Goal: Communication & Community: Answer question/provide support

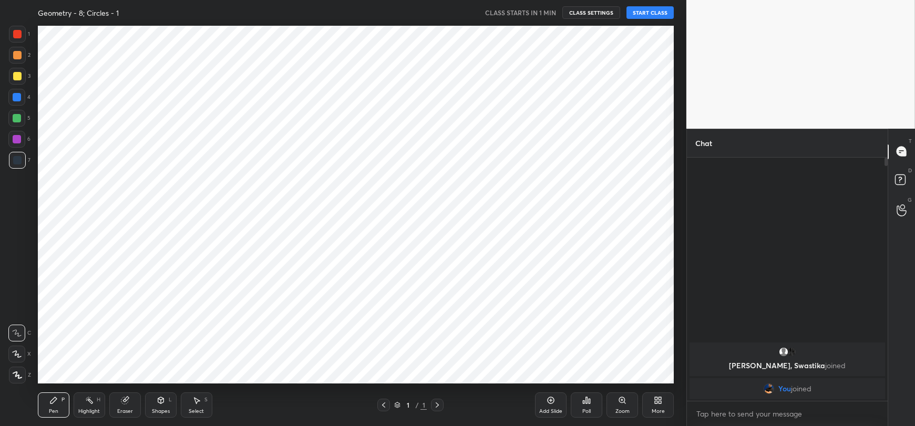
scroll to position [359, 644]
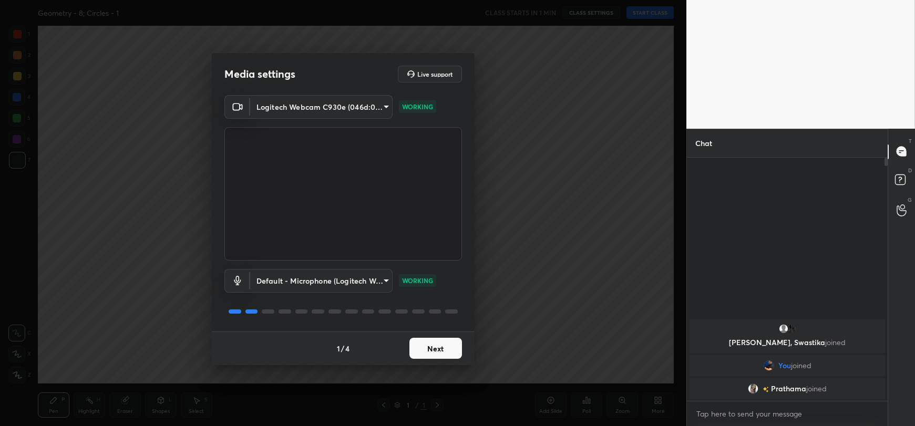
click at [444, 347] on button "Next" at bounding box center [436, 348] width 53 height 21
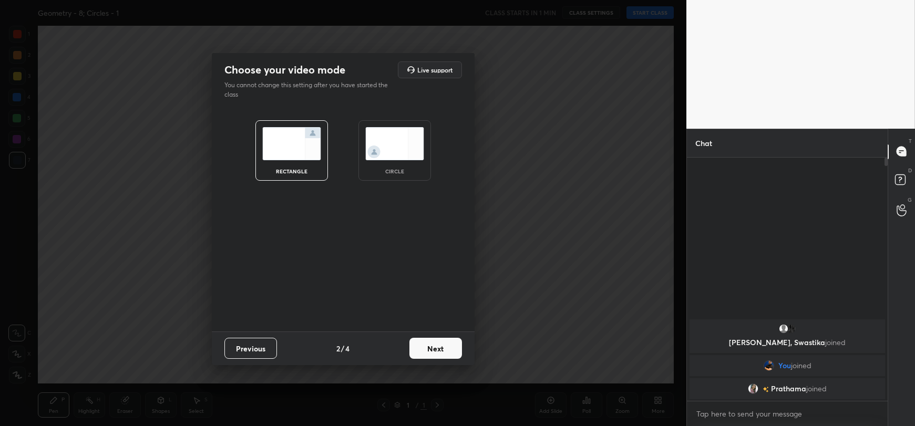
click at [444, 347] on button "Next" at bounding box center [436, 348] width 53 height 21
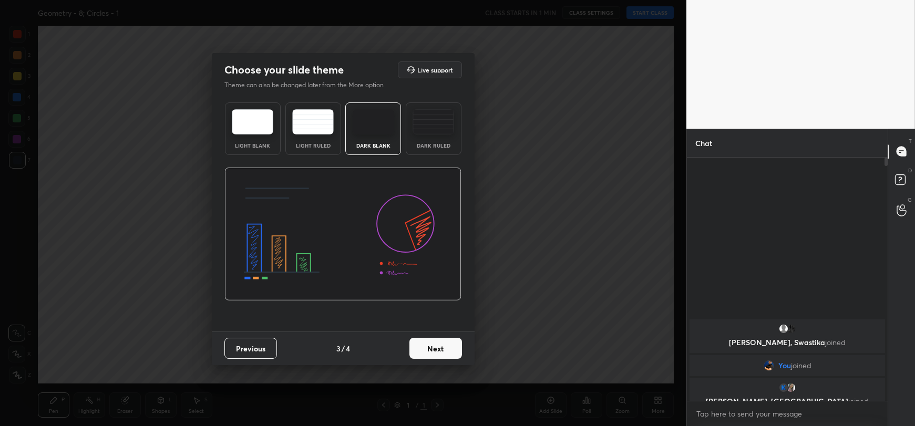
click at [444, 347] on button "Next" at bounding box center [436, 348] width 53 height 21
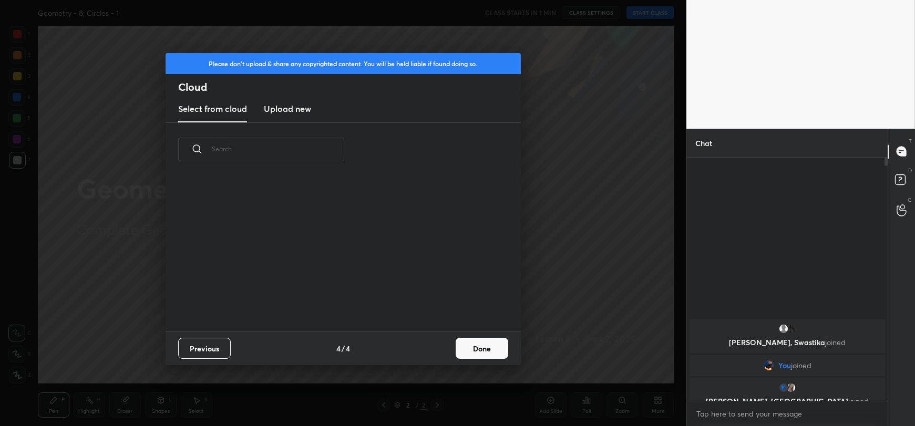
scroll to position [155, 338]
click at [474, 345] on button "Done" at bounding box center [482, 348] width 53 height 21
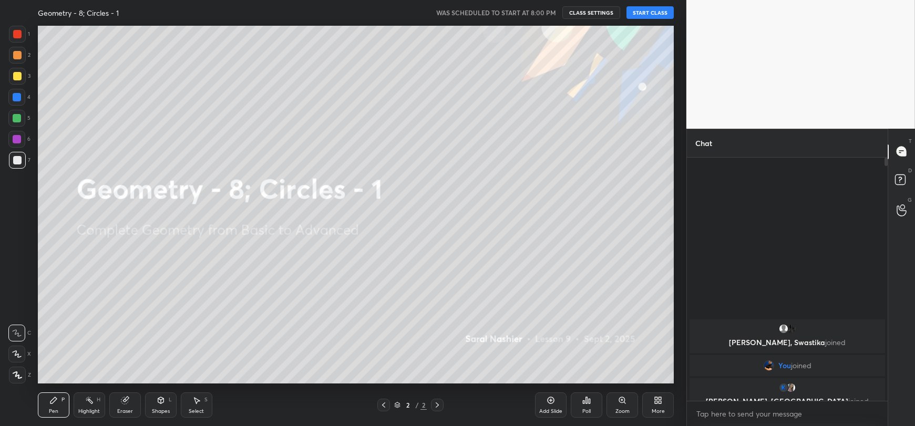
click at [659, 15] on button "START CLASS" at bounding box center [650, 12] width 47 height 13
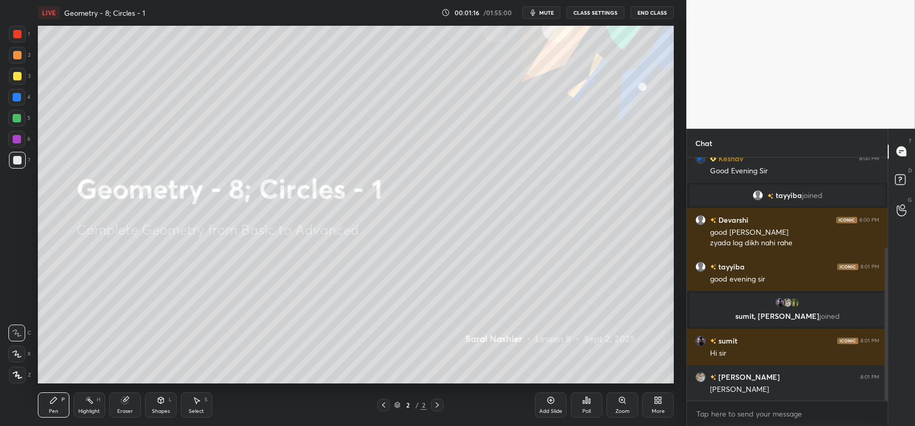
scroll to position [180, 0]
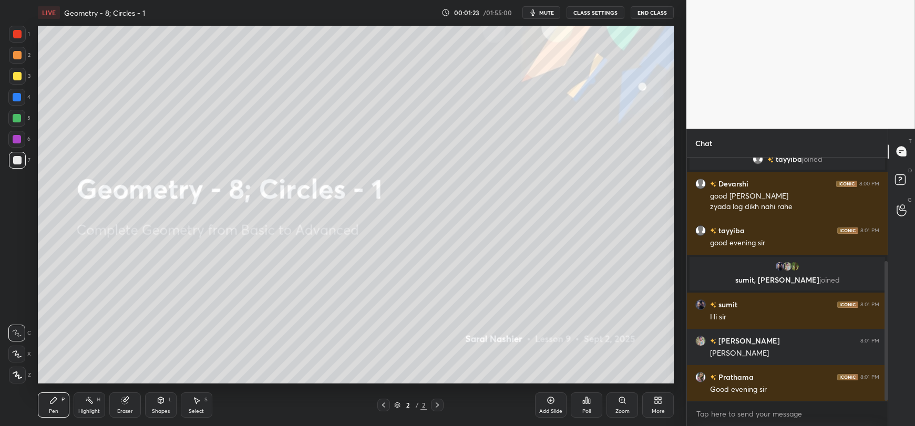
click at [656, 410] on div "More" at bounding box center [658, 411] width 13 height 5
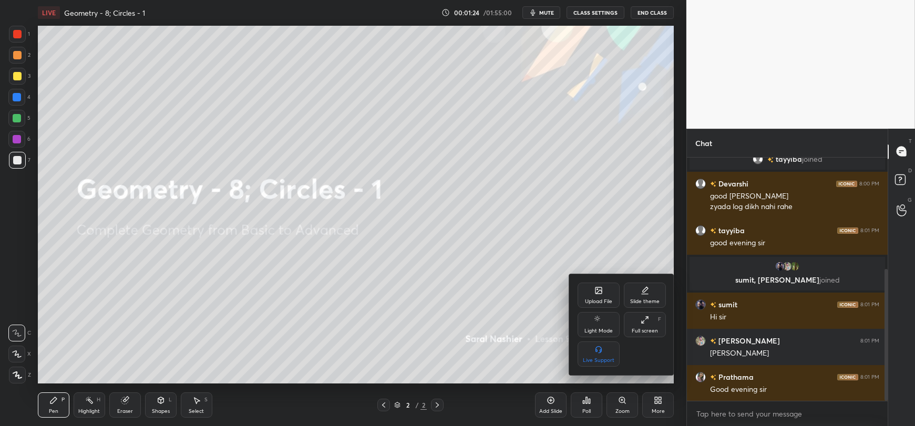
scroll to position [206, 0]
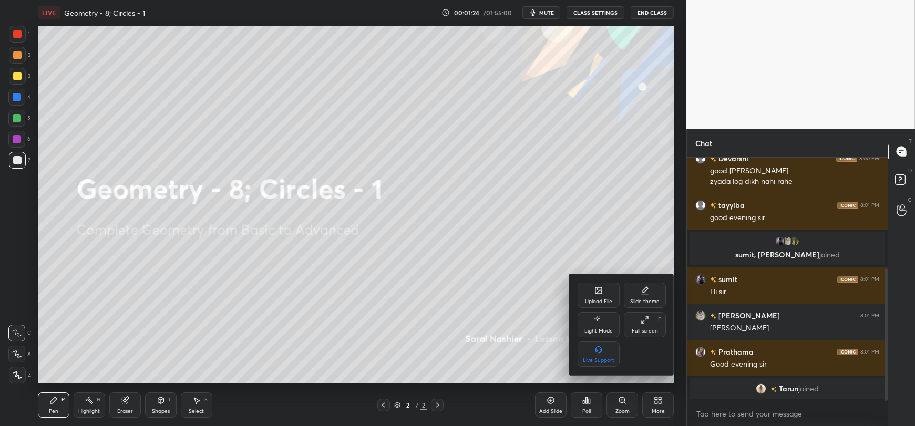
click at [609, 297] on div "Upload File" at bounding box center [599, 295] width 42 height 25
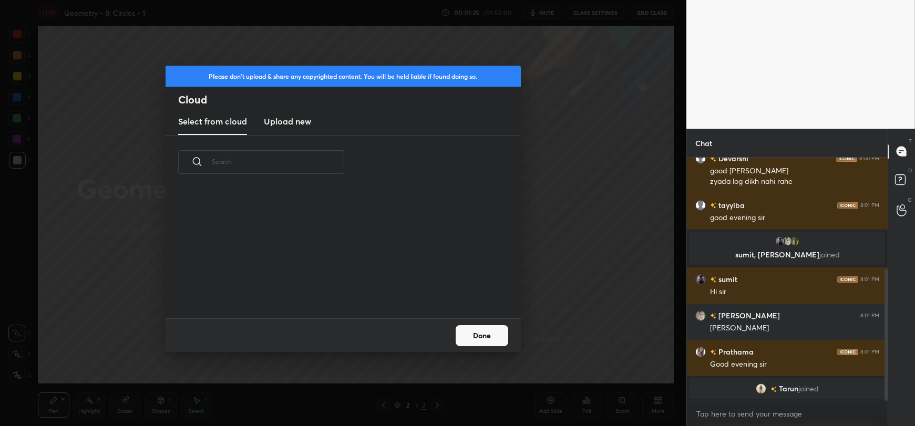
scroll to position [129, 338]
click at [298, 124] on h3 "Upload new" at bounding box center [287, 121] width 47 height 13
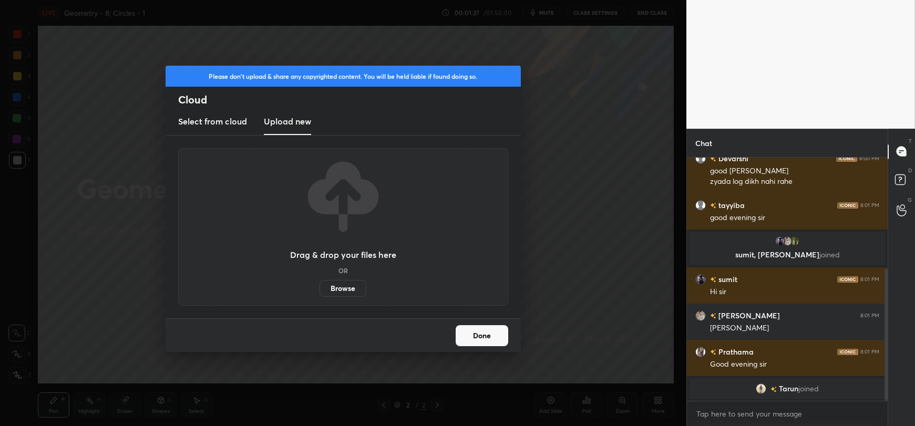
click at [338, 290] on label "Browse" at bounding box center [343, 288] width 47 height 17
click at [320, 290] on input "Browse" at bounding box center [320, 288] width 0 height 17
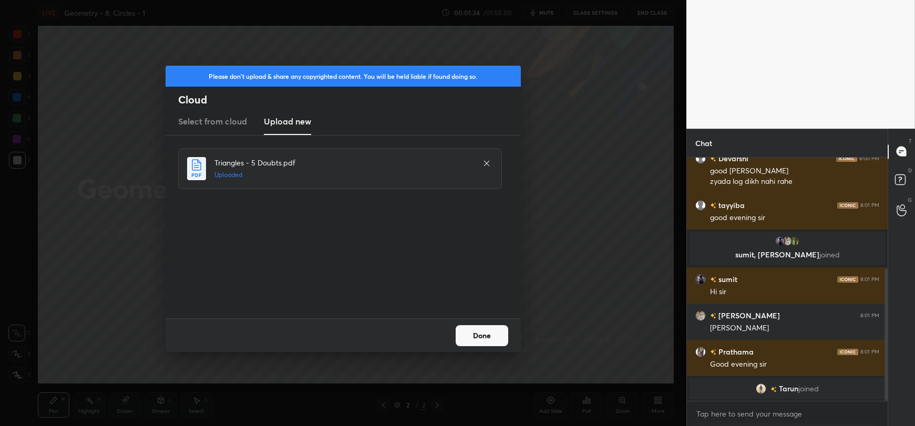
click at [479, 334] on button "Done" at bounding box center [482, 335] width 53 height 21
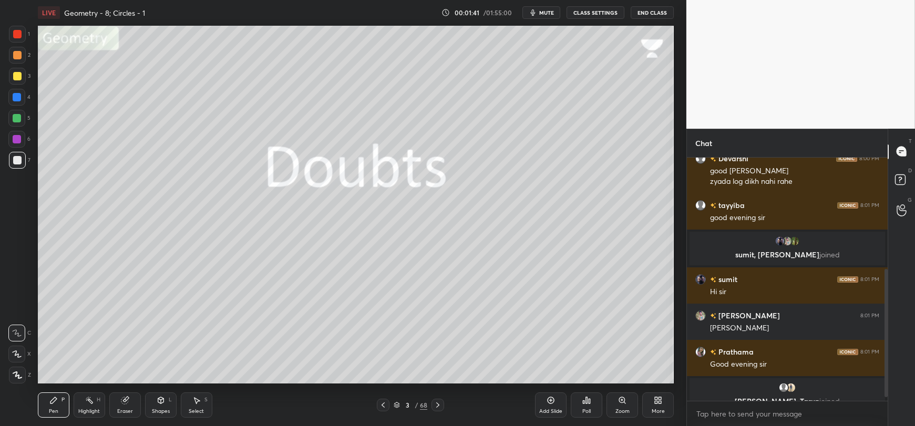
scroll to position [218, 0]
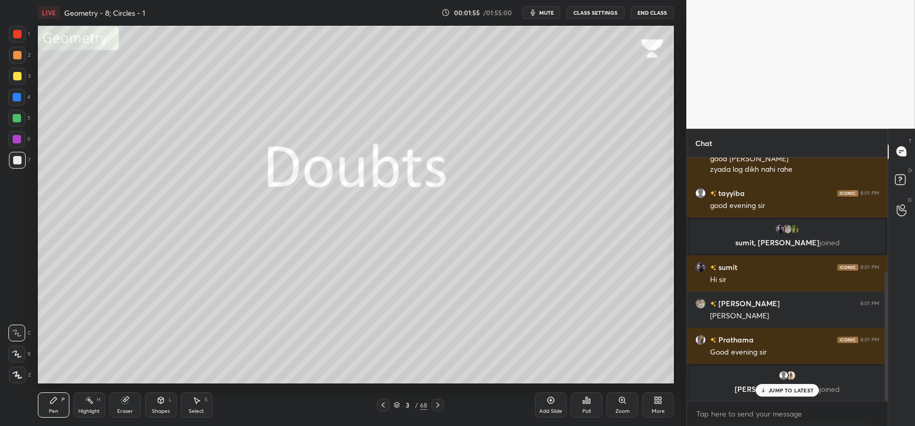
click at [767, 388] on div "JUMP TO LATEST" at bounding box center [787, 390] width 63 height 13
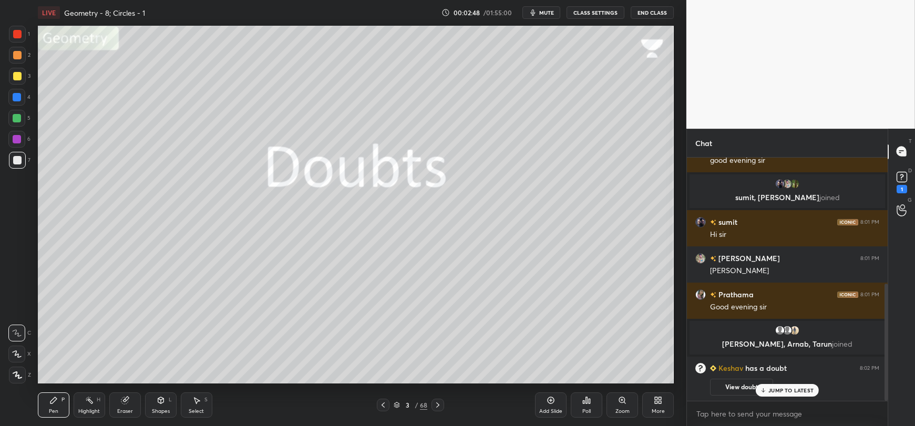
scroll to position [288, 0]
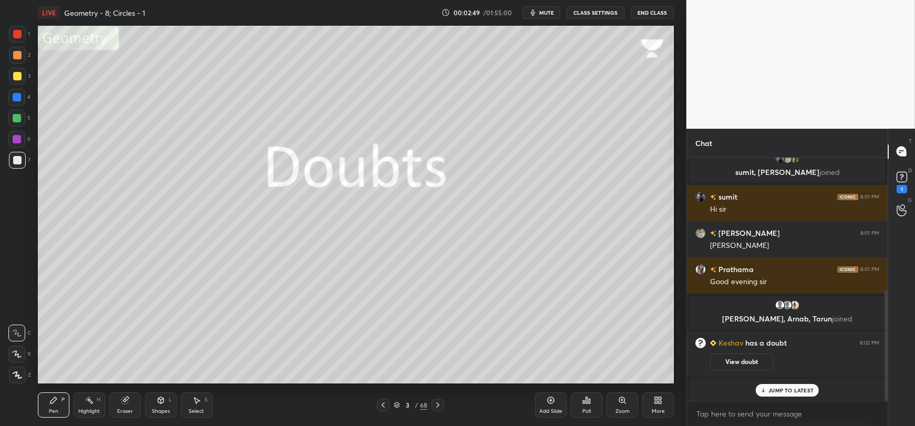
click at [785, 389] on p "JUMP TO LATEST" at bounding box center [791, 390] width 45 height 6
click at [895, 172] on icon at bounding box center [902, 177] width 16 height 16
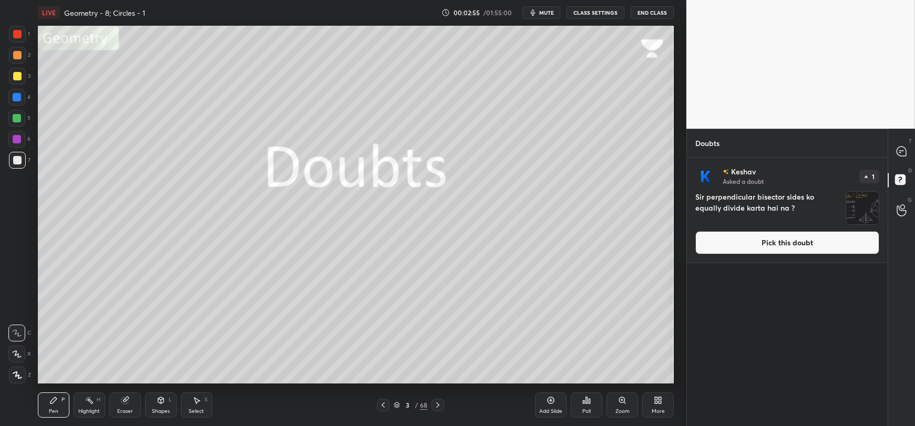
click at [774, 243] on button "Pick this doubt" at bounding box center [788, 242] width 184 height 23
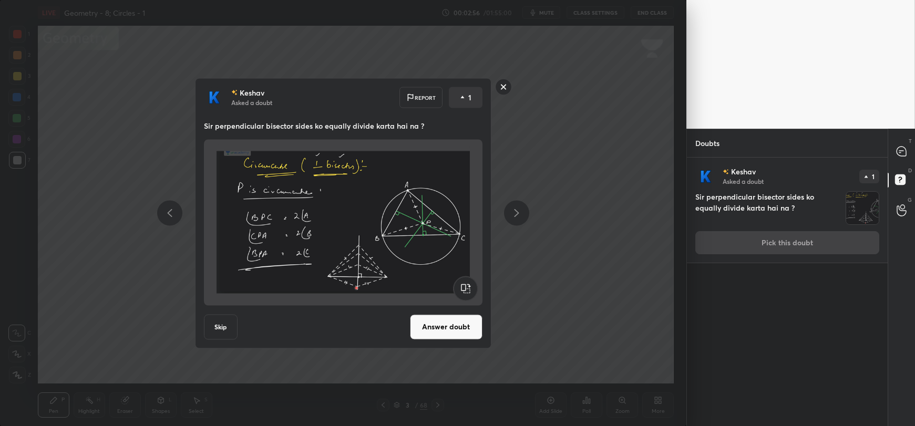
click at [441, 327] on button "Answer doubt" at bounding box center [446, 326] width 73 height 25
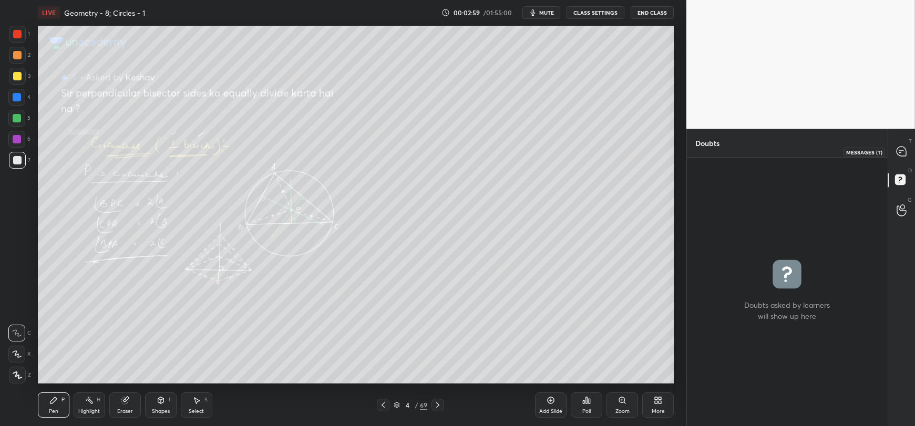
click at [899, 149] on icon at bounding box center [901, 151] width 9 height 9
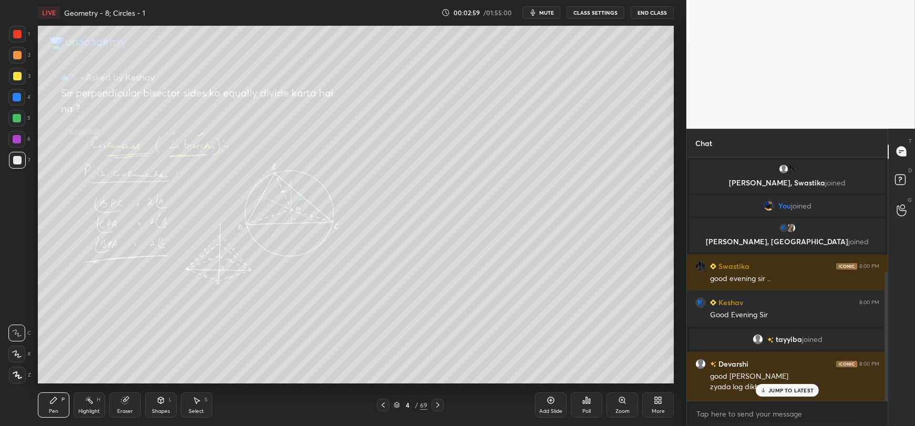
scroll to position [241, 198]
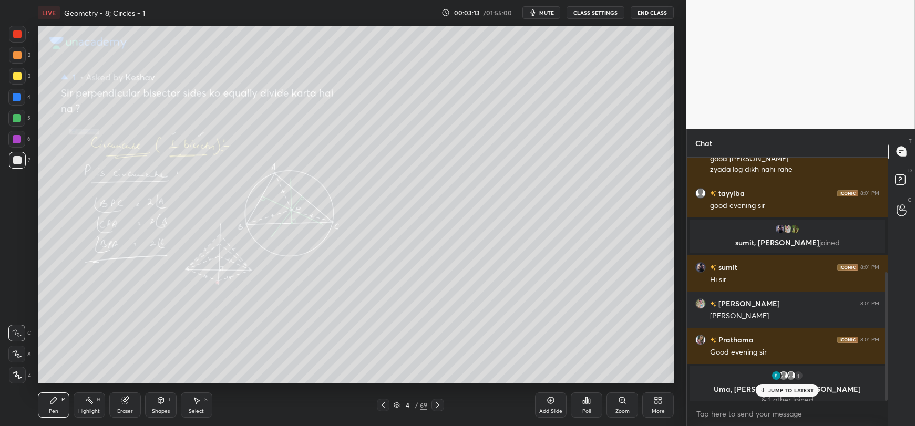
click at [789, 391] on p "JUMP TO LATEST" at bounding box center [791, 390] width 45 height 6
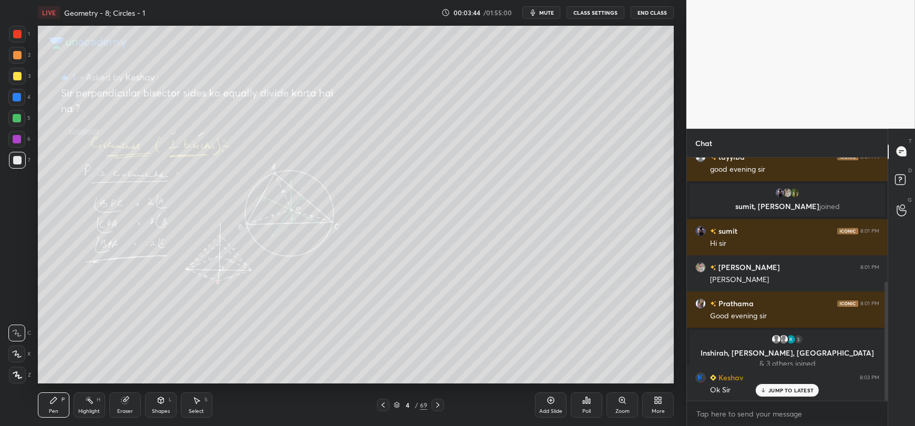
click at [776, 391] on p "JUMP TO LATEST" at bounding box center [791, 390] width 45 height 6
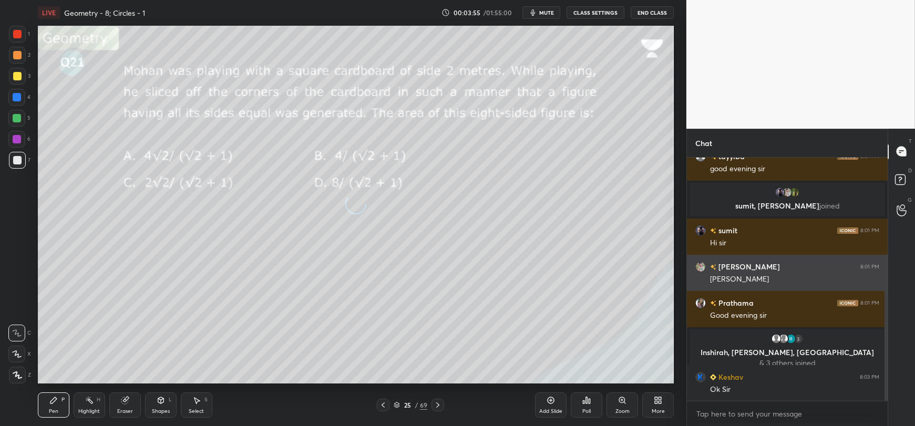
scroll to position [291, 0]
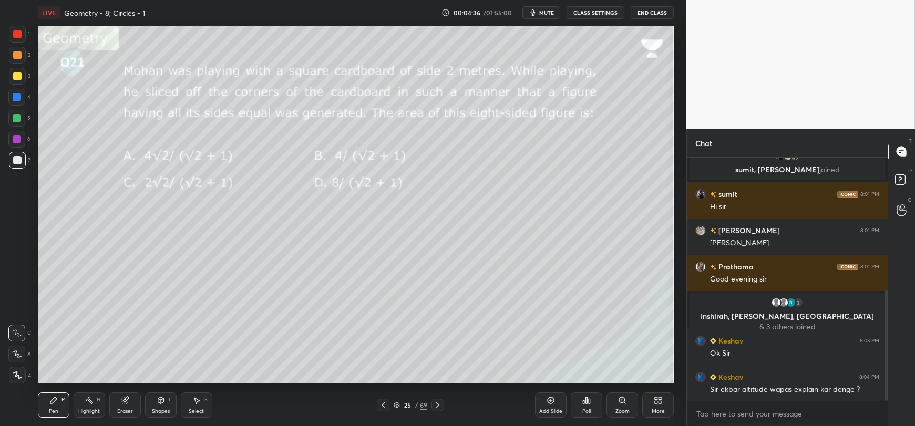
click at [161, 403] on icon at bounding box center [161, 402] width 0 height 4
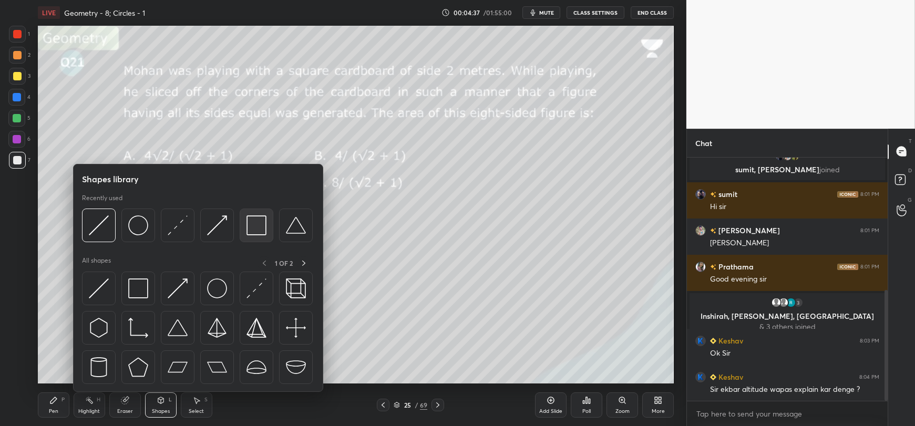
click at [252, 229] on img at bounding box center [257, 226] width 20 height 20
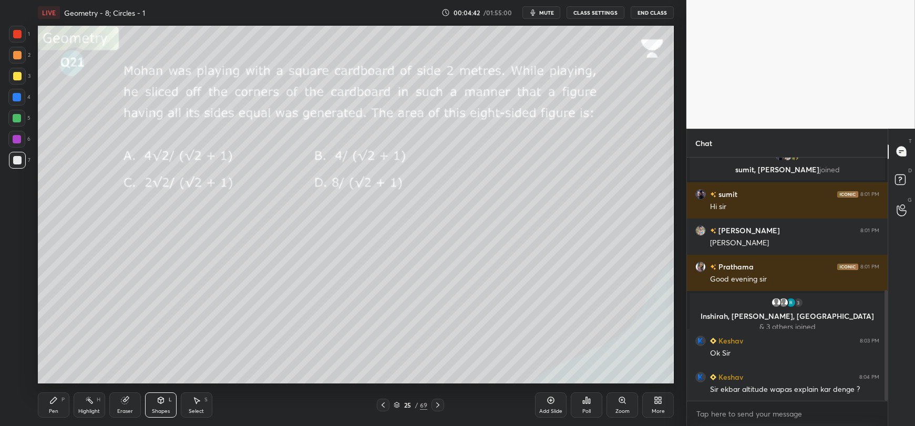
click at [158, 406] on div "Shapes L" at bounding box center [161, 405] width 32 height 25
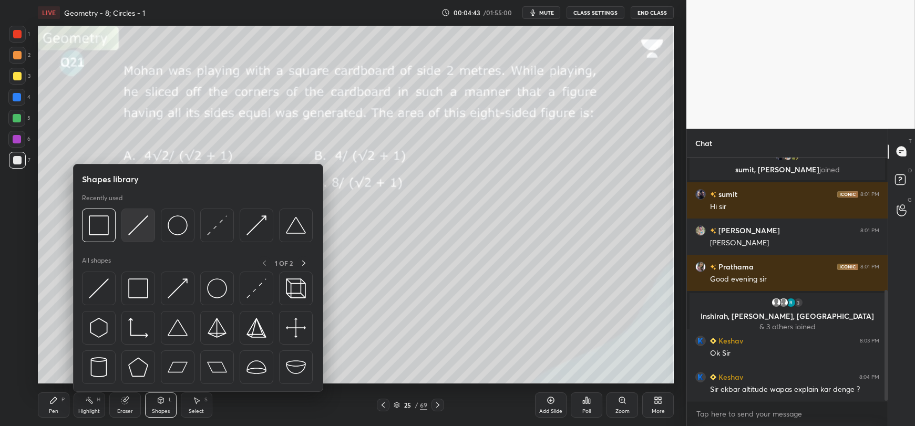
click at [135, 238] on div at bounding box center [138, 226] width 34 height 34
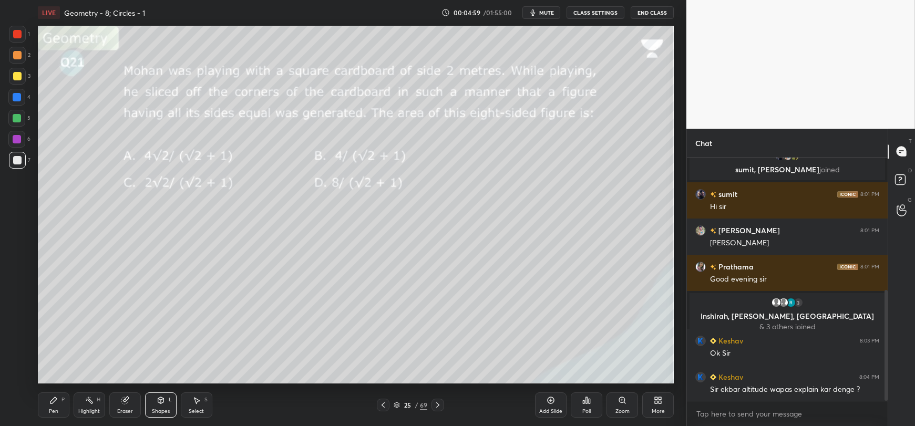
click at [50, 403] on icon at bounding box center [53, 400] width 6 height 6
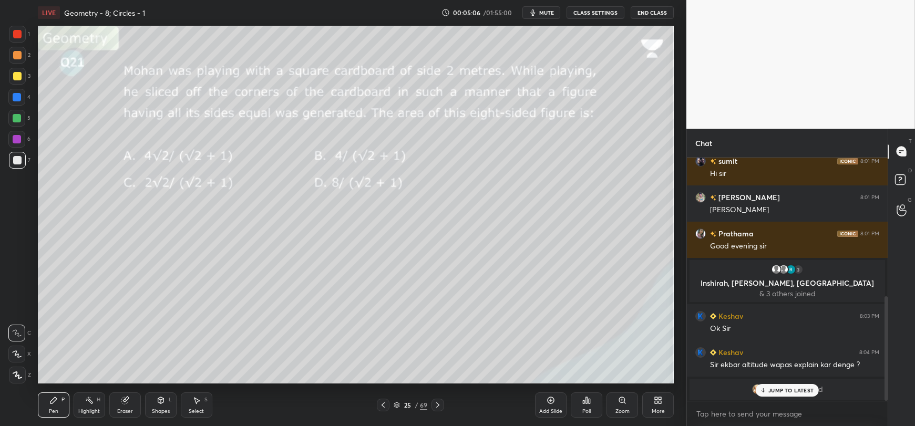
click at [780, 391] on p "JUMP TO LATEST" at bounding box center [791, 390] width 45 height 6
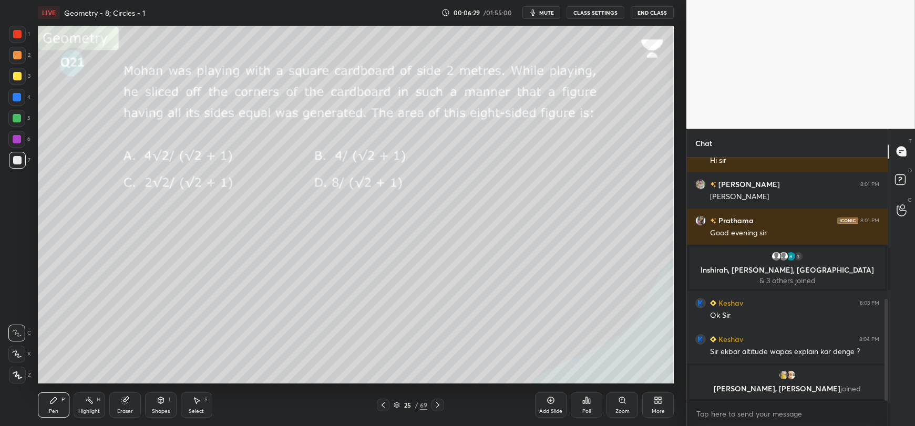
click at [17, 74] on div at bounding box center [17, 76] width 8 height 8
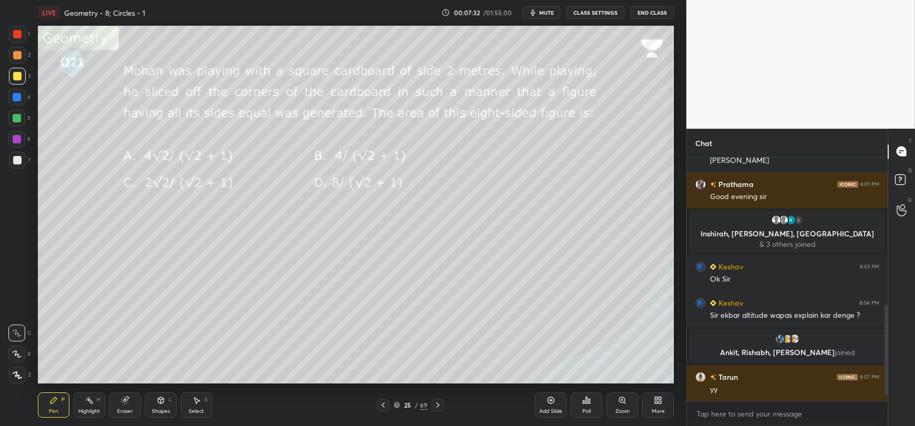
scroll to position [409, 0]
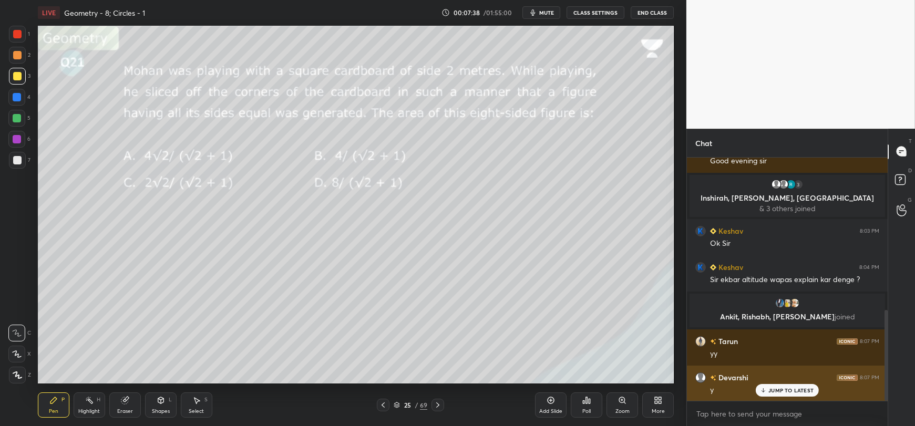
click at [774, 392] on p "JUMP TO LATEST" at bounding box center [791, 390] width 45 height 6
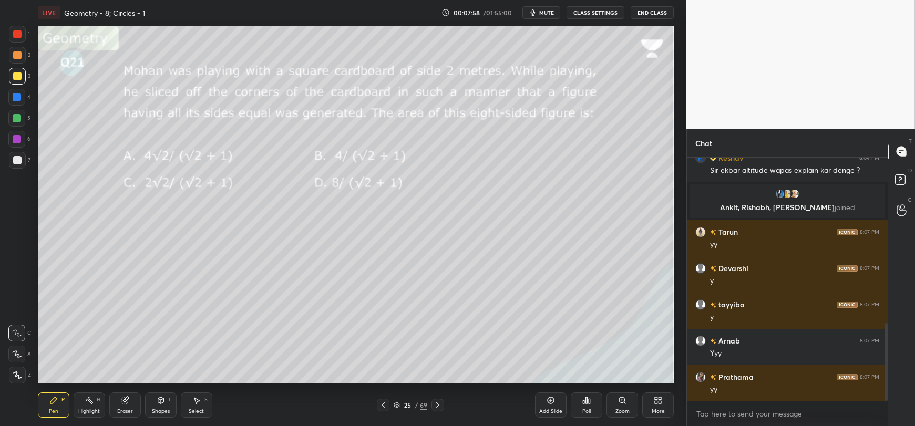
scroll to position [555, 0]
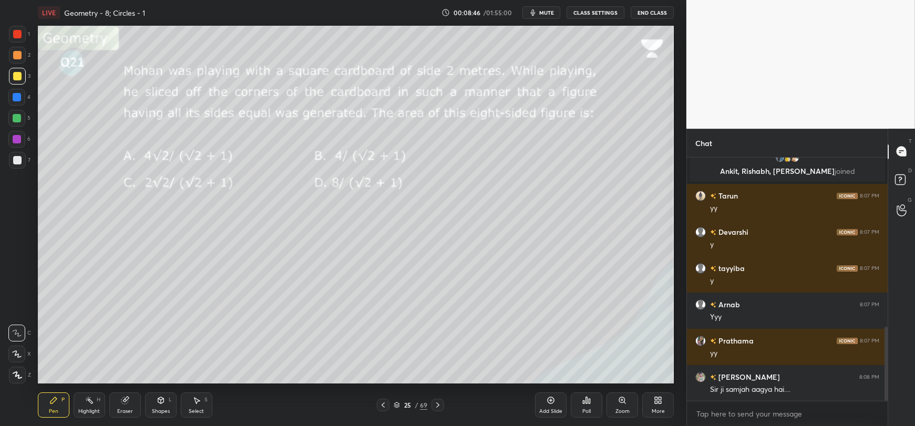
click at [15, 165] on div at bounding box center [17, 160] width 17 height 17
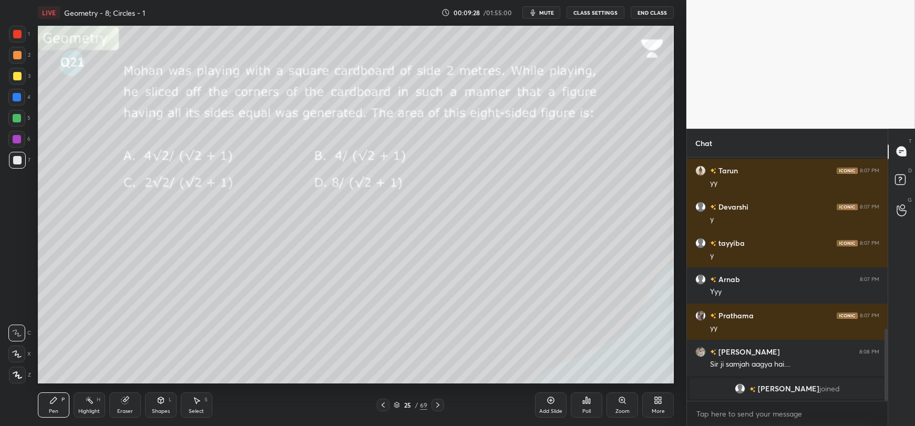
scroll to position [592, 0]
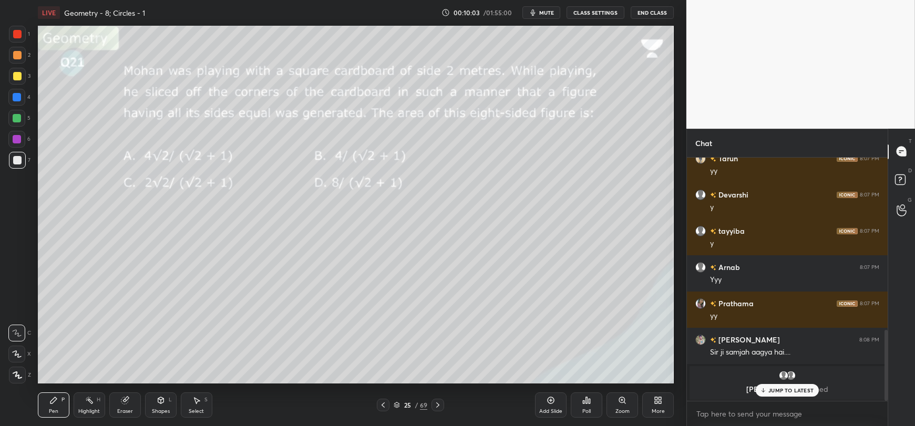
click at [778, 391] on p "JUMP TO LATEST" at bounding box center [791, 390] width 45 height 6
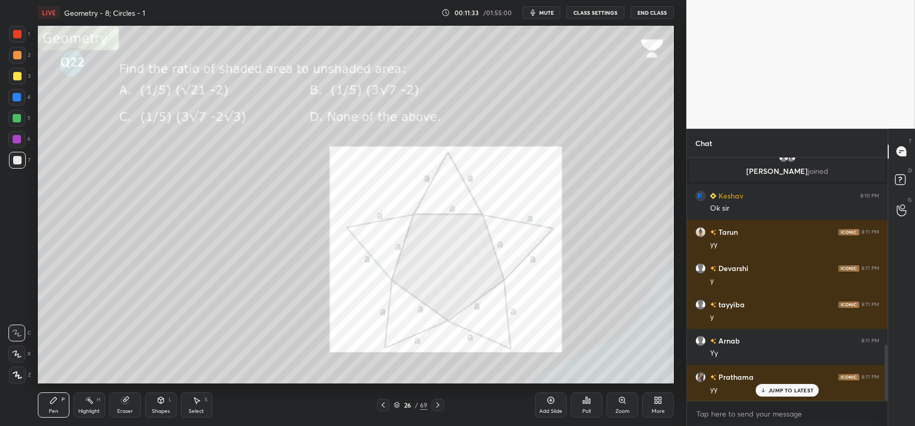
scroll to position [809, 0]
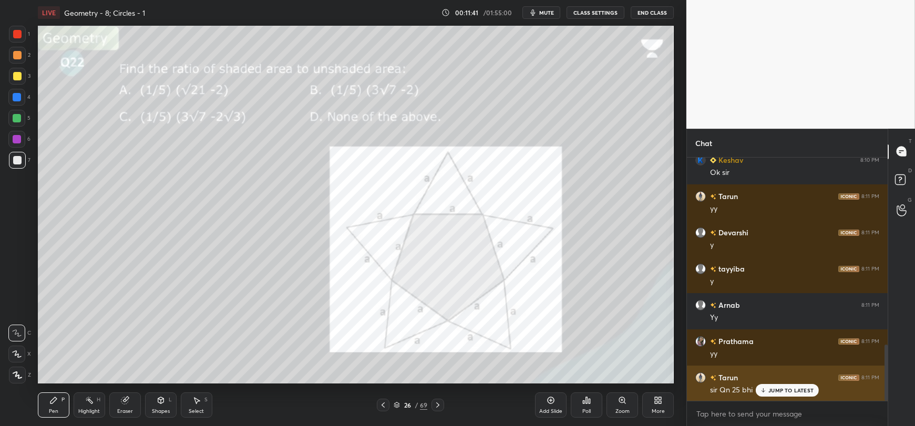
click at [773, 392] on p "JUMP TO LATEST" at bounding box center [791, 390] width 45 height 6
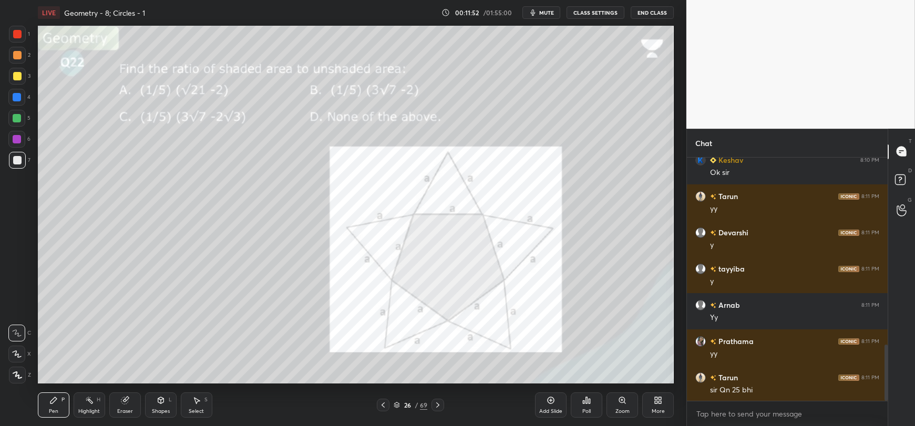
click at [15, 99] on div at bounding box center [17, 97] width 8 height 8
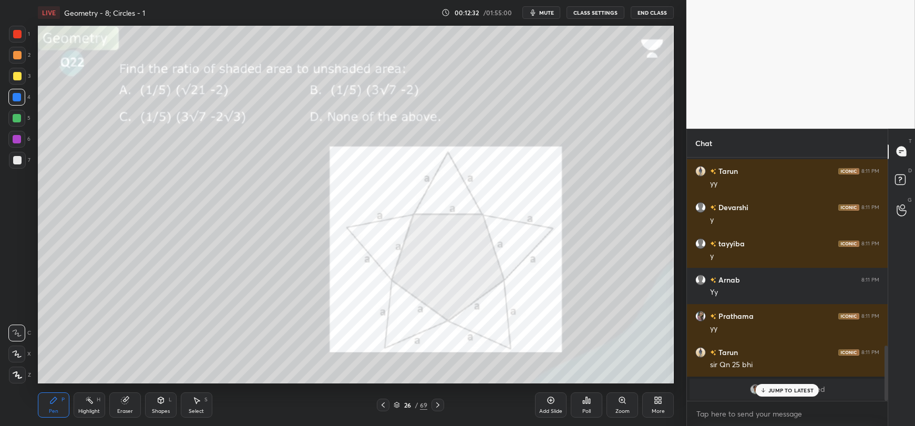
click at [770, 392] on p "JUMP TO LATEST" at bounding box center [791, 390] width 45 height 6
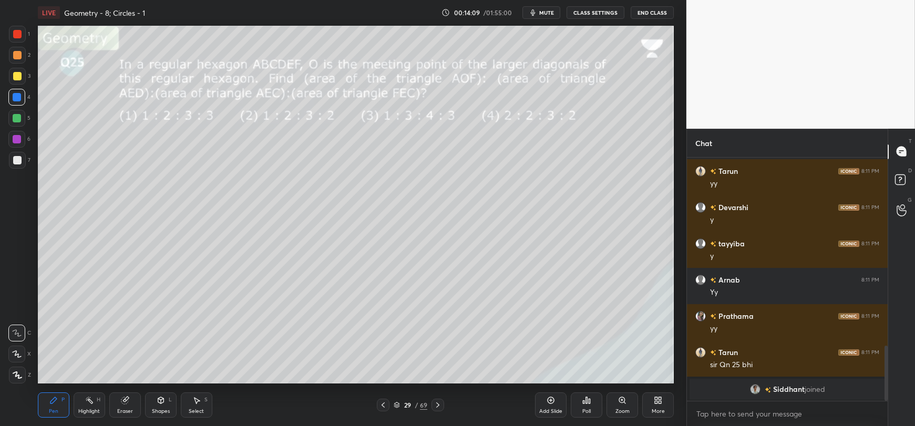
click at [162, 404] on icon at bounding box center [161, 400] width 8 height 8
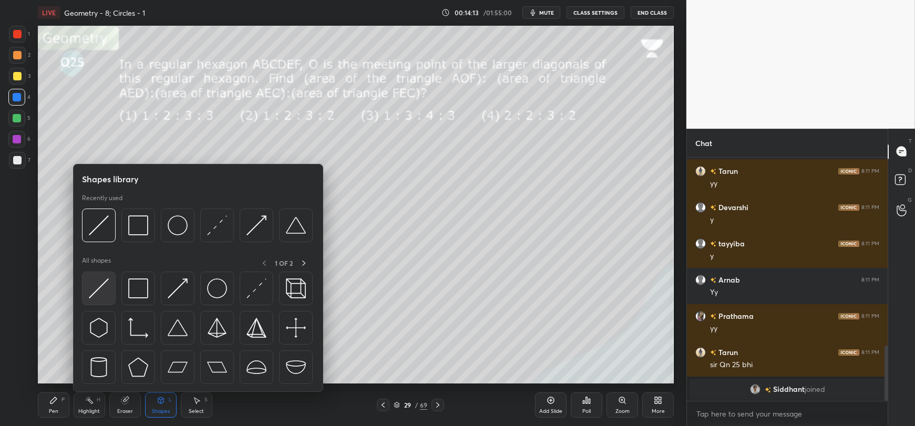
click at [100, 284] on img at bounding box center [99, 289] width 20 height 20
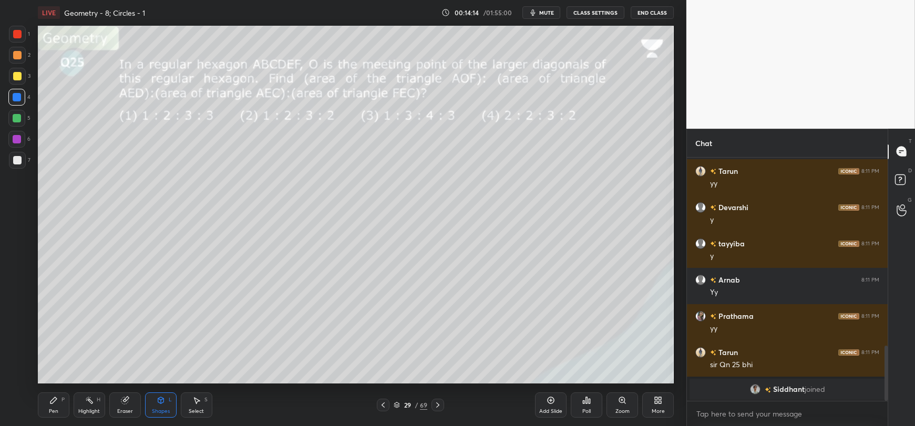
click at [16, 161] on div at bounding box center [17, 160] width 8 height 8
click at [52, 405] on div "Pen P" at bounding box center [54, 405] width 32 height 25
click at [157, 404] on icon at bounding box center [161, 400] width 8 height 8
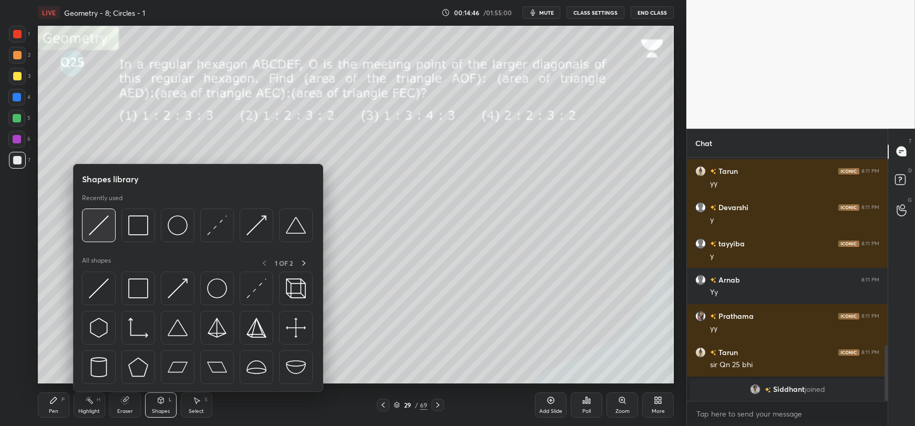
click at [102, 230] on img at bounding box center [99, 226] width 20 height 20
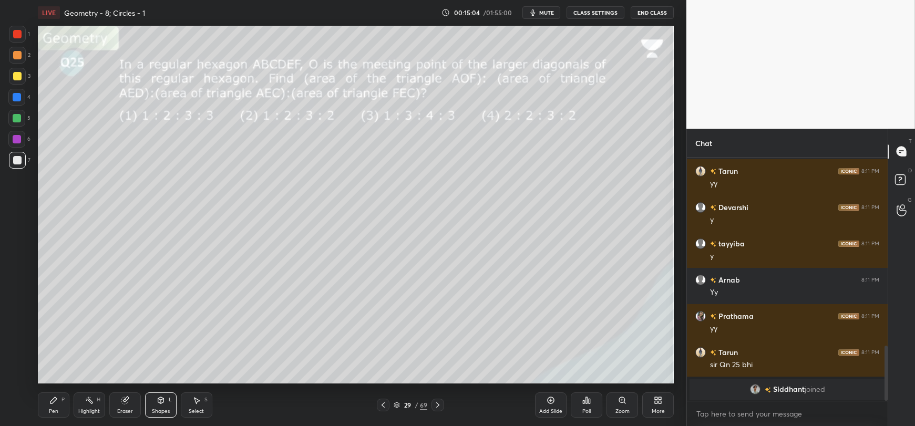
click at [55, 402] on icon at bounding box center [53, 400] width 8 height 8
click at [19, 77] on div at bounding box center [17, 76] width 8 height 8
click at [157, 405] on icon at bounding box center [161, 400] width 8 height 8
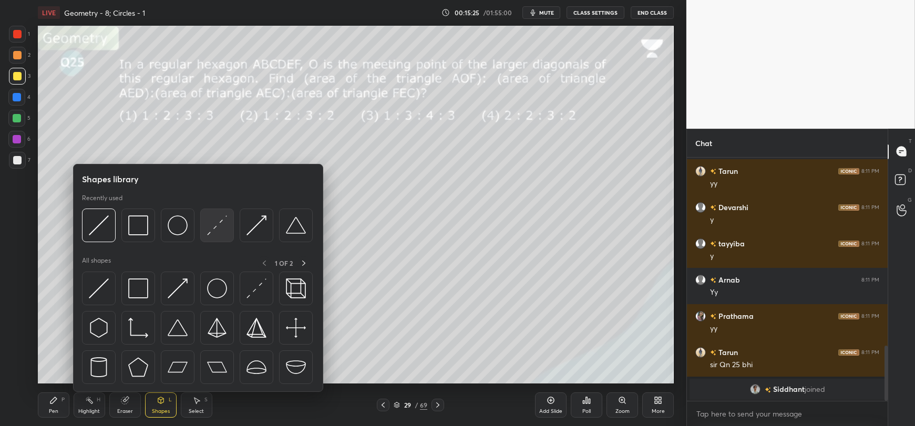
click at [224, 230] on img at bounding box center [217, 226] width 20 height 20
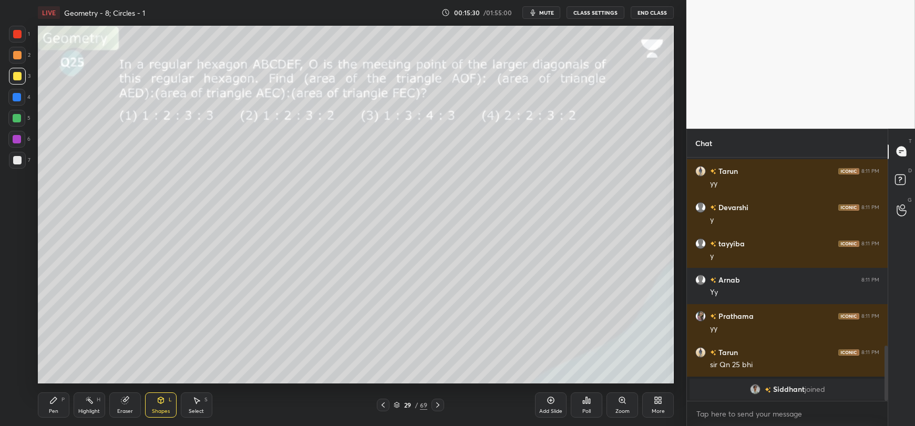
click at [56, 400] on icon at bounding box center [53, 400] width 6 height 6
click at [161, 402] on icon at bounding box center [161, 402] width 0 height 4
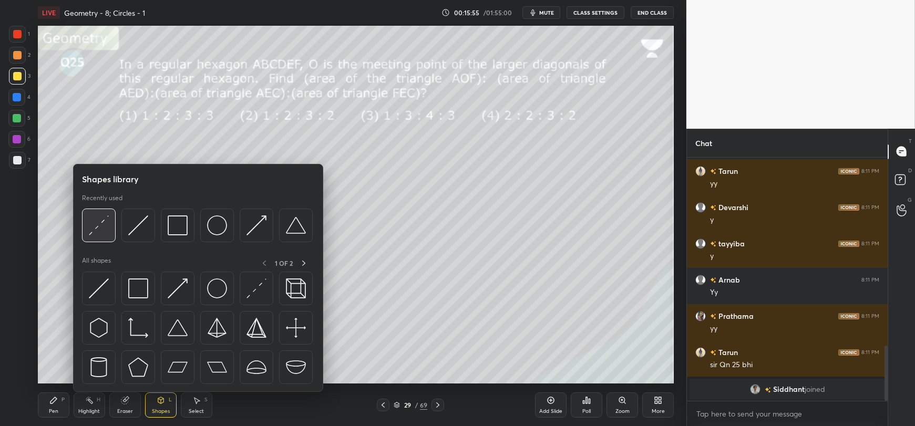
click at [105, 227] on img at bounding box center [99, 226] width 20 height 20
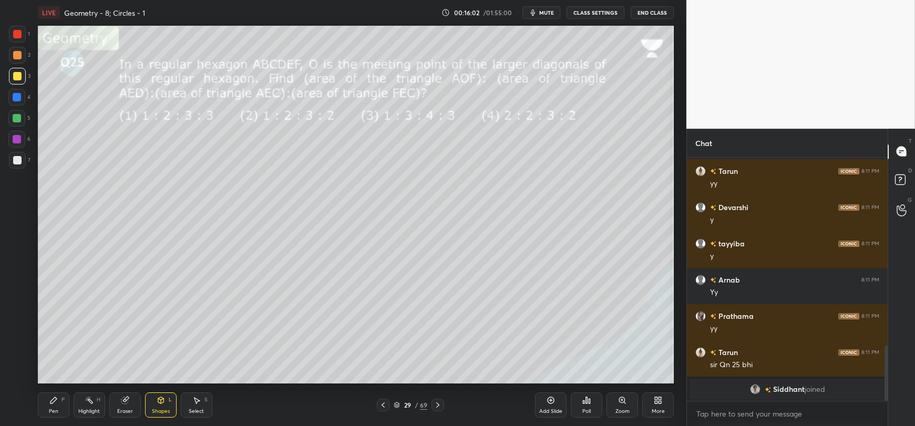
click at [53, 402] on icon at bounding box center [53, 400] width 6 height 6
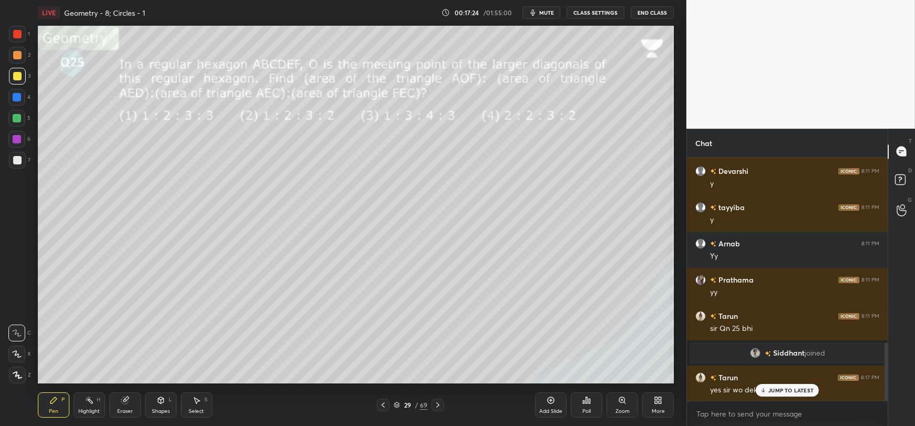
click at [779, 390] on p "JUMP TO LATEST" at bounding box center [791, 390] width 45 height 6
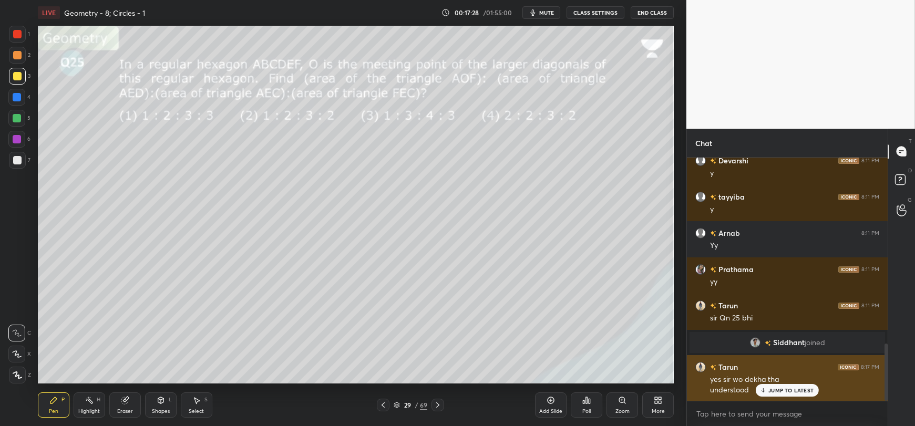
click at [773, 391] on p "JUMP TO LATEST" at bounding box center [791, 390] width 45 height 6
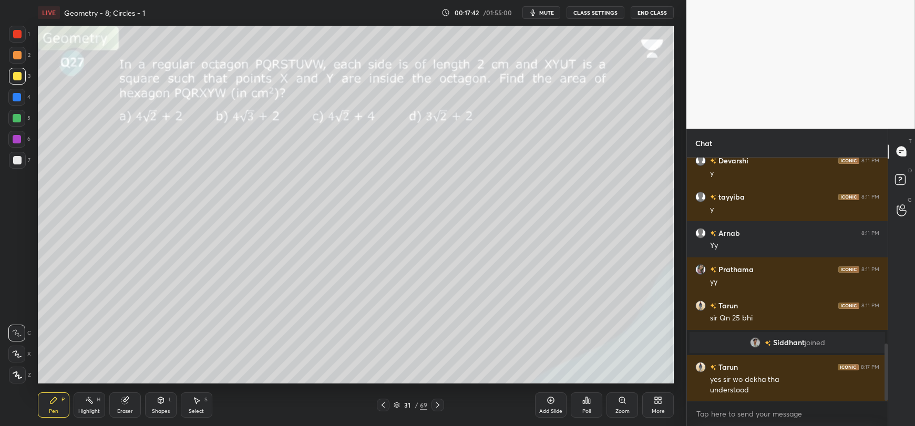
click at [15, 164] on div at bounding box center [17, 160] width 8 height 8
click at [161, 402] on icon at bounding box center [161, 402] width 0 height 4
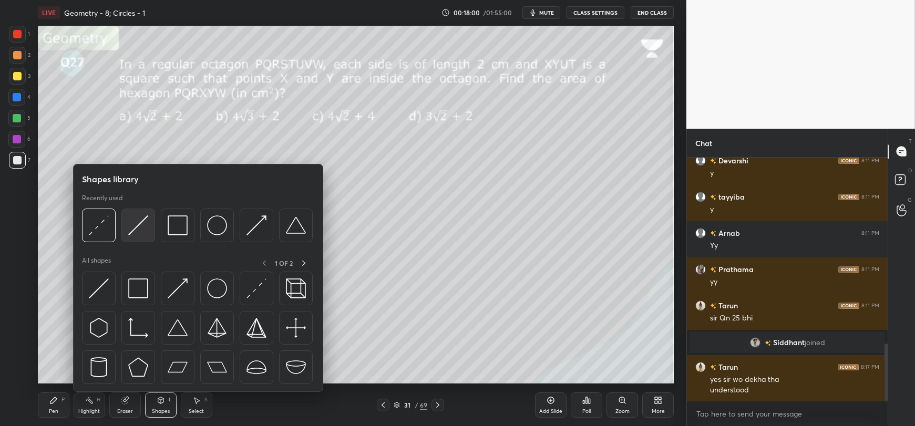
click at [140, 227] on img at bounding box center [138, 226] width 20 height 20
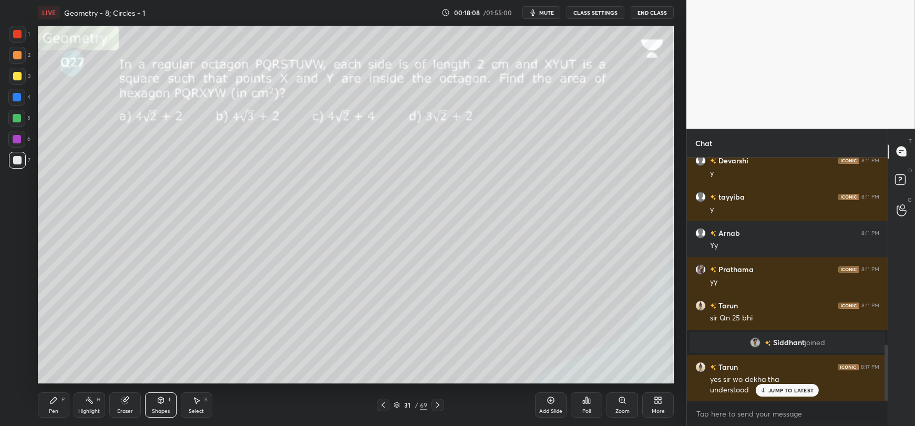
scroll to position [814, 0]
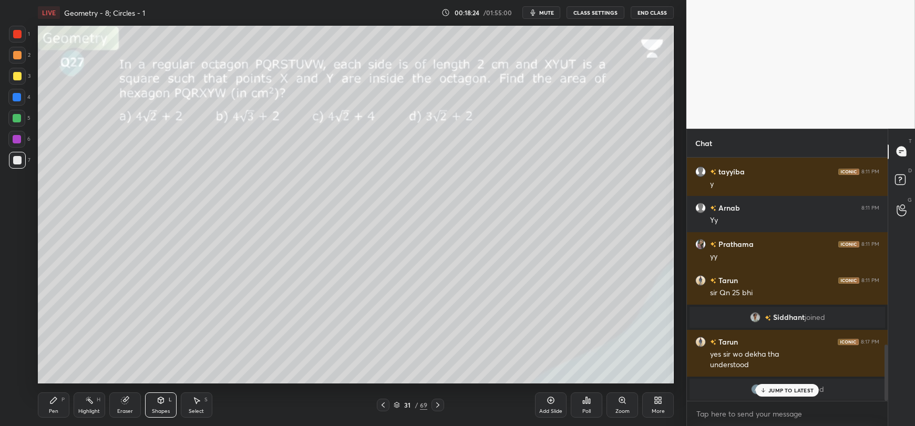
click at [50, 402] on icon at bounding box center [53, 400] width 6 height 6
click at [161, 404] on icon at bounding box center [161, 402] width 0 height 4
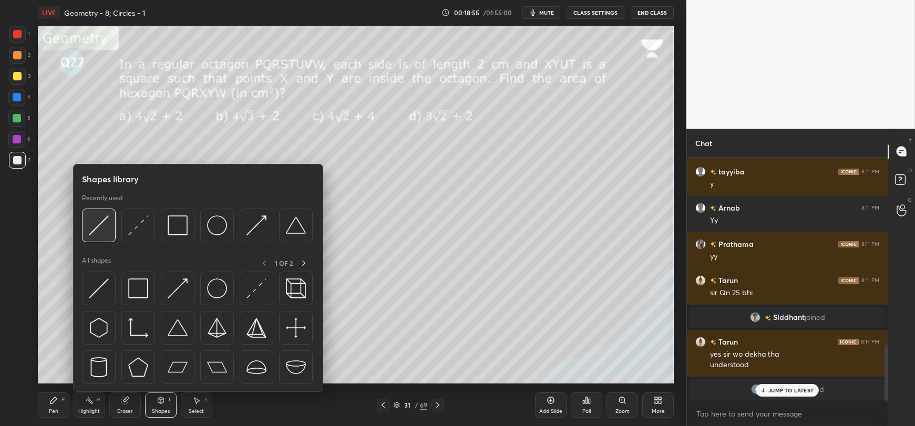
click at [94, 221] on img at bounding box center [99, 226] width 20 height 20
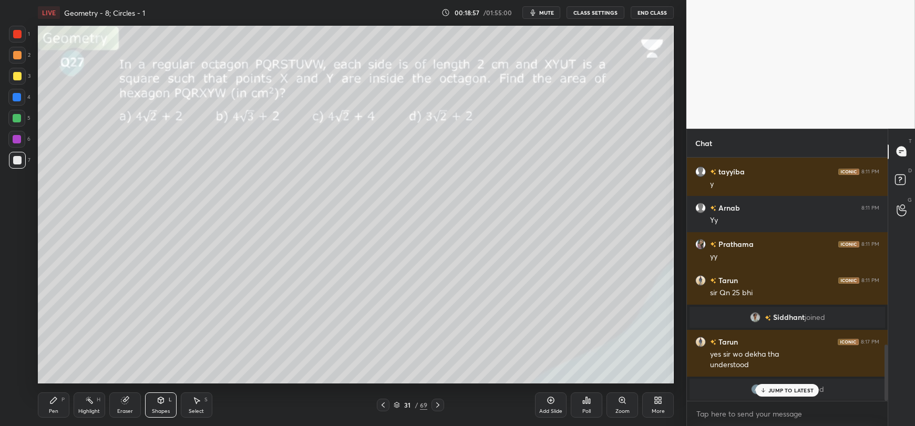
click at [15, 98] on div at bounding box center [17, 97] width 8 height 8
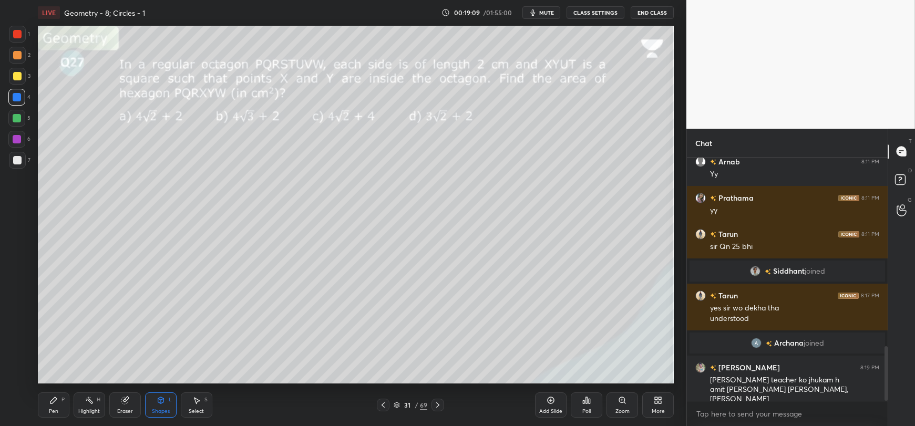
click at [51, 403] on icon at bounding box center [53, 400] width 6 height 6
click at [18, 157] on div at bounding box center [17, 160] width 8 height 8
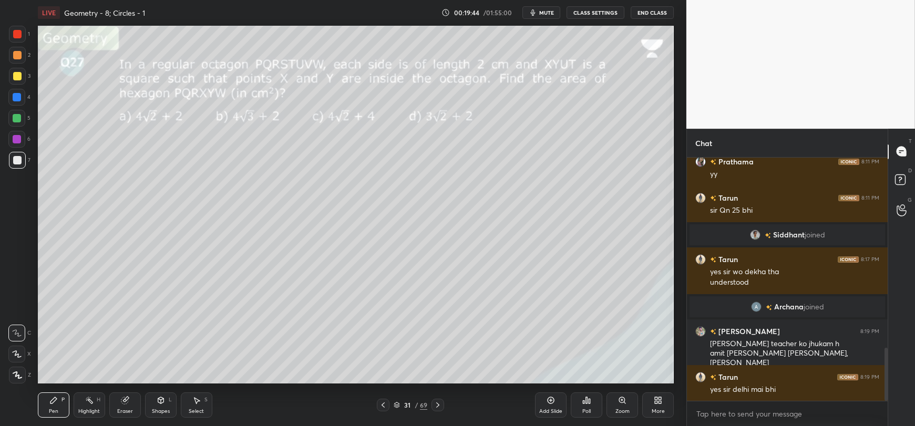
click at [125, 410] on div "Eraser" at bounding box center [125, 411] width 16 height 5
click at [53, 407] on div "Pen P" at bounding box center [54, 405] width 32 height 25
click at [161, 403] on icon at bounding box center [161, 402] width 0 height 4
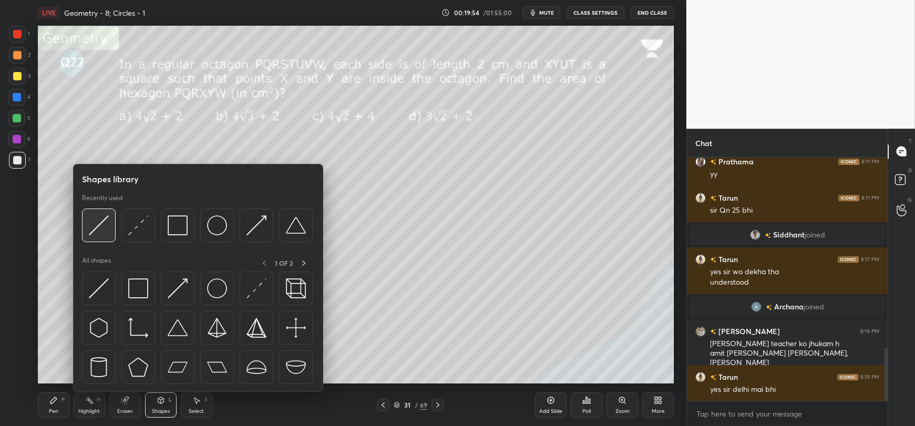
click at [97, 233] on img at bounding box center [99, 226] width 20 height 20
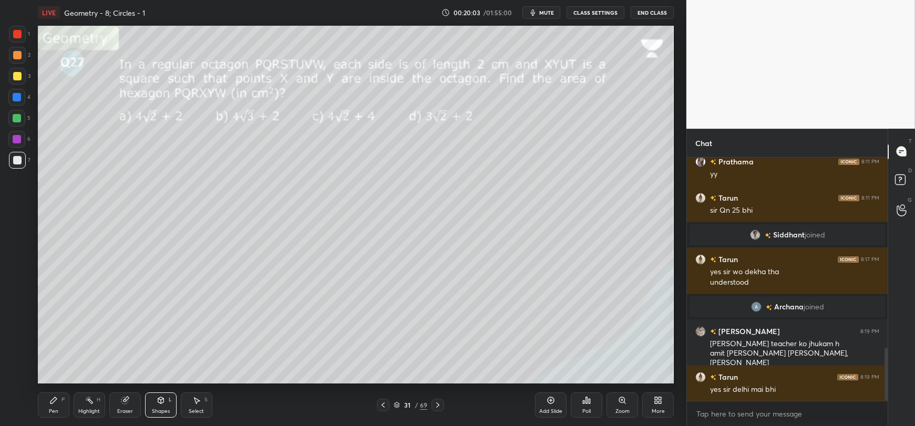
click at [53, 404] on icon at bounding box center [53, 400] width 8 height 8
click at [15, 79] on div at bounding box center [17, 76] width 8 height 8
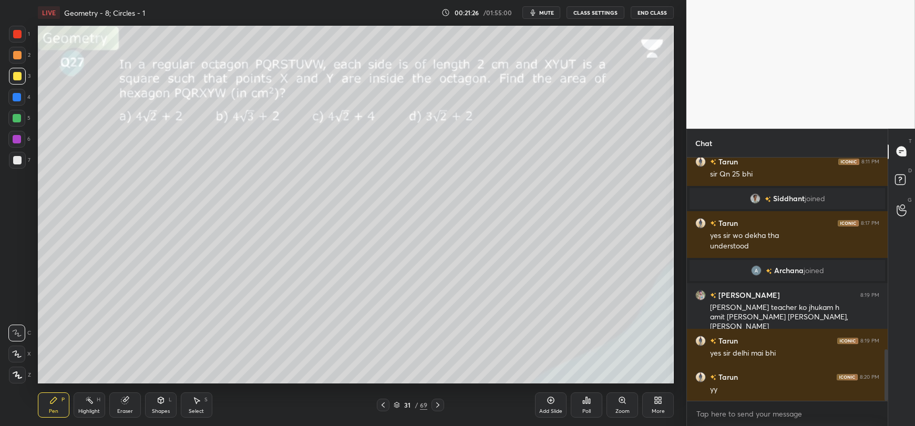
click at [158, 405] on icon at bounding box center [161, 400] width 8 height 8
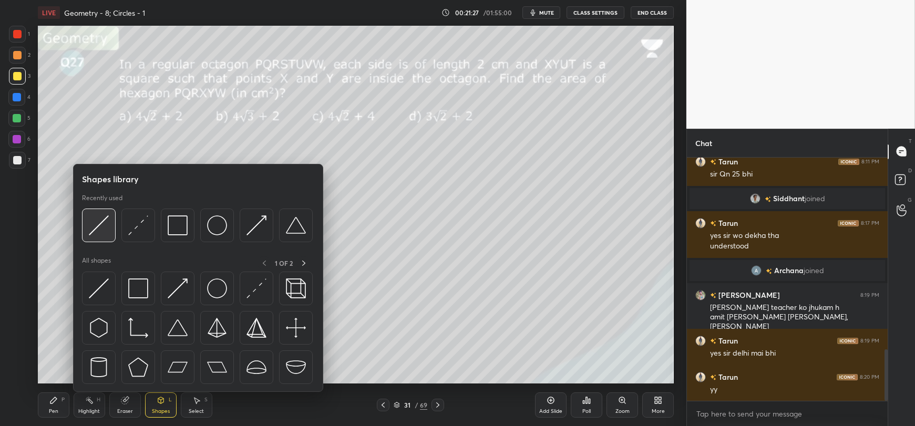
click at [101, 226] on img at bounding box center [99, 226] width 20 height 20
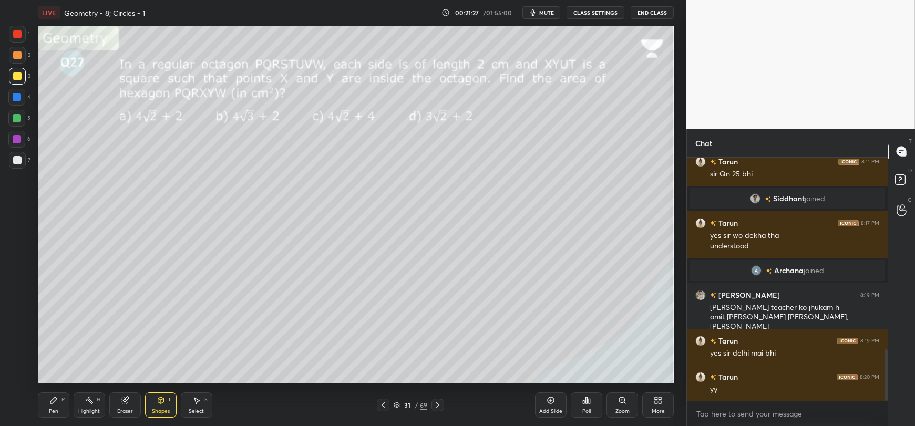
click at [15, 98] on div at bounding box center [17, 97] width 8 height 8
click at [55, 406] on div "Pen P" at bounding box center [54, 405] width 32 height 25
click at [15, 161] on div at bounding box center [17, 160] width 8 height 8
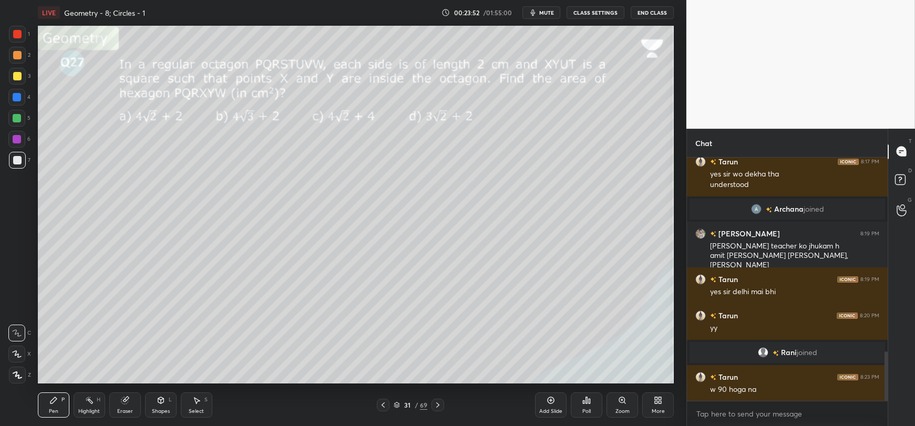
scroll to position [989, 0]
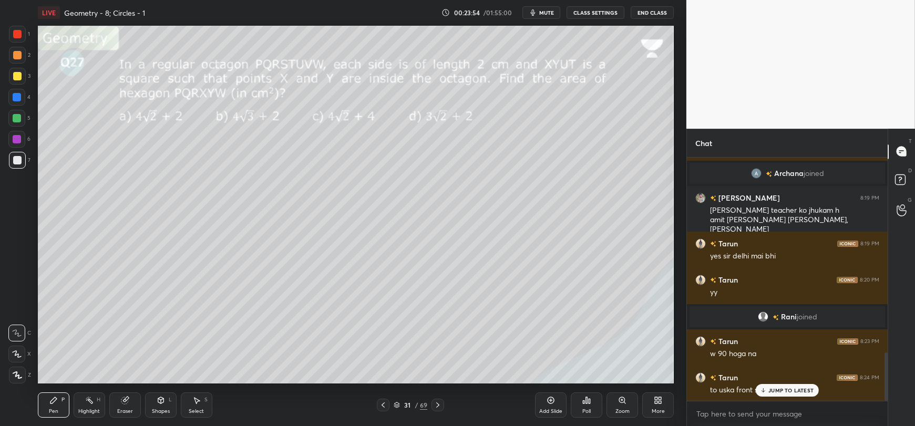
click at [768, 391] on div "JUMP TO LATEST" at bounding box center [787, 390] width 63 height 13
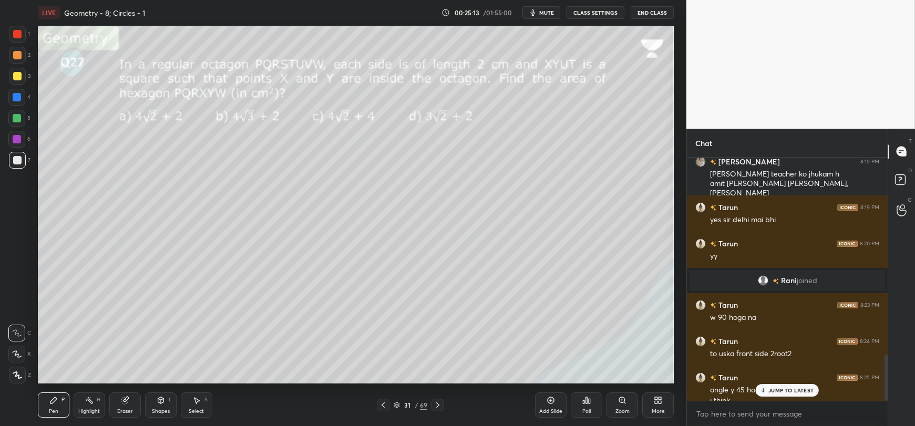
scroll to position [1036, 0]
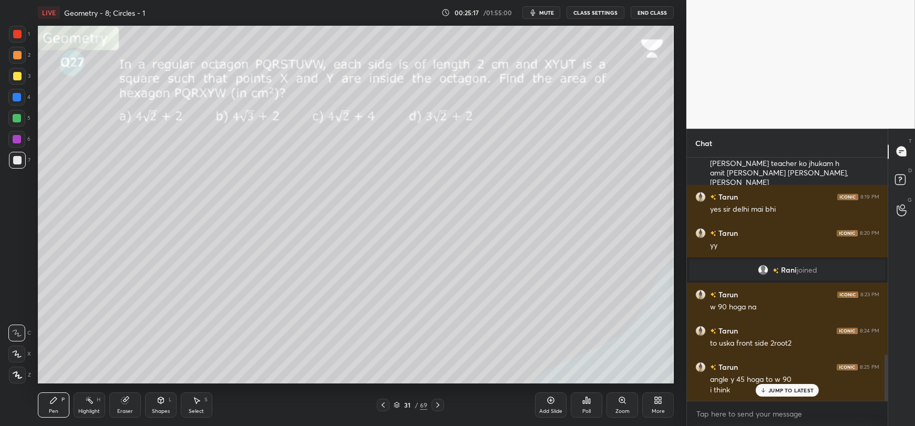
click at [772, 391] on p "JUMP TO LATEST" at bounding box center [791, 390] width 45 height 6
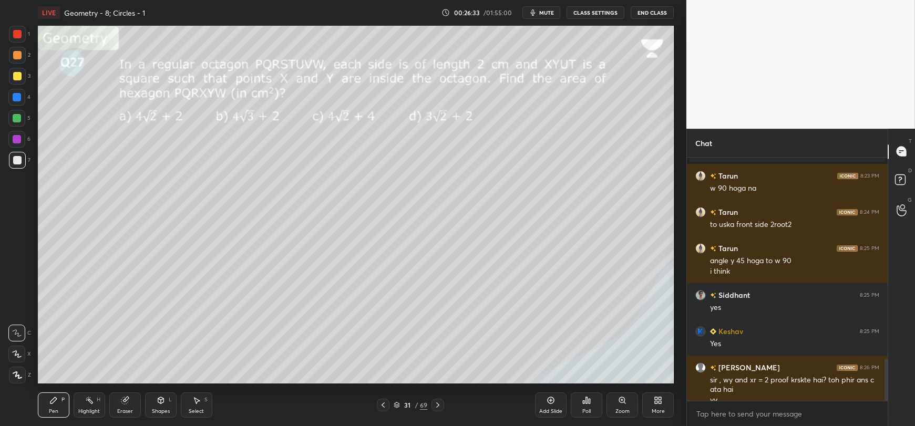
scroll to position [1165, 0]
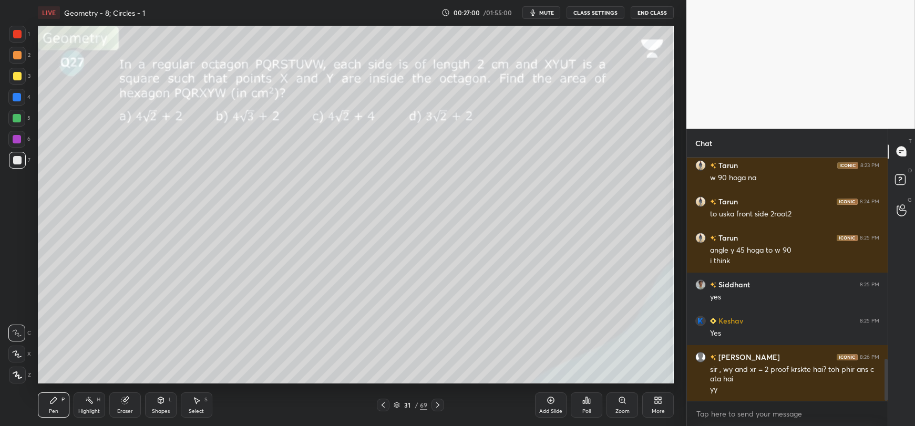
click at [126, 404] on icon at bounding box center [124, 400] width 7 height 7
click at [12, 376] on span "Erase all" at bounding box center [17, 375] width 16 height 7
click at [161, 402] on icon at bounding box center [161, 402] width 0 height 4
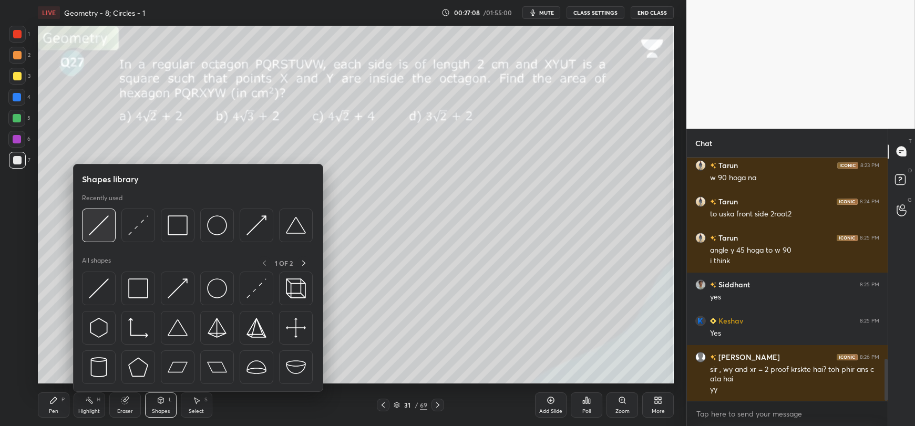
click at [105, 222] on img at bounding box center [99, 226] width 20 height 20
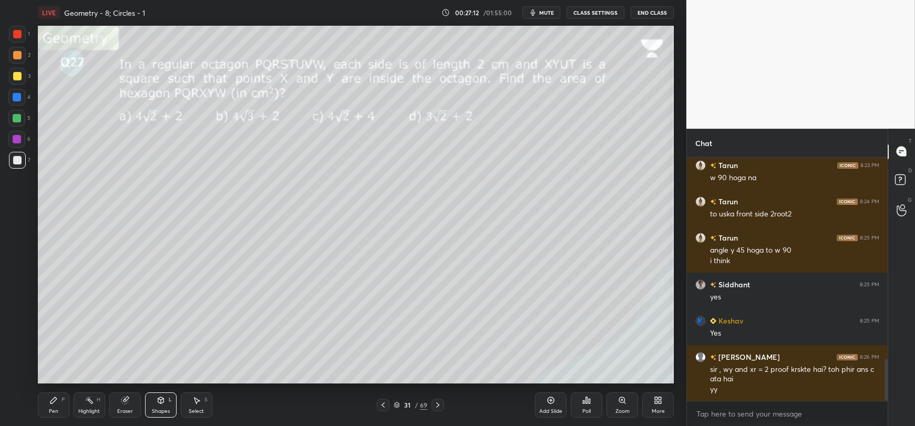
scroll to position [1201, 0]
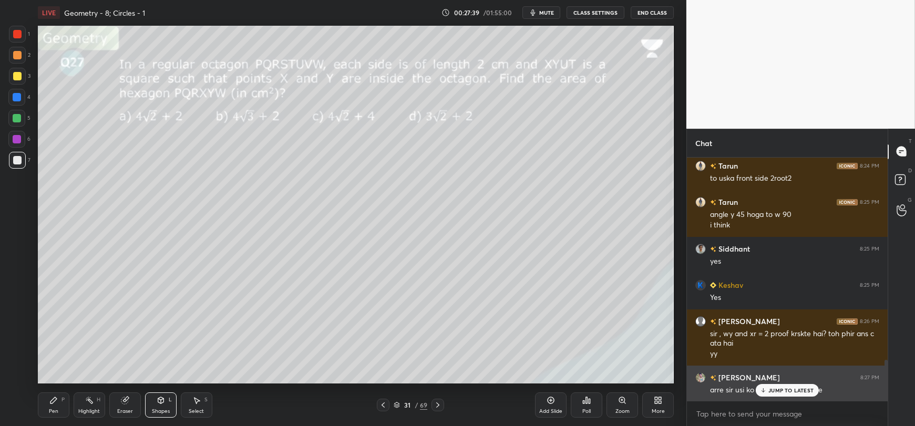
click at [772, 387] on p "JUMP TO LATEST" at bounding box center [791, 390] width 45 height 6
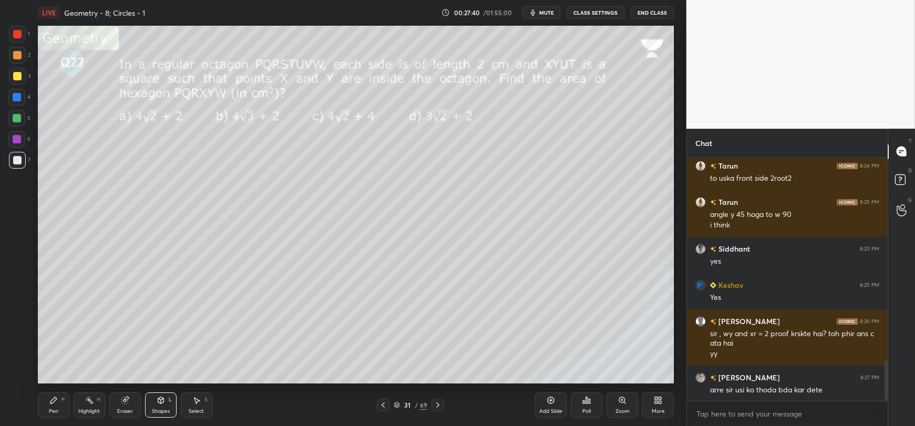
click at [57, 400] on icon at bounding box center [53, 400] width 8 height 8
click at [158, 406] on div "Shapes L" at bounding box center [161, 405] width 32 height 25
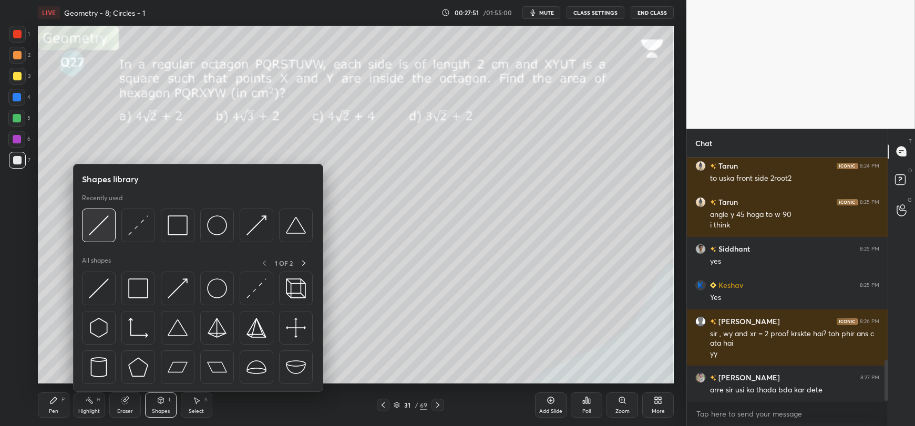
click at [96, 230] on img at bounding box center [99, 226] width 20 height 20
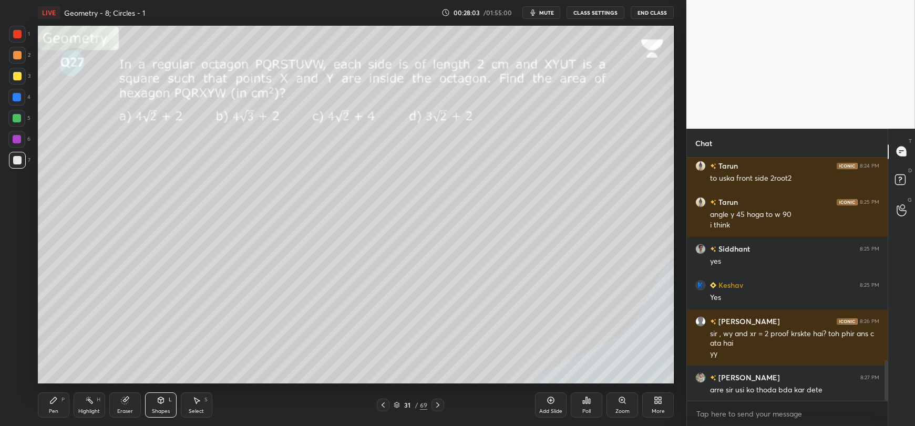
click at [54, 404] on icon at bounding box center [53, 400] width 8 height 8
click at [155, 405] on div "Shapes L" at bounding box center [161, 405] width 32 height 25
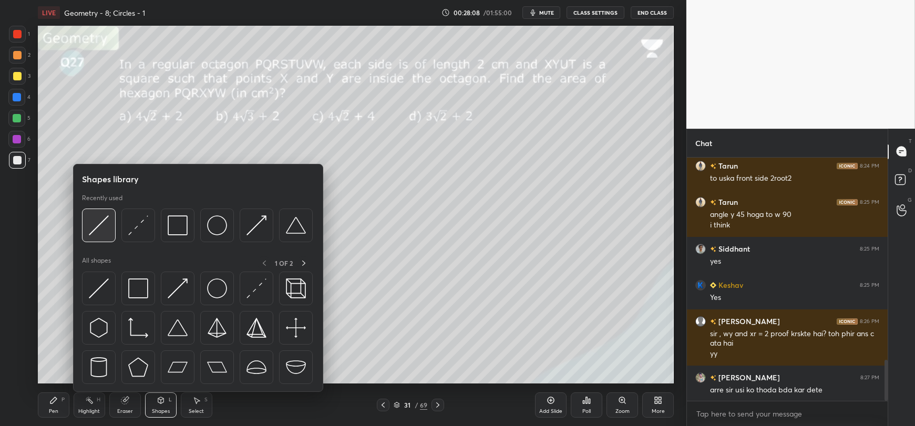
click at [98, 234] on img at bounding box center [99, 226] width 20 height 20
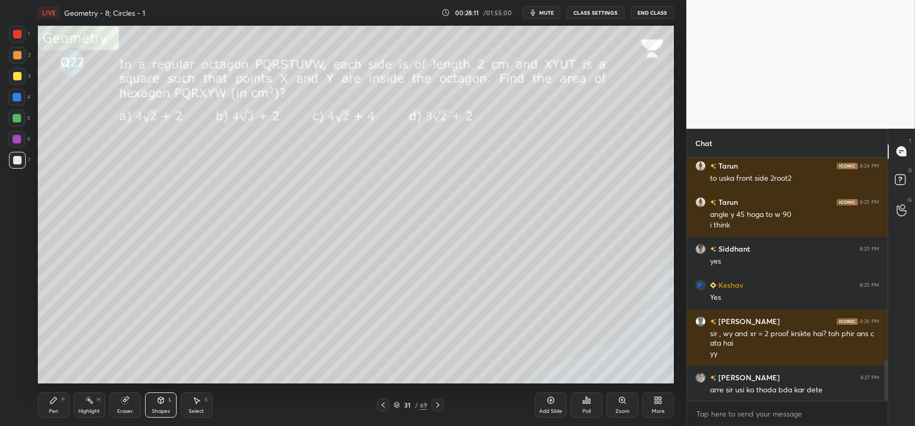
click at [55, 403] on icon at bounding box center [53, 400] width 8 height 8
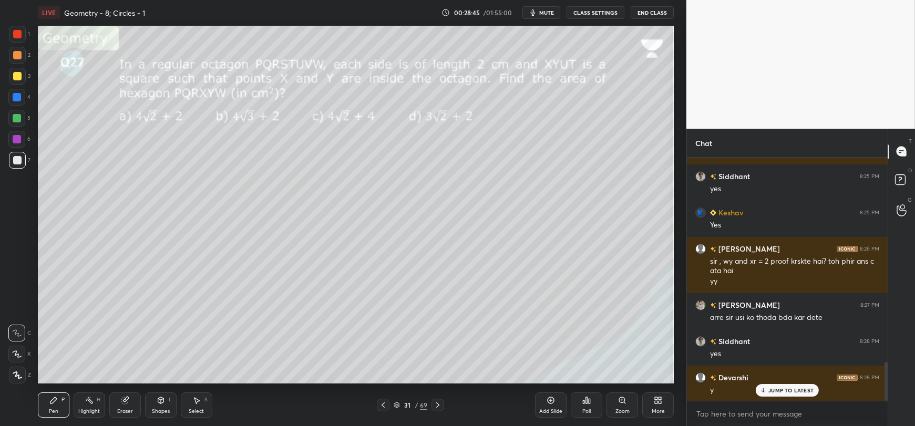
scroll to position [1310, 0]
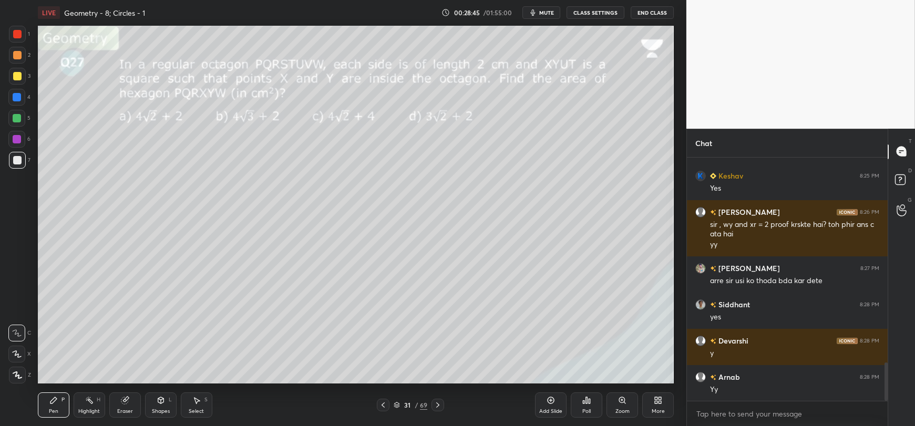
click at [154, 409] on div "Shapes" at bounding box center [161, 411] width 18 height 5
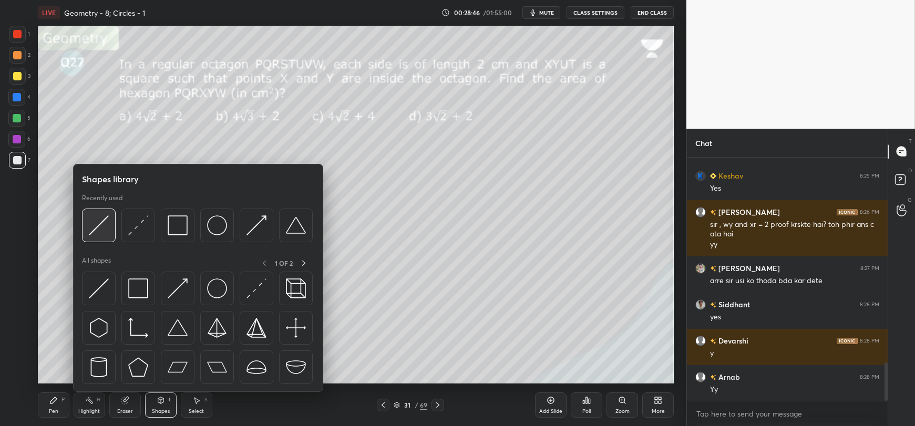
click at [103, 239] on div at bounding box center [99, 226] width 34 height 34
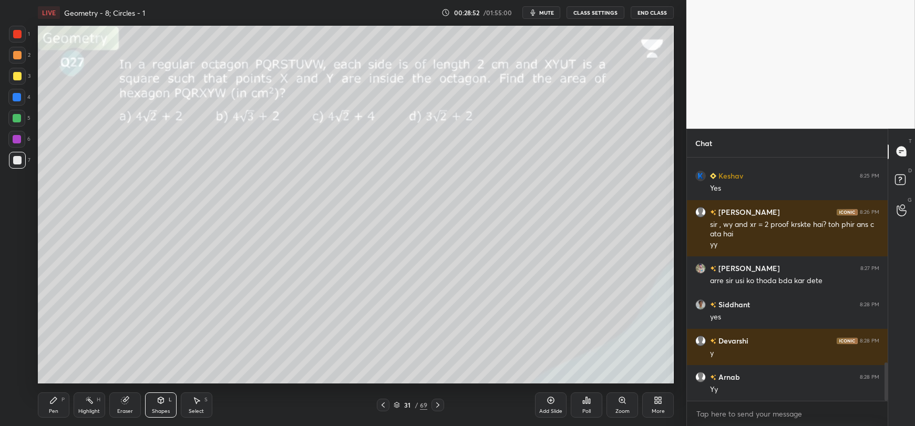
click at [53, 404] on icon at bounding box center [53, 400] width 8 height 8
click at [15, 80] on div at bounding box center [17, 76] width 8 height 8
click at [161, 403] on icon at bounding box center [161, 400] width 6 height 6
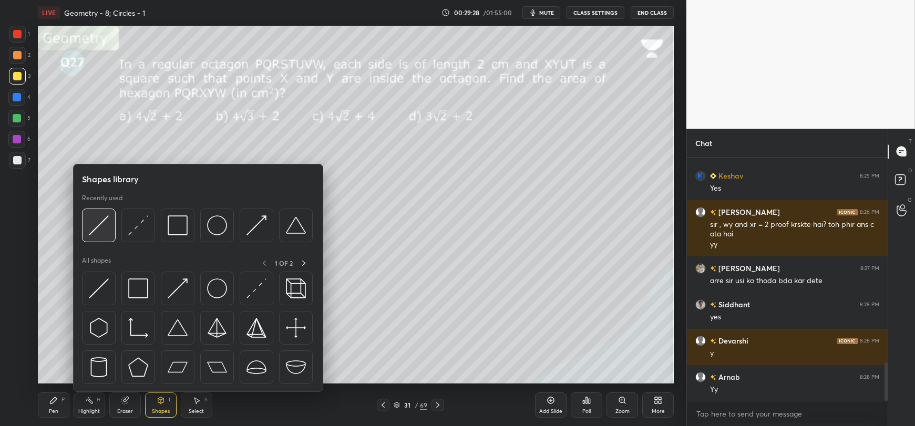
click at [102, 231] on img at bounding box center [99, 226] width 20 height 20
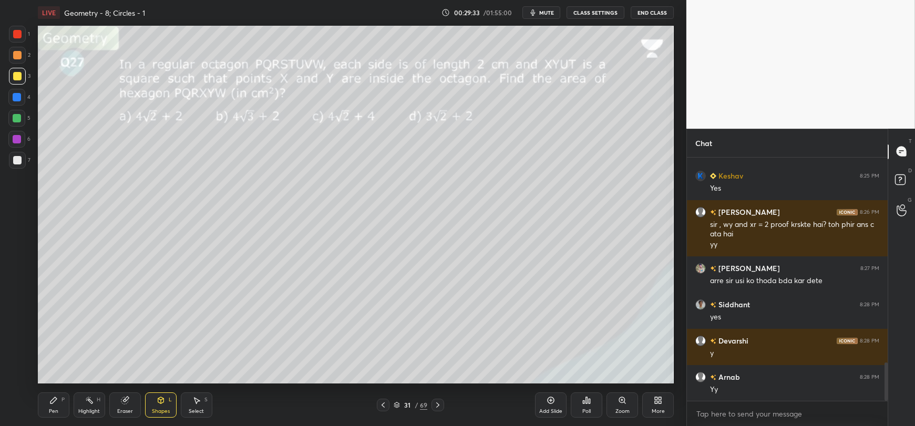
click at [55, 406] on div "Pen P" at bounding box center [54, 405] width 32 height 25
click at [161, 403] on icon at bounding box center [161, 402] width 0 height 4
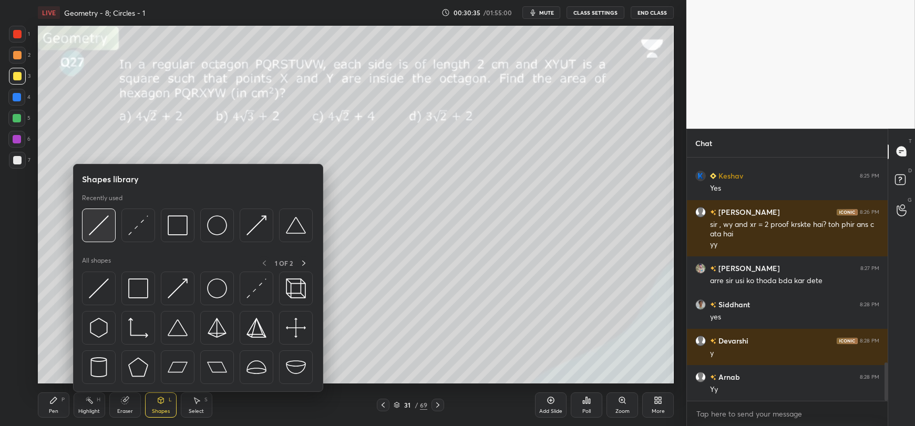
click at [98, 231] on img at bounding box center [99, 226] width 20 height 20
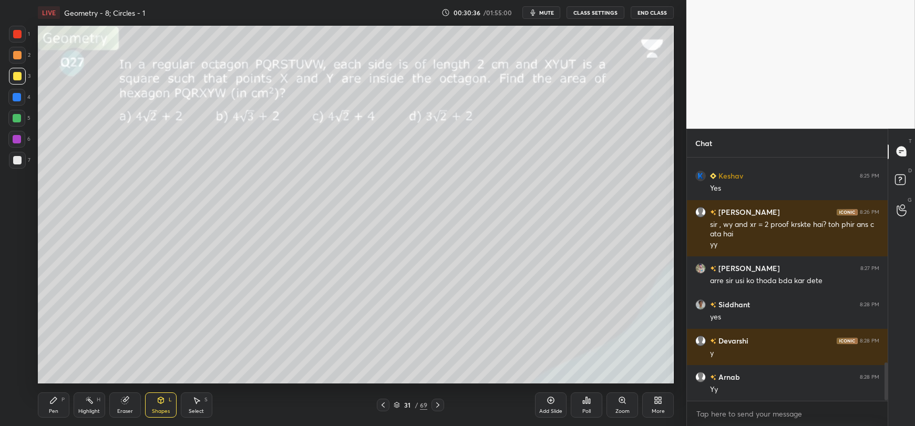
scroll to position [1346, 0]
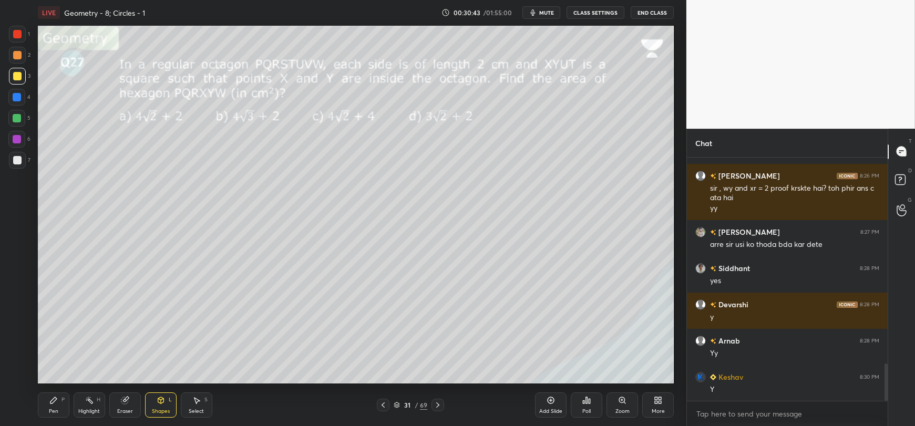
click at [51, 402] on icon at bounding box center [53, 400] width 6 height 6
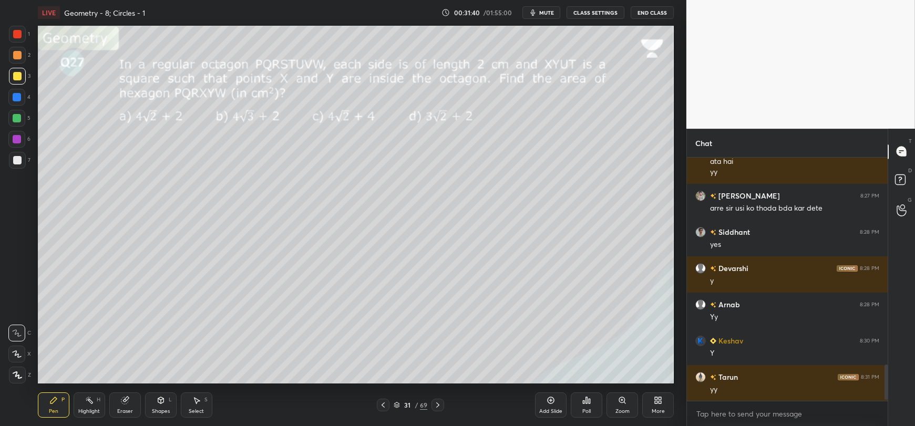
scroll to position [1419, 0]
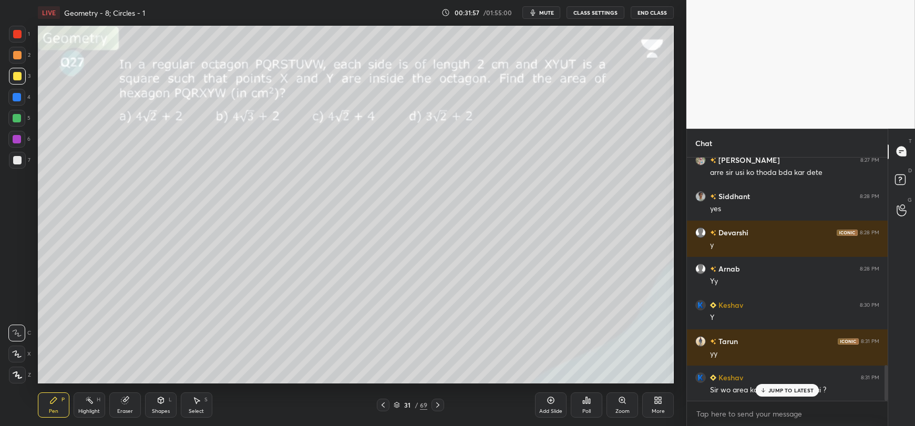
click at [762, 393] on icon at bounding box center [763, 390] width 7 height 6
click at [84, 406] on div "Highlight H" at bounding box center [90, 405] width 32 height 25
click at [15, 372] on icon at bounding box center [17, 375] width 8 height 8
click at [15, 120] on div at bounding box center [17, 118] width 8 height 8
click at [16, 98] on div at bounding box center [17, 97] width 8 height 8
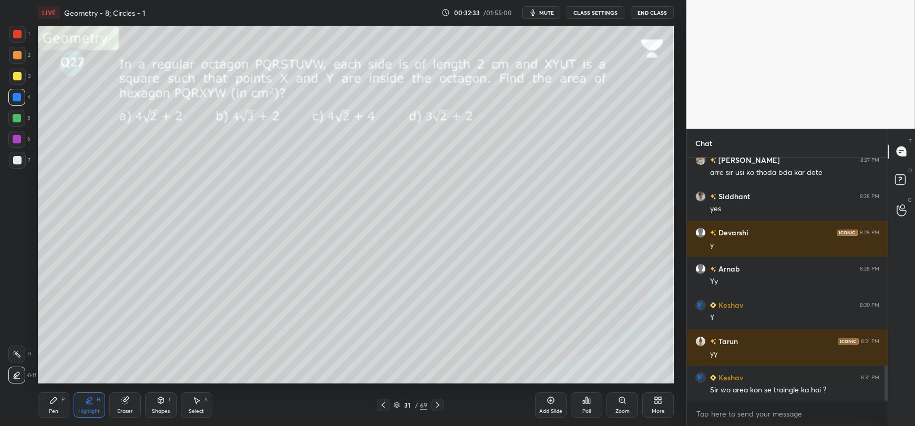
click at [47, 413] on div "Pen P" at bounding box center [54, 405] width 32 height 25
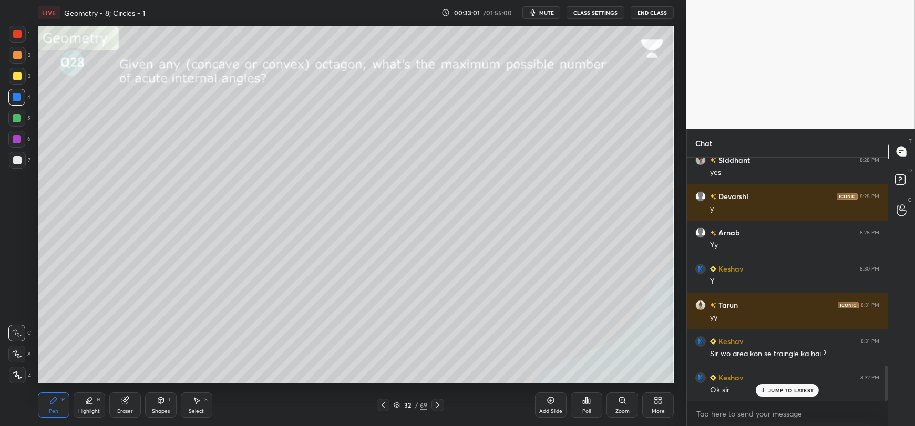
click at [13, 166] on div at bounding box center [17, 160] width 17 height 17
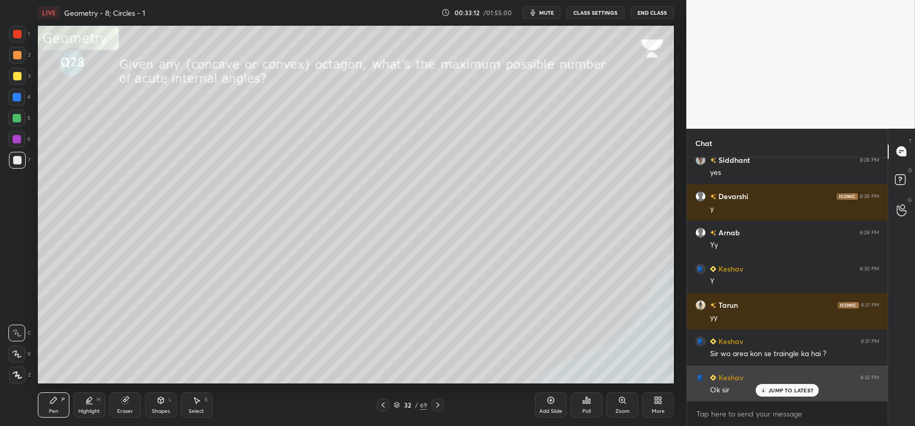
click at [779, 390] on p "JUMP TO LATEST" at bounding box center [791, 390] width 45 height 6
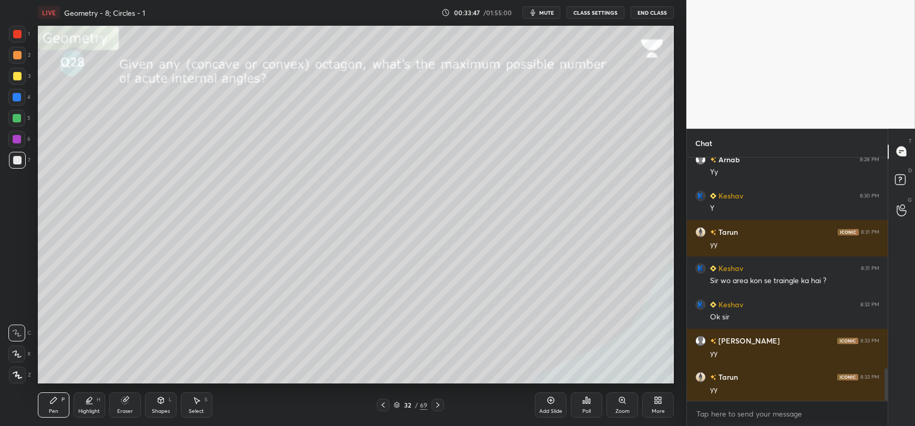
scroll to position [1564, 0]
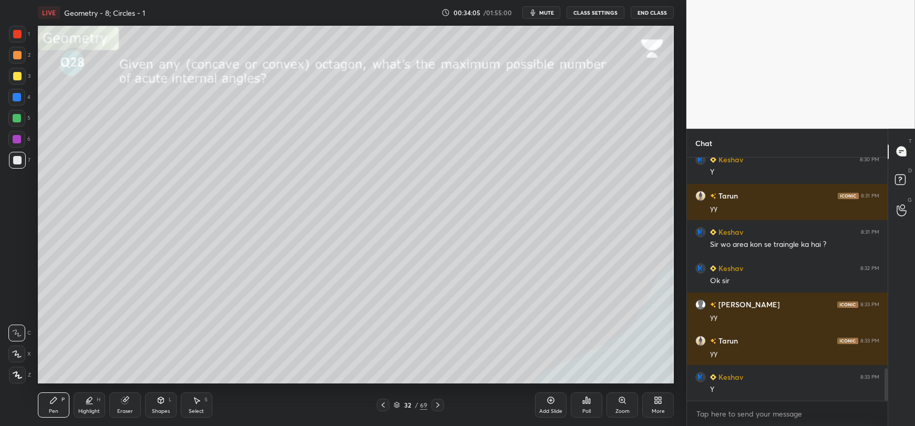
click at [161, 405] on div "Shapes L" at bounding box center [161, 405] width 32 height 25
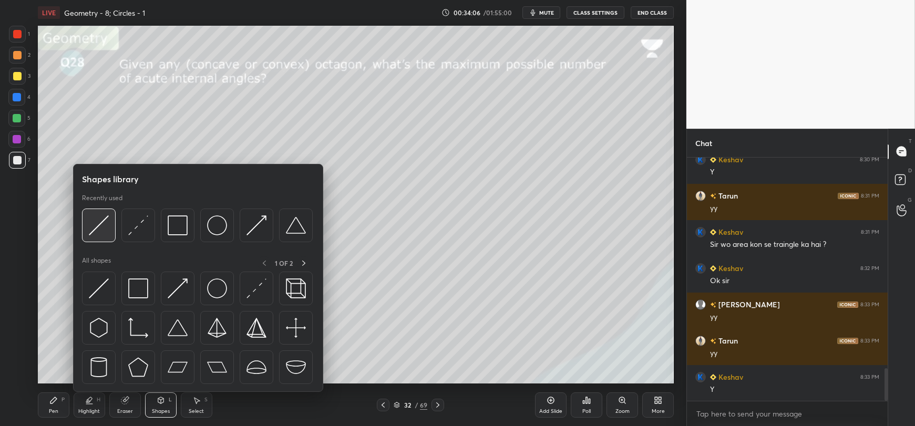
click at [104, 225] on img at bounding box center [99, 226] width 20 height 20
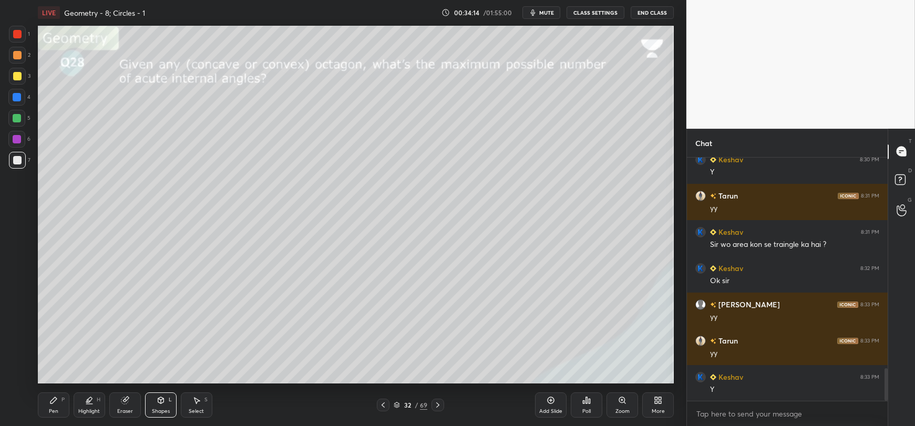
click at [56, 401] on icon at bounding box center [53, 400] width 8 height 8
click at [123, 406] on div "Eraser" at bounding box center [125, 405] width 32 height 25
click at [22, 354] on div at bounding box center [16, 354] width 17 height 17
click at [162, 404] on icon at bounding box center [161, 400] width 8 height 8
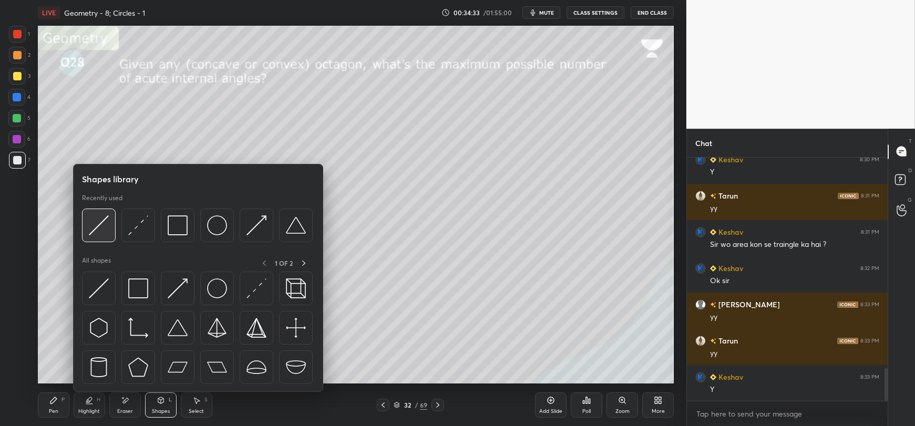
click at [106, 234] on img at bounding box center [99, 226] width 20 height 20
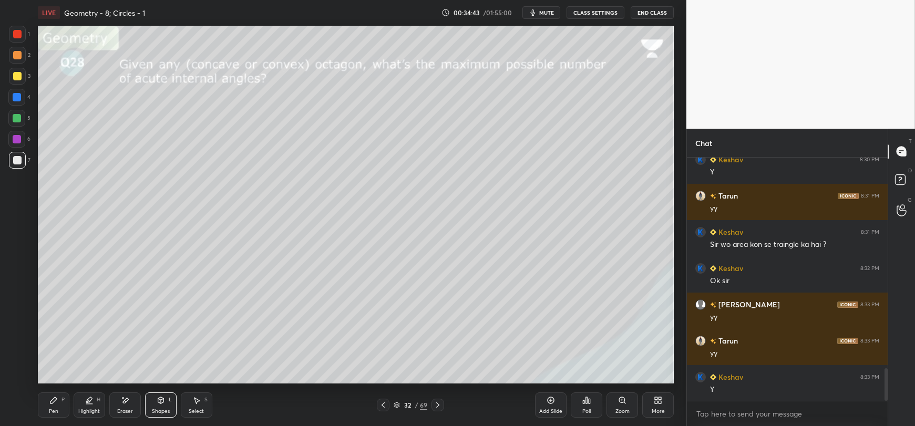
click at [50, 411] on div "Pen" at bounding box center [53, 411] width 9 height 5
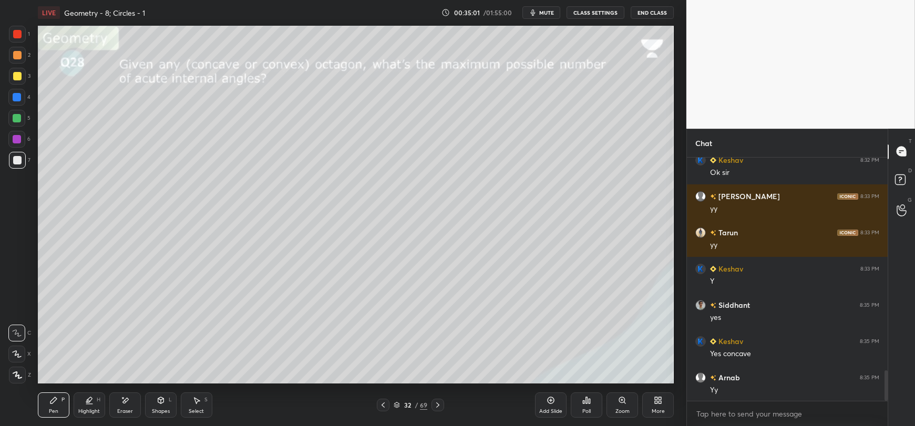
scroll to position [1709, 0]
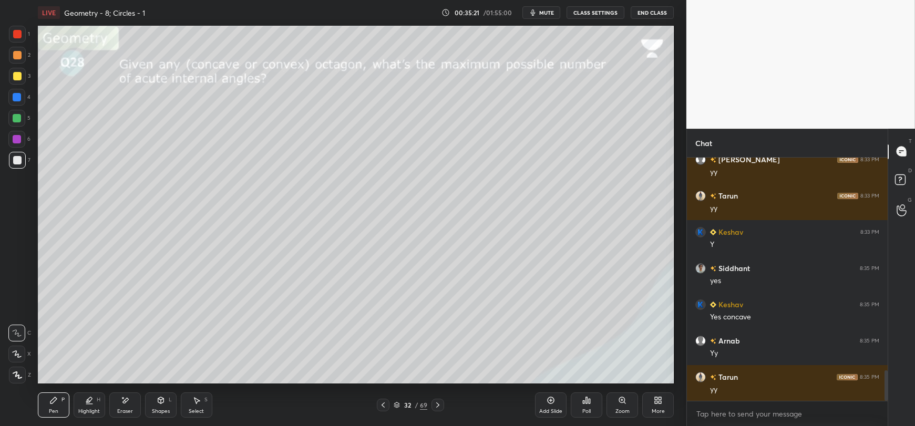
click at [119, 405] on div "Eraser" at bounding box center [125, 405] width 32 height 25
click at [53, 408] on div "Pen P" at bounding box center [54, 405] width 32 height 25
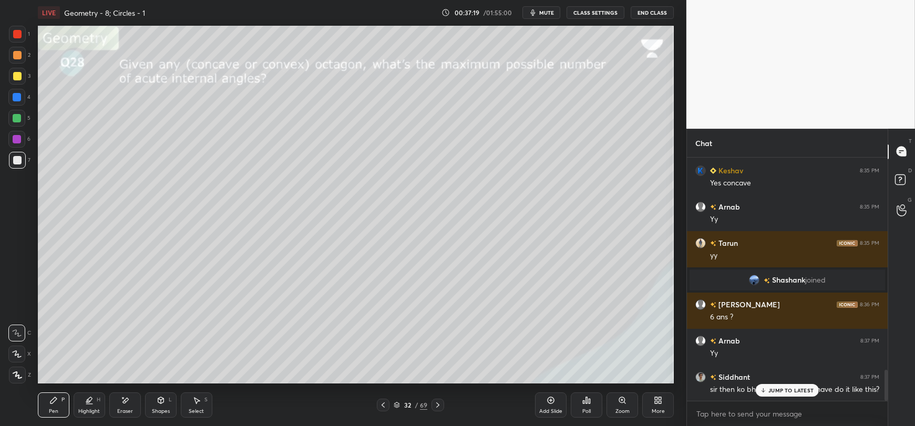
scroll to position [1681, 0]
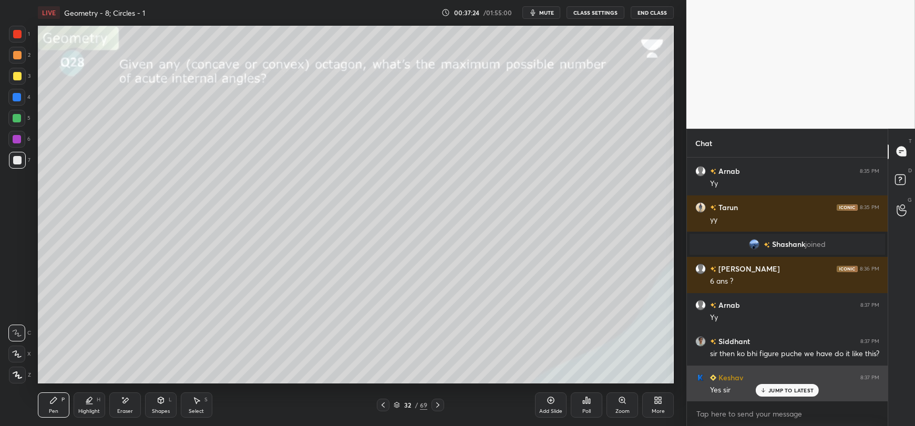
click at [777, 394] on p "JUMP TO LATEST" at bounding box center [791, 390] width 45 height 6
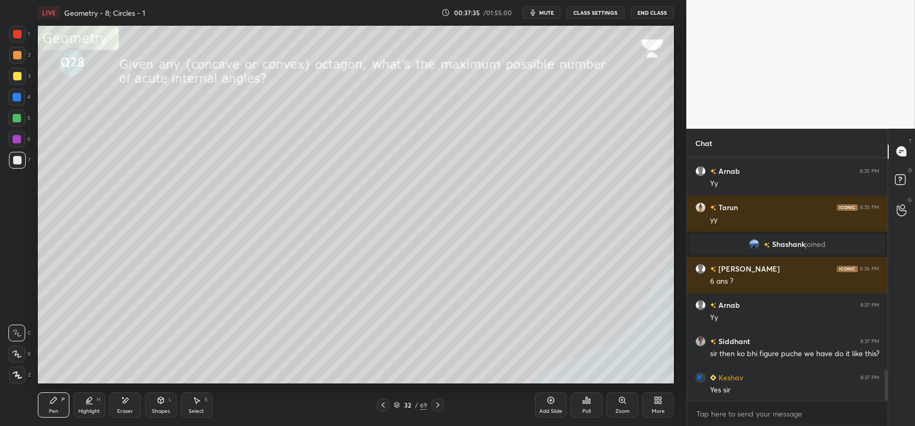
click at [11, 100] on div at bounding box center [16, 97] width 17 height 17
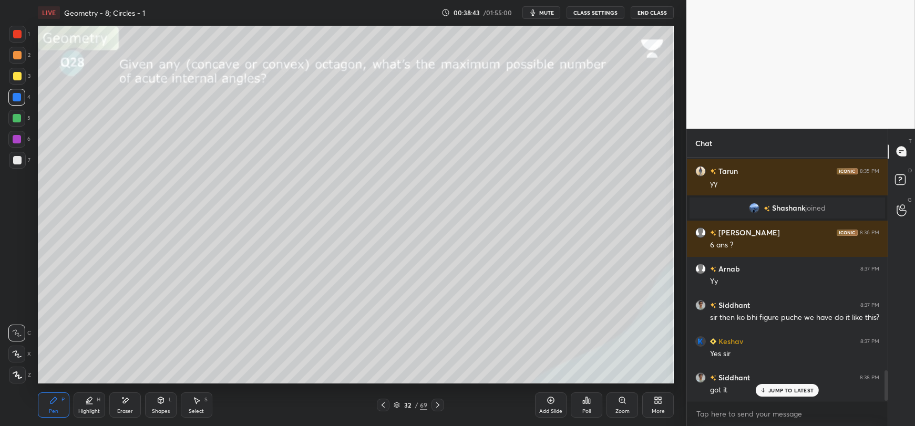
click at [13, 168] on div at bounding box center [17, 160] width 17 height 17
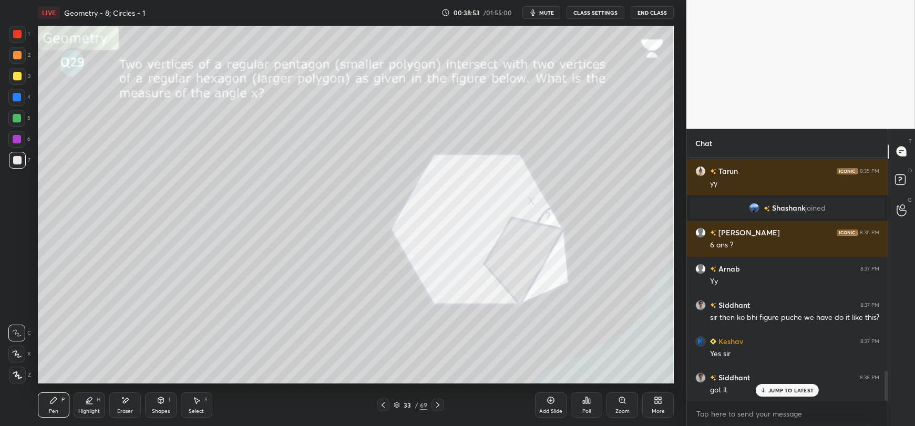
scroll to position [1753, 0]
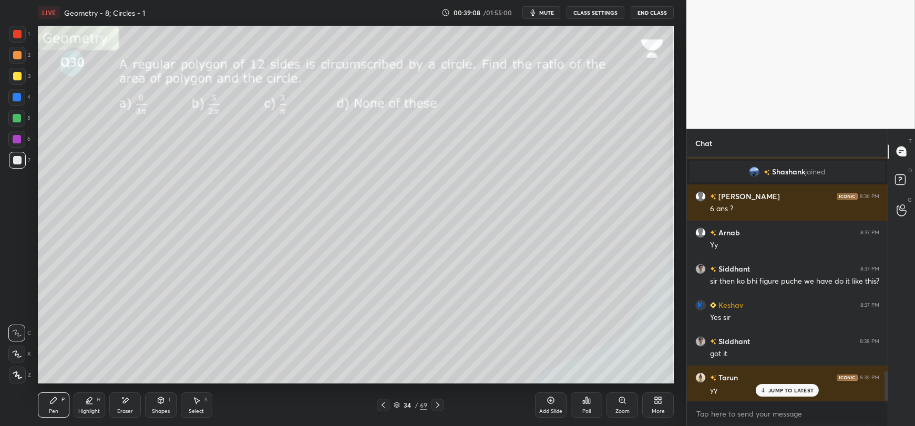
click at [166, 411] on div "Shapes" at bounding box center [161, 411] width 18 height 5
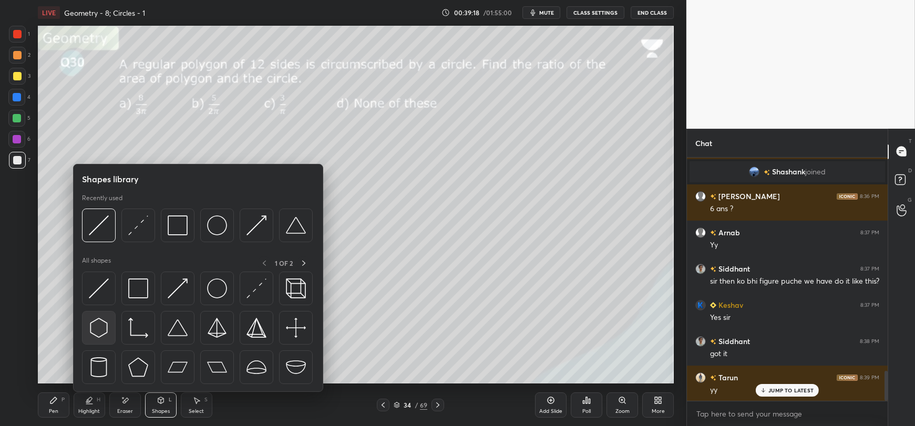
click at [104, 332] on img at bounding box center [99, 328] width 20 height 20
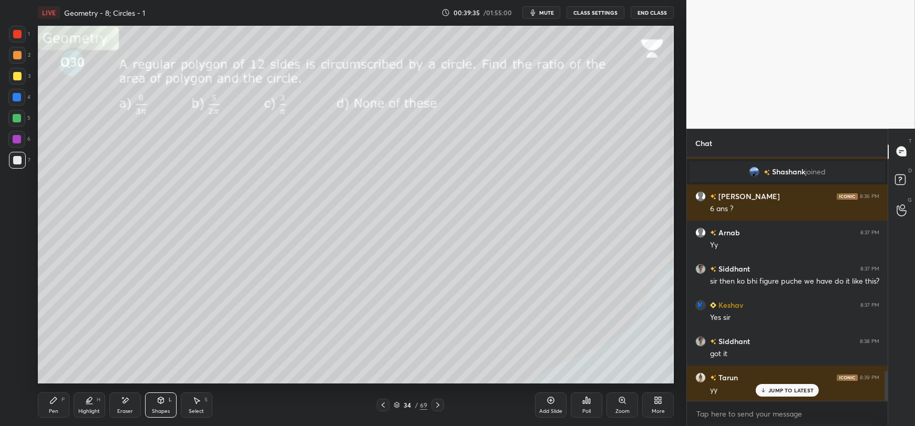
click at [195, 406] on div "Select S" at bounding box center [197, 405] width 32 height 25
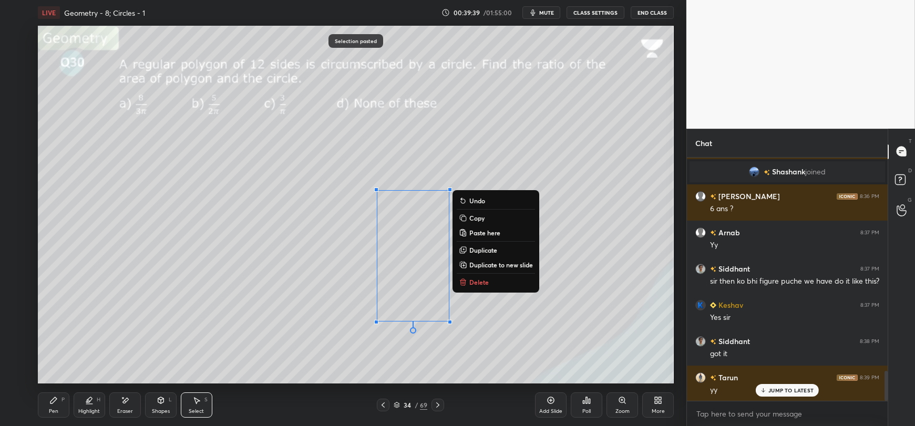
click at [512, 204] on button "Undo" at bounding box center [496, 201] width 78 height 13
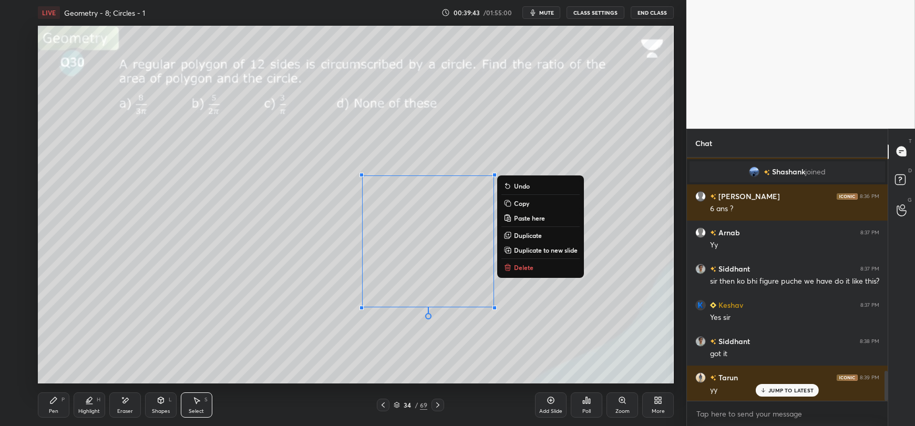
click at [521, 202] on p "Copy" at bounding box center [521, 203] width 15 height 8
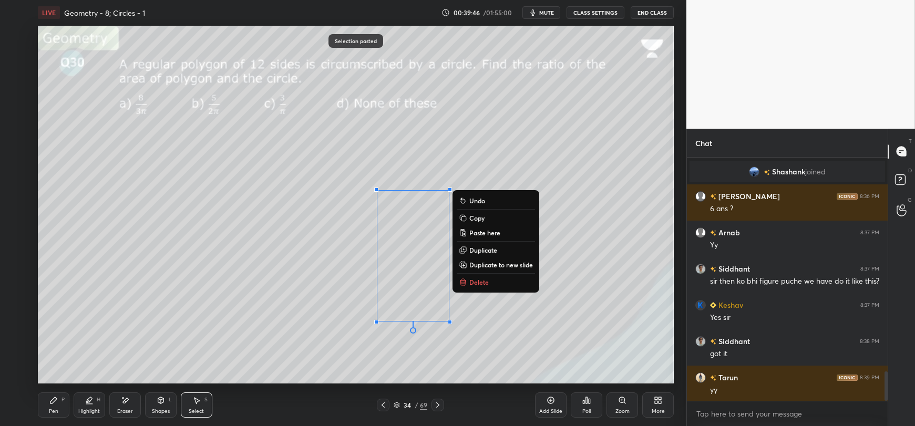
scroll to position [1790, 0]
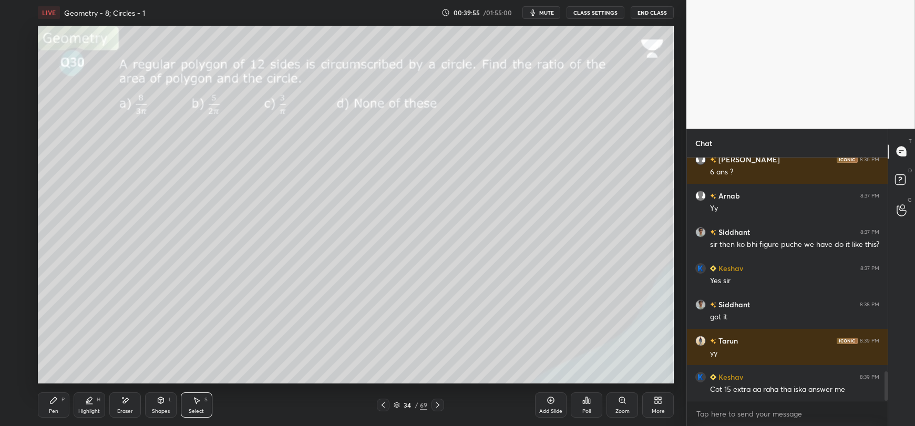
click at [159, 405] on icon at bounding box center [161, 400] width 8 height 8
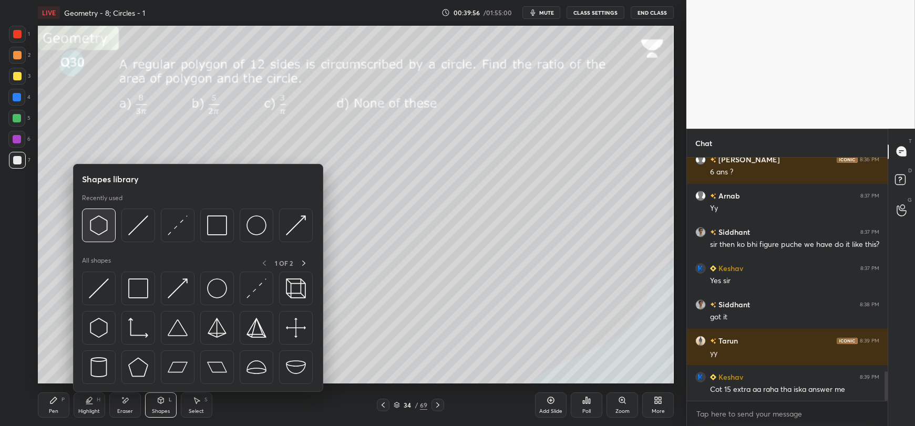
click at [99, 221] on img at bounding box center [99, 226] width 20 height 20
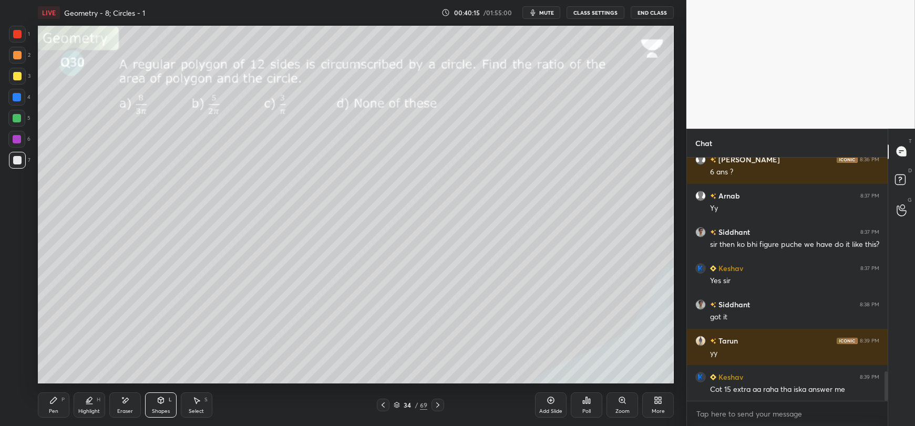
click at [197, 409] on div "Select" at bounding box center [196, 411] width 15 height 5
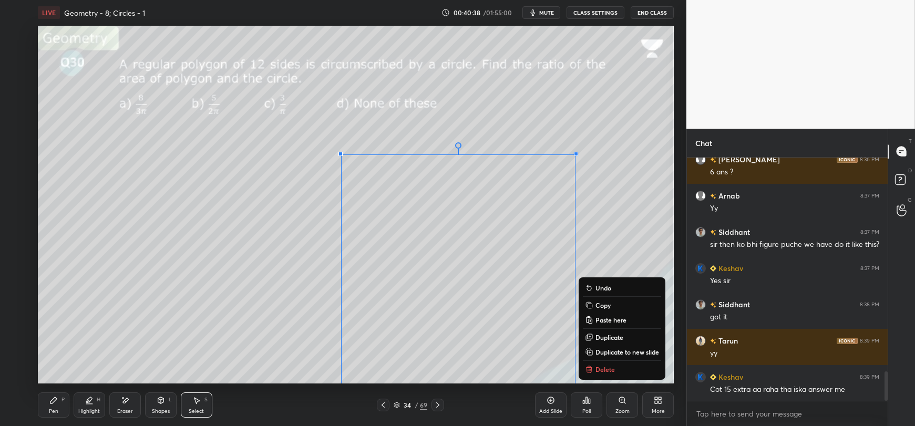
click at [53, 405] on div "Pen P" at bounding box center [54, 405] width 32 height 25
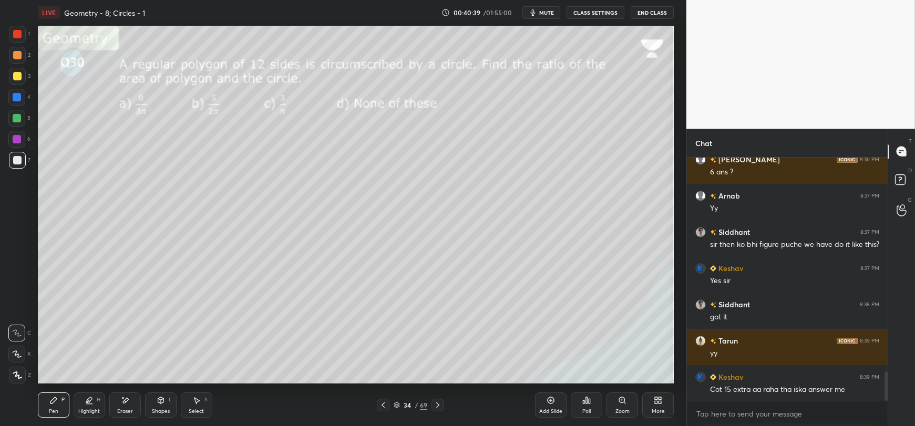
click at [19, 77] on div at bounding box center [17, 76] width 8 height 8
click at [161, 399] on icon at bounding box center [161, 400] width 6 height 6
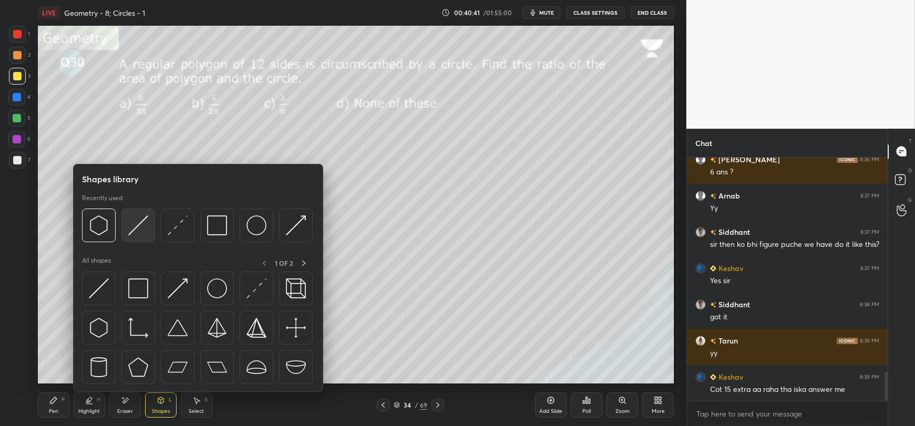
click at [134, 230] on img at bounding box center [138, 226] width 20 height 20
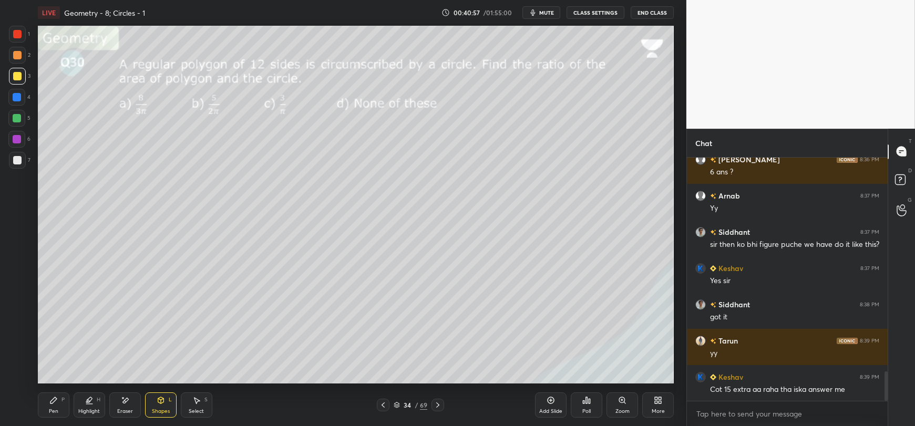
click at [123, 410] on div "Eraser" at bounding box center [125, 411] width 16 height 5
click at [166, 406] on div "Shapes L" at bounding box center [161, 405] width 32 height 25
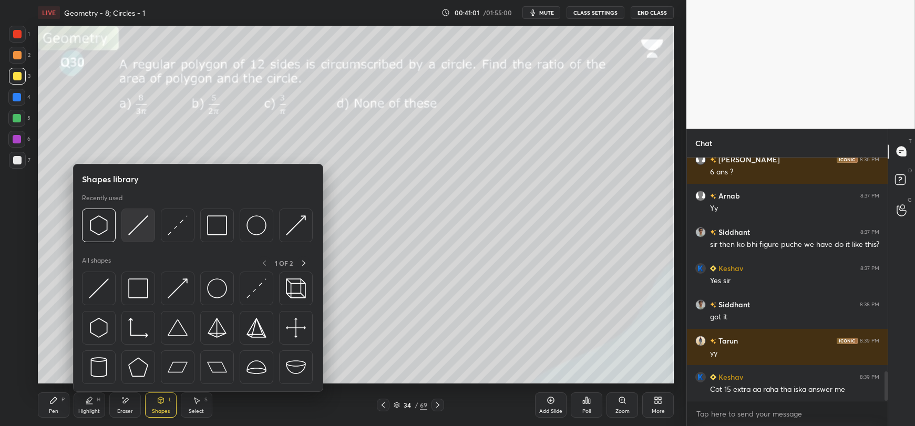
click at [141, 227] on img at bounding box center [138, 226] width 20 height 20
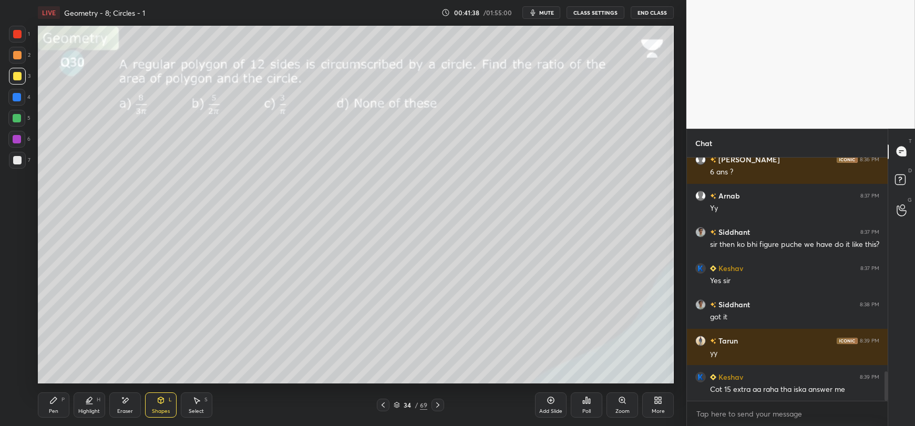
click at [59, 402] on div "Pen P" at bounding box center [54, 405] width 32 height 25
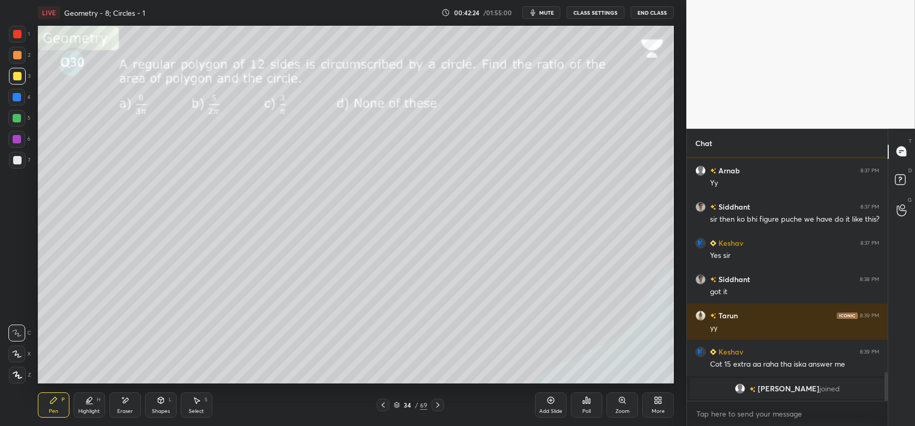
click at [161, 407] on div "Shapes L" at bounding box center [161, 405] width 32 height 25
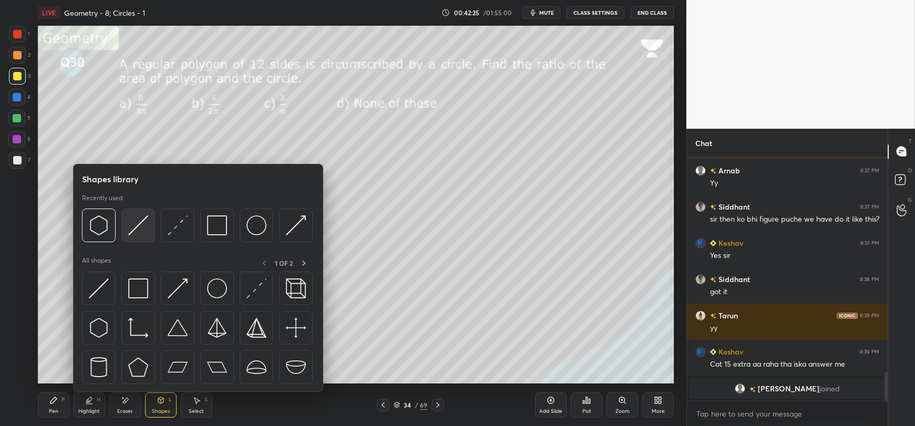
click at [133, 229] on img at bounding box center [138, 226] width 20 height 20
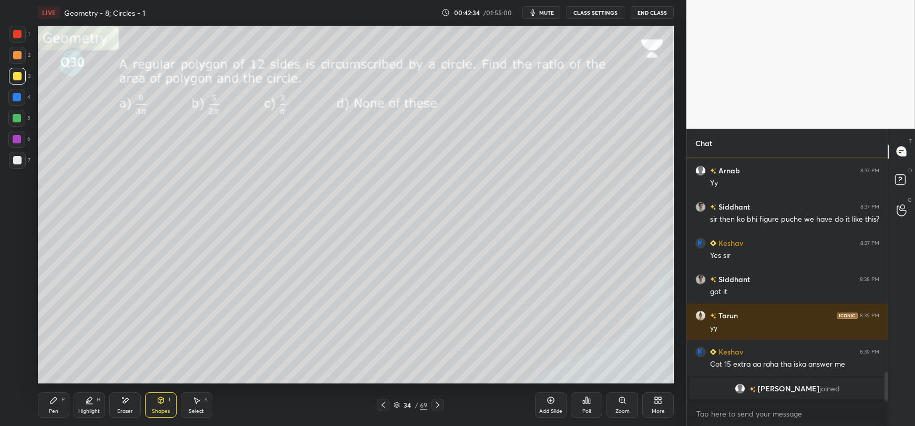
click at [52, 404] on icon at bounding box center [53, 400] width 8 height 8
click at [18, 164] on div at bounding box center [17, 160] width 8 height 8
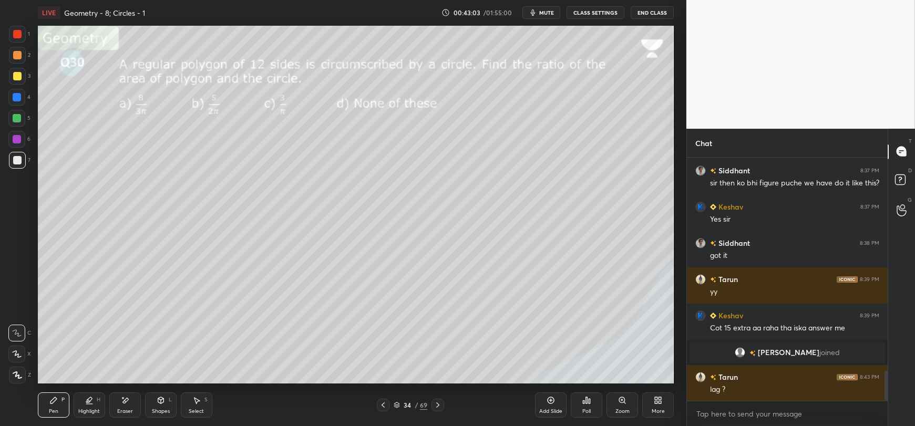
scroll to position [1731, 0]
click at [161, 407] on div "Shapes L" at bounding box center [161, 405] width 32 height 25
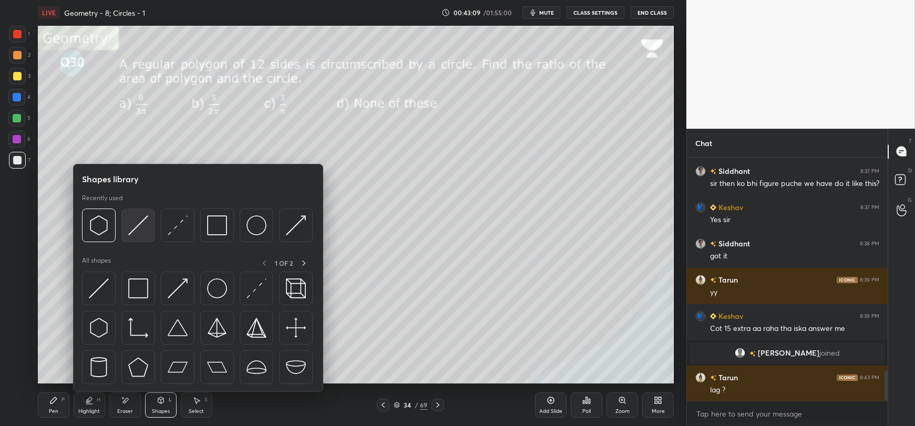
click at [127, 227] on div at bounding box center [138, 226] width 34 height 34
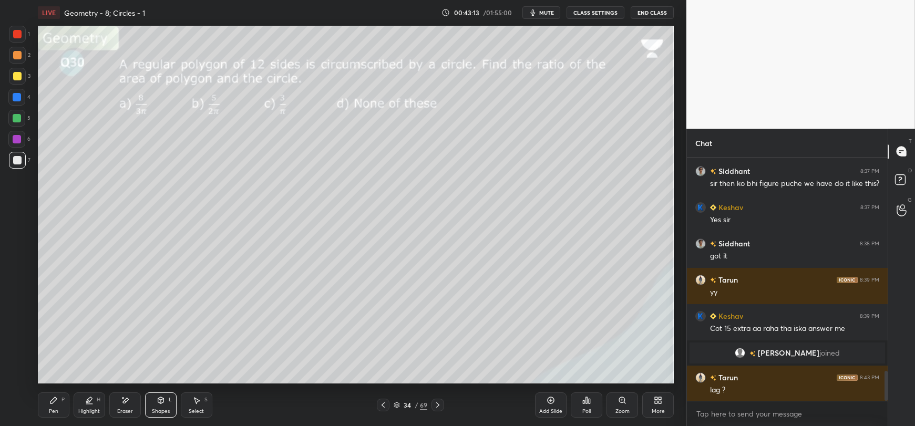
click at [55, 402] on icon at bounding box center [53, 400] width 8 height 8
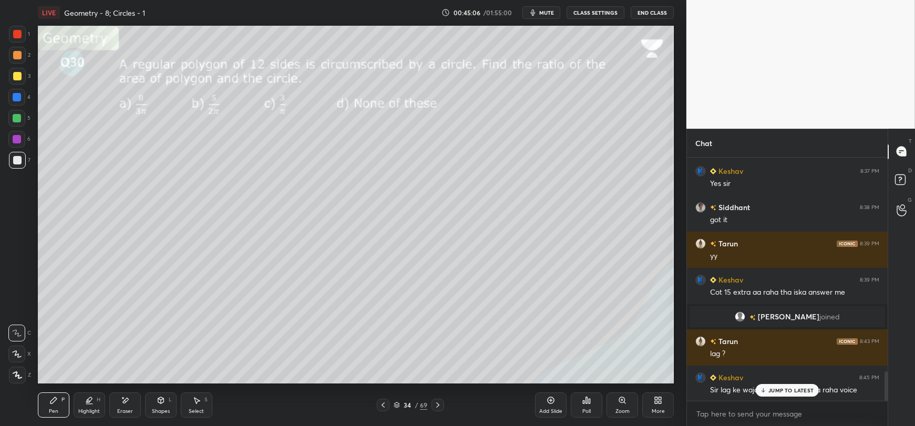
click at [787, 393] on p "JUMP TO LATEST" at bounding box center [791, 390] width 45 height 6
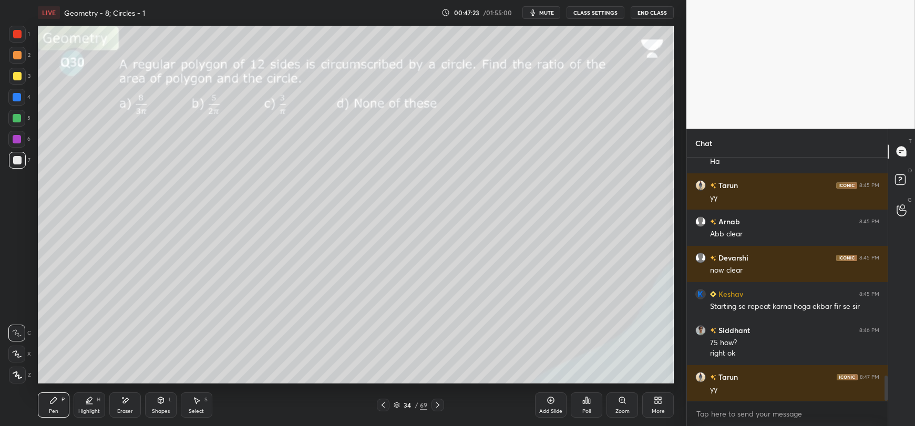
scroll to position [2140, 0]
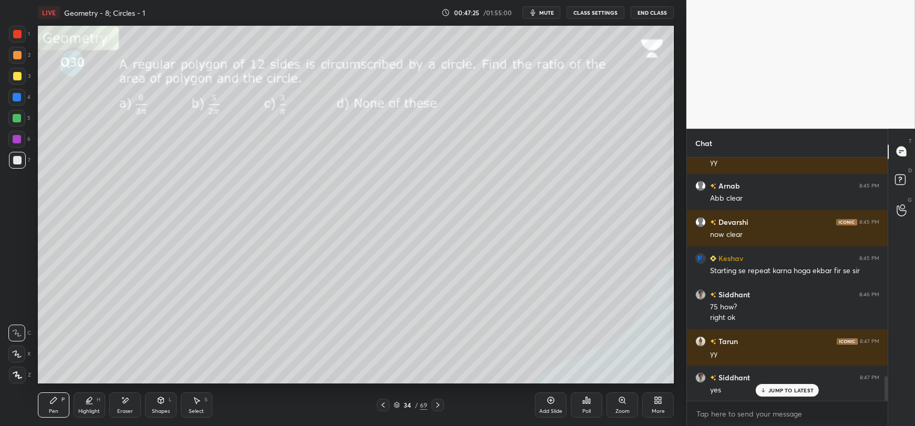
click at [791, 392] on p "JUMP TO LATEST" at bounding box center [791, 390] width 45 height 6
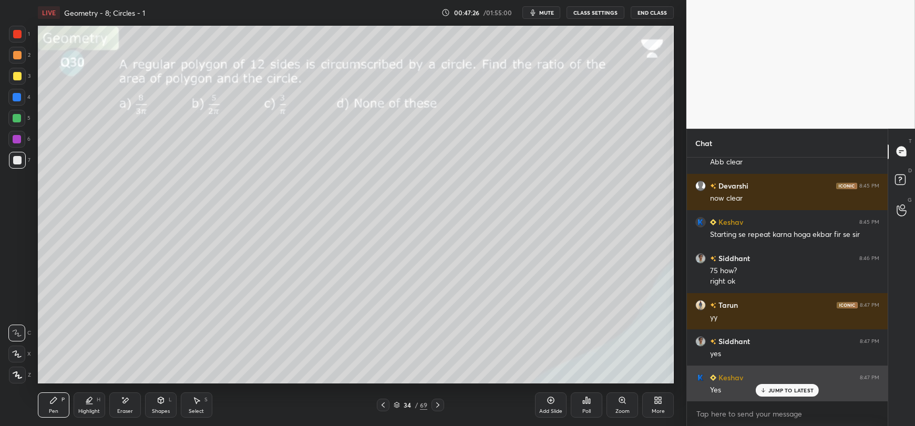
click at [771, 392] on p "JUMP TO LATEST" at bounding box center [791, 390] width 45 height 6
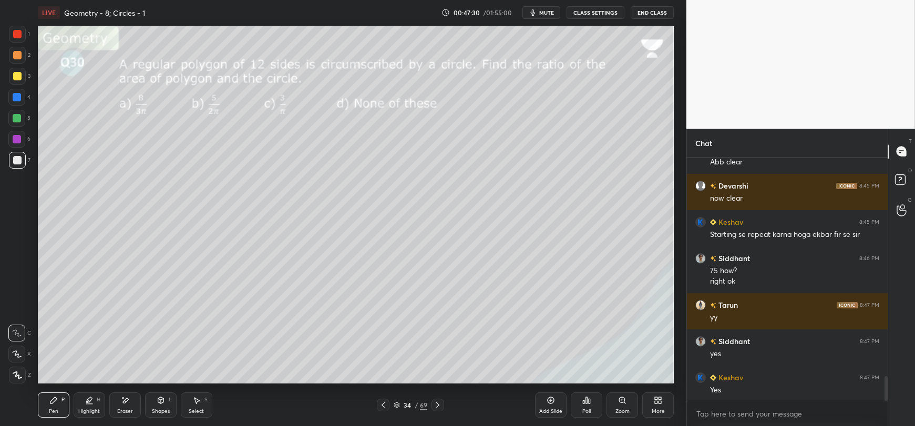
scroll to position [2213, 0]
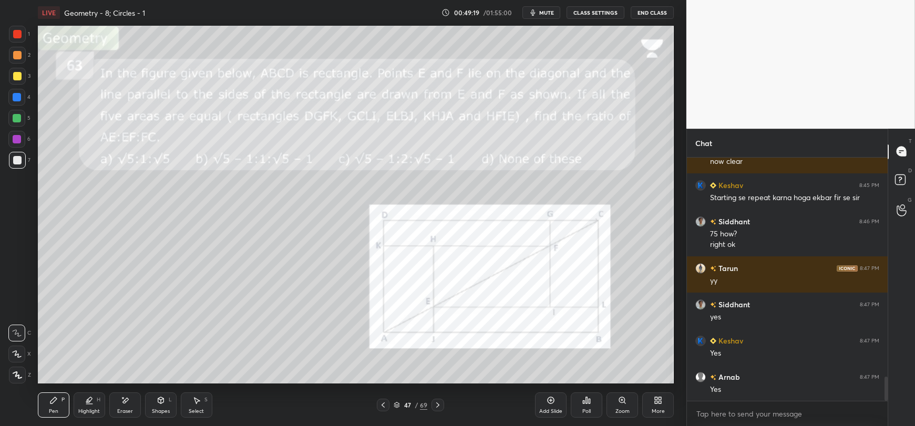
click at [127, 406] on div "Eraser" at bounding box center [125, 405] width 32 height 25
click at [66, 407] on div "Pen P" at bounding box center [54, 405] width 32 height 25
click at [14, 162] on div at bounding box center [17, 160] width 8 height 8
click at [17, 376] on icon at bounding box center [17, 375] width 8 height 6
click at [49, 404] on icon at bounding box center [53, 400] width 8 height 8
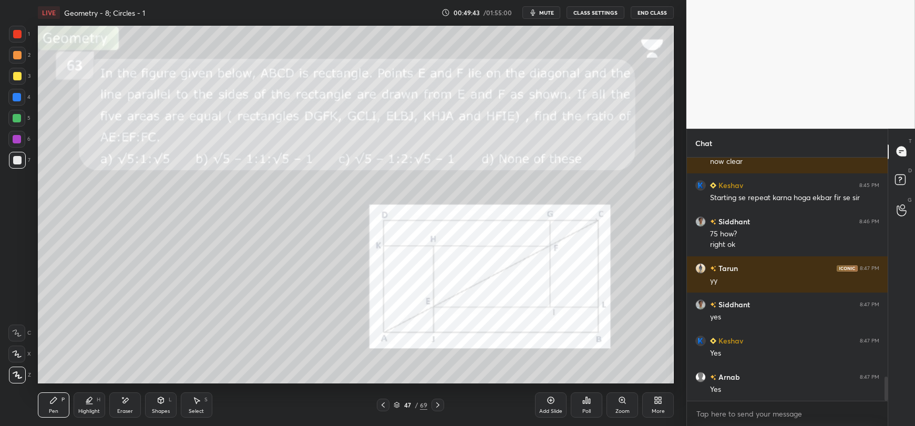
click at [14, 123] on div at bounding box center [16, 118] width 17 height 17
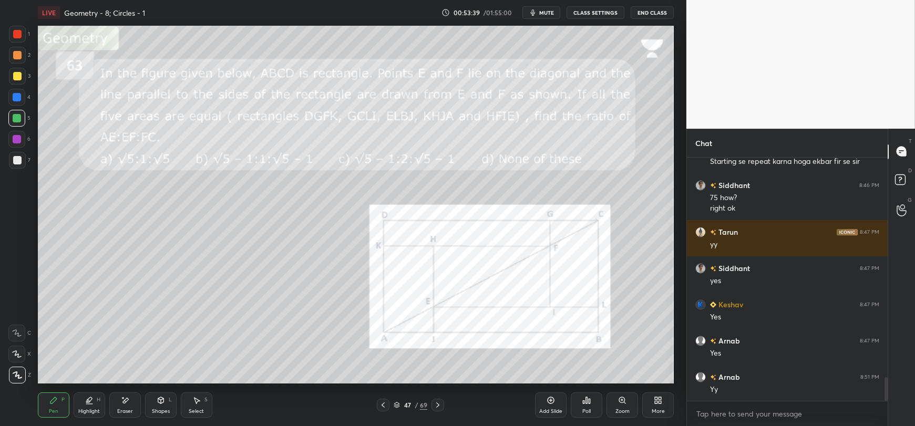
scroll to position [2286, 0]
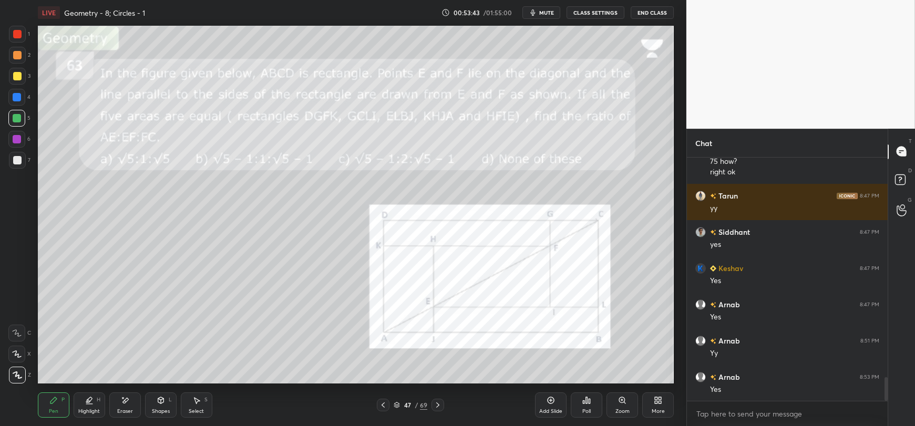
click at [134, 404] on div "Eraser" at bounding box center [125, 405] width 32 height 25
click at [19, 378] on span "Erase all" at bounding box center [17, 375] width 16 height 7
click at [17, 164] on div at bounding box center [17, 160] width 8 height 8
click at [13, 116] on div at bounding box center [17, 118] width 8 height 8
click at [15, 98] on div at bounding box center [17, 97] width 8 height 8
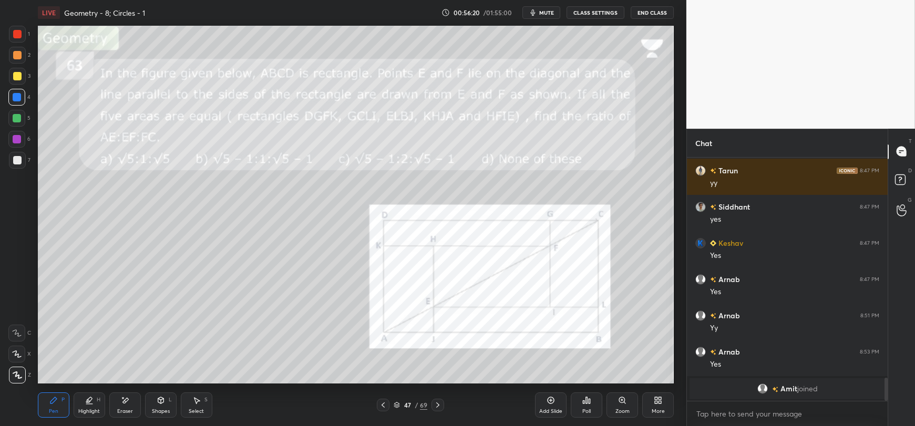
scroll to position [2169, 0]
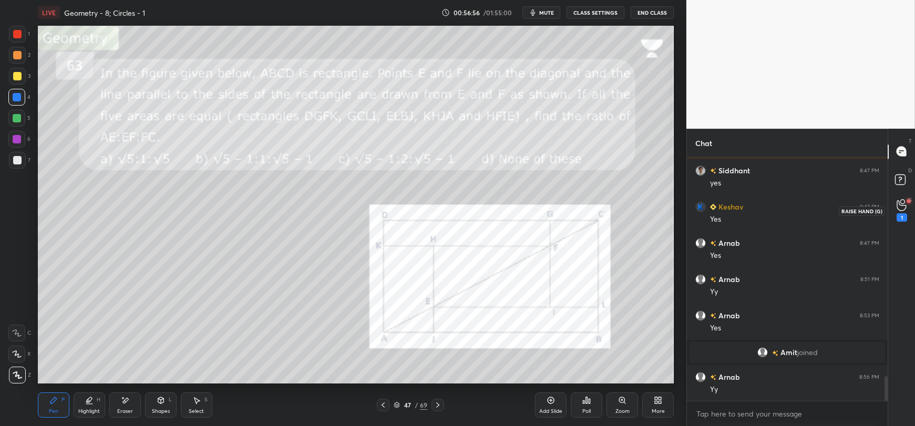
click at [895, 207] on div "1" at bounding box center [902, 210] width 21 height 19
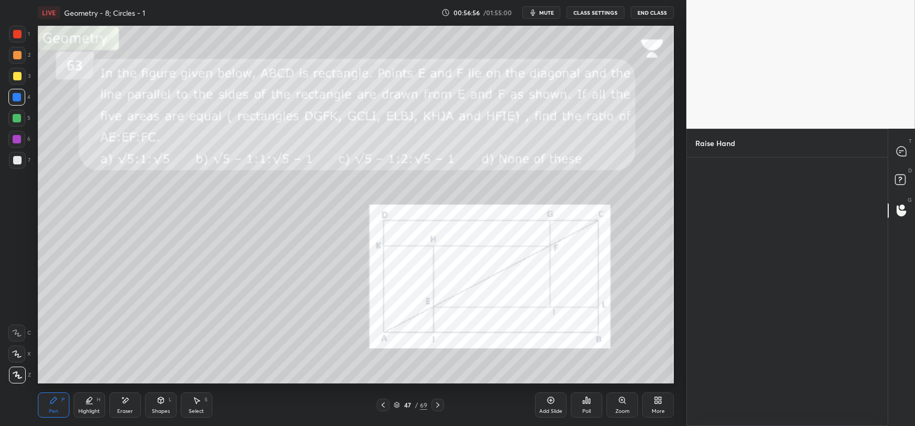
scroll to position [3, 3]
click at [725, 201] on img "grid" at bounding box center [725, 199] width 29 height 29
click at [897, 155] on icon at bounding box center [901, 151] width 11 height 11
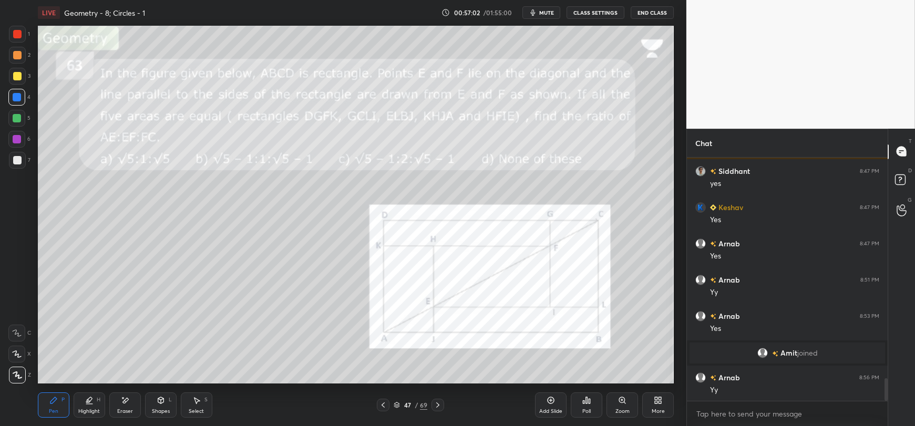
scroll to position [2405, 0]
click at [126, 405] on div "Eraser" at bounding box center [125, 405] width 32 height 25
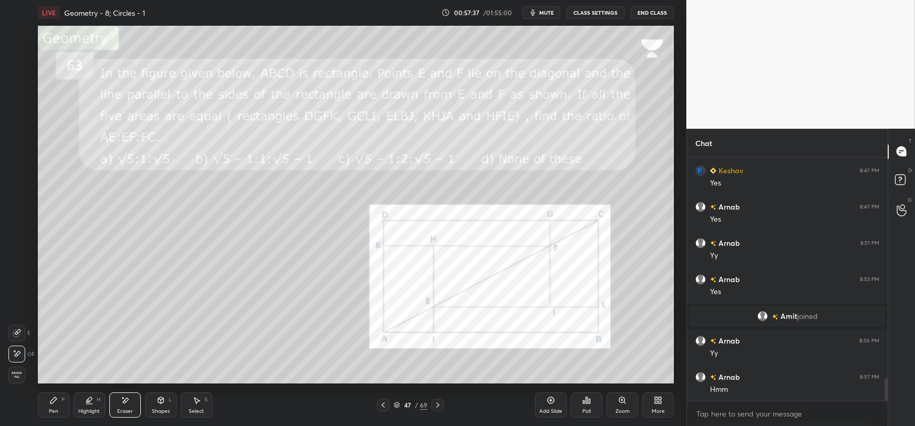
click at [54, 403] on icon at bounding box center [53, 400] width 8 height 8
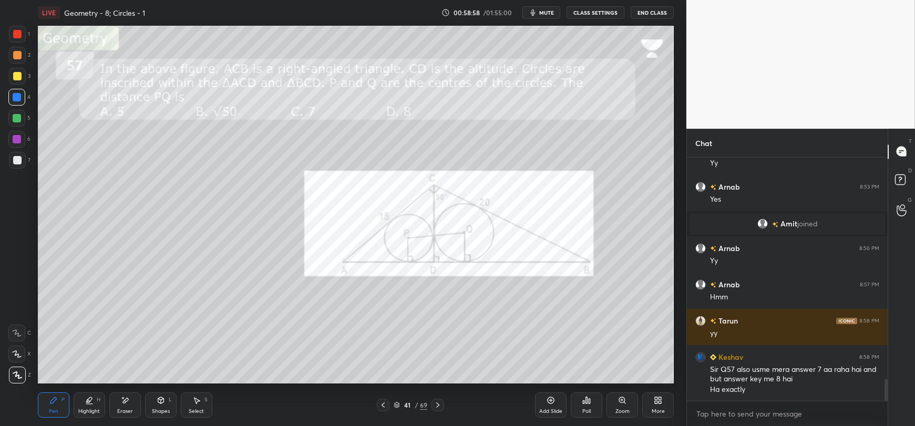
scroll to position [2534, 0]
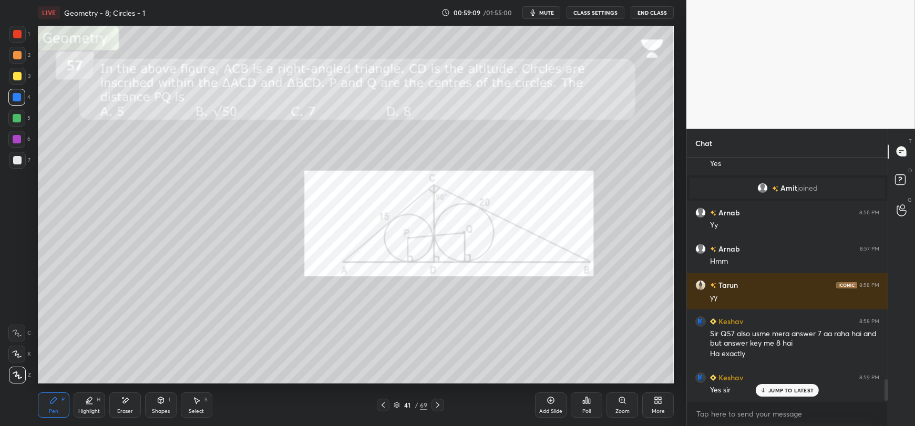
click at [160, 405] on div "Shapes L" at bounding box center [161, 405] width 32 height 25
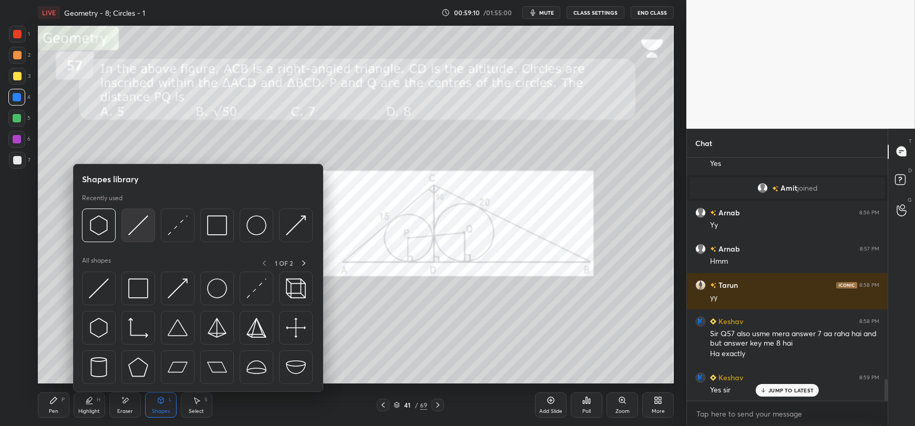
click at [140, 234] on img at bounding box center [138, 226] width 20 height 20
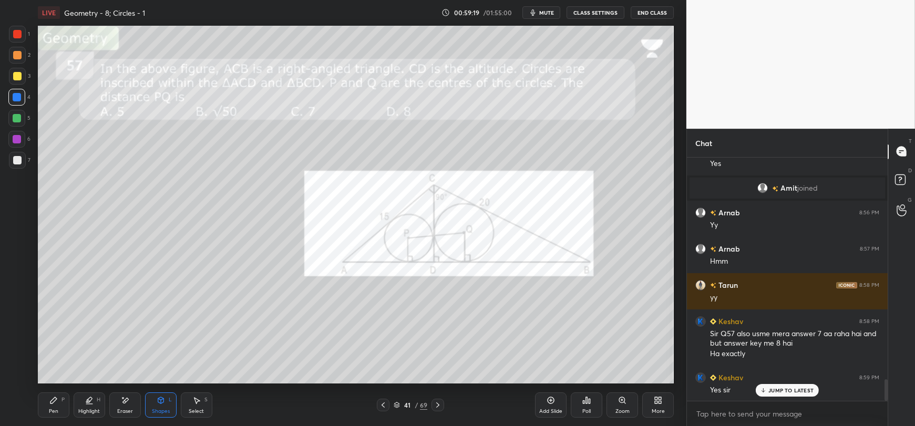
click at [50, 404] on icon at bounding box center [53, 400] width 6 height 6
click at [159, 405] on div "Shapes L" at bounding box center [161, 405] width 32 height 25
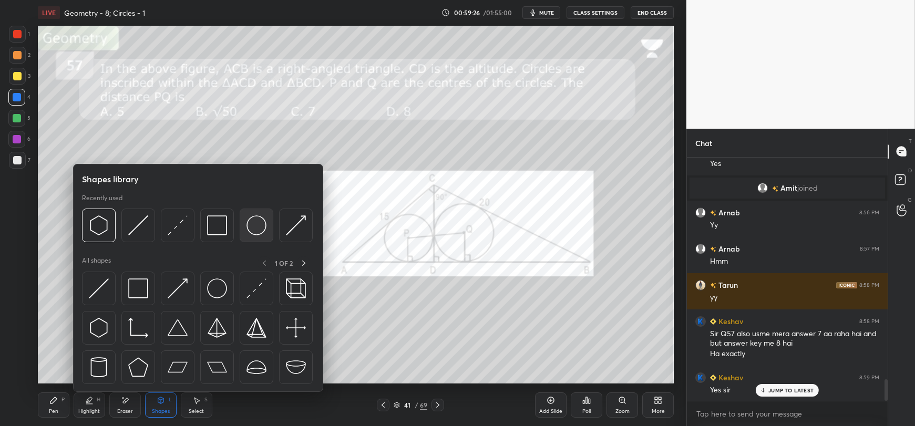
click at [247, 226] on img at bounding box center [257, 226] width 20 height 20
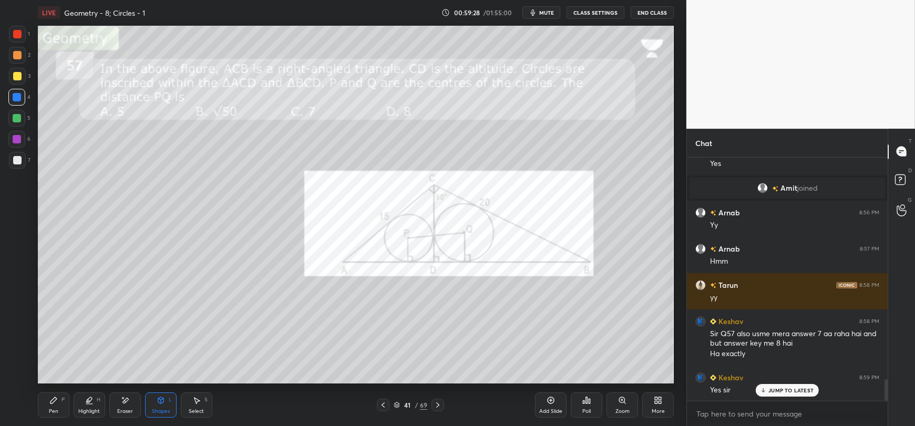
click at [17, 160] on div at bounding box center [17, 160] width 8 height 8
click at [50, 402] on icon at bounding box center [53, 400] width 8 height 8
click at [21, 334] on icon at bounding box center [16, 333] width 9 height 7
click at [160, 407] on div "Shapes L" at bounding box center [161, 405] width 32 height 25
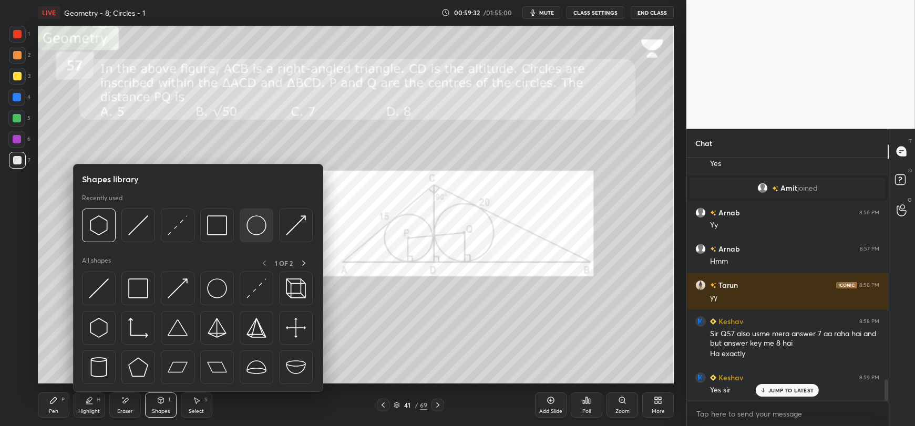
click at [257, 224] on img at bounding box center [257, 226] width 20 height 20
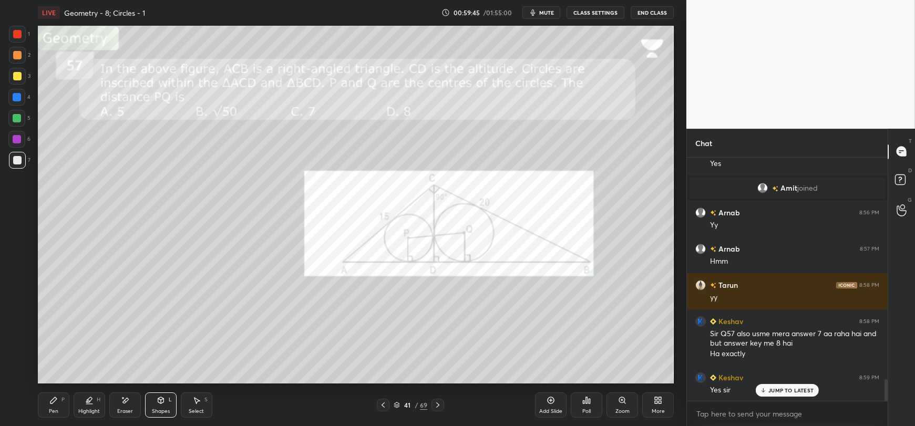
click at [55, 403] on icon at bounding box center [53, 400] width 8 height 8
click at [161, 400] on icon at bounding box center [161, 400] width 6 height 2
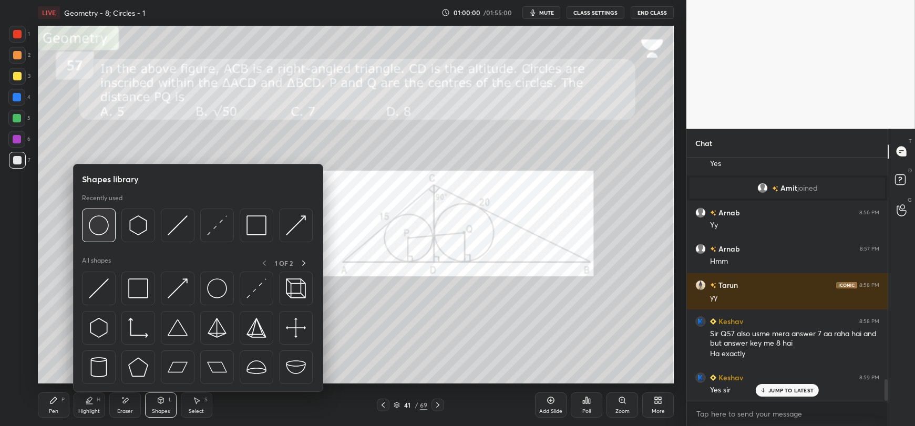
click at [98, 231] on img at bounding box center [99, 226] width 20 height 20
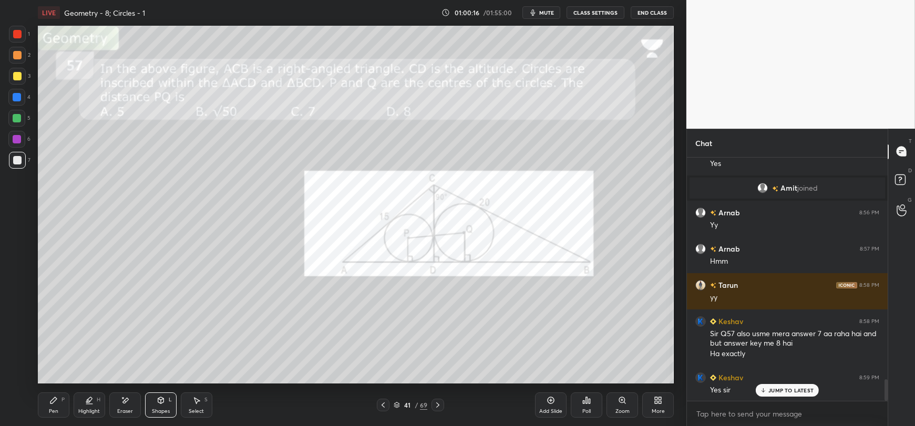
click at [50, 401] on icon at bounding box center [53, 400] width 8 height 8
click at [161, 403] on icon at bounding box center [161, 400] width 6 height 6
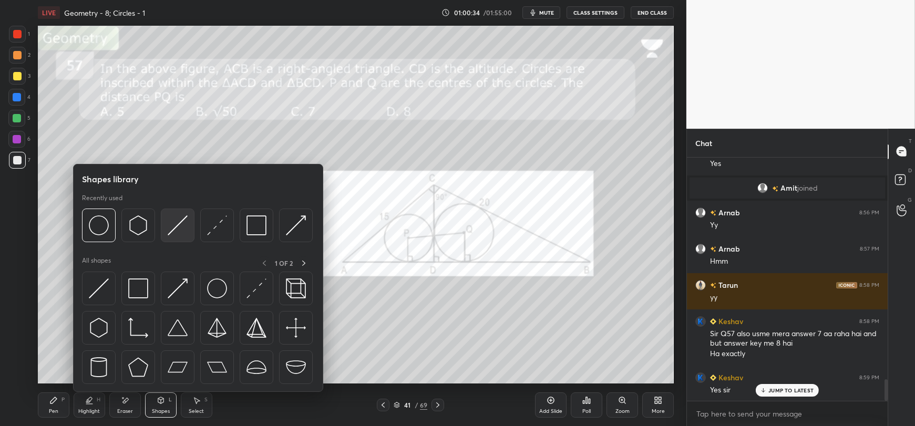
click at [181, 226] on img at bounding box center [178, 226] width 20 height 20
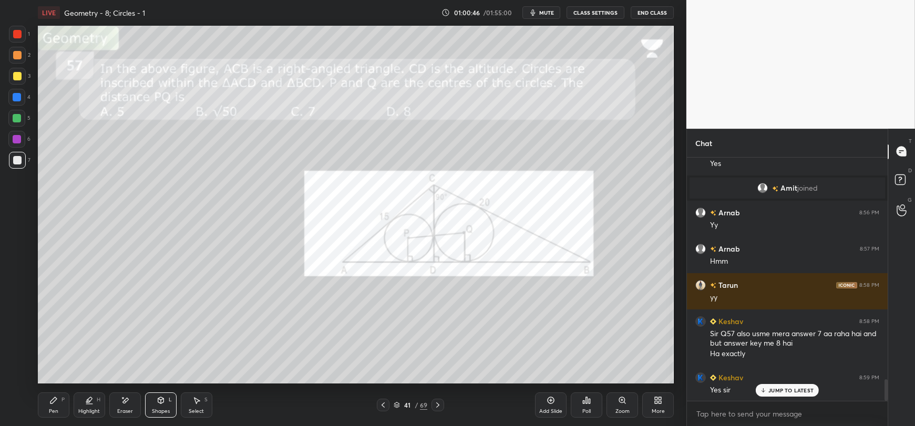
click at [52, 405] on div "Pen P" at bounding box center [54, 405] width 32 height 25
click at [21, 101] on div at bounding box center [16, 97] width 17 height 17
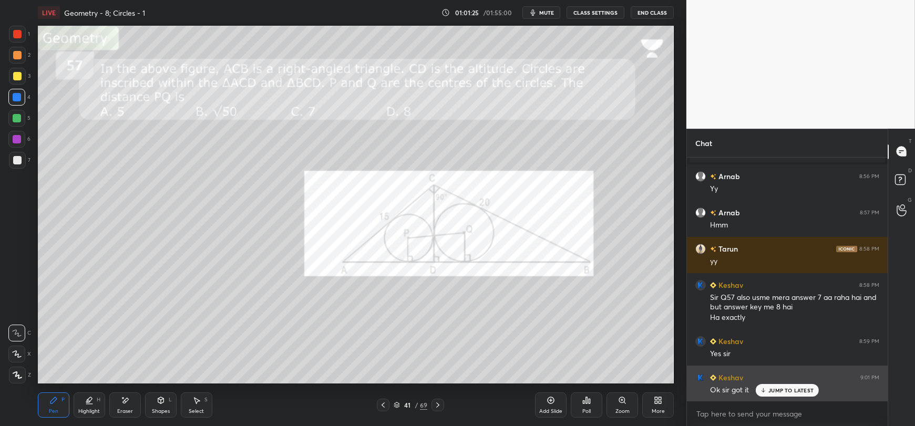
click at [772, 391] on p "JUMP TO LATEST" at bounding box center [791, 390] width 45 height 6
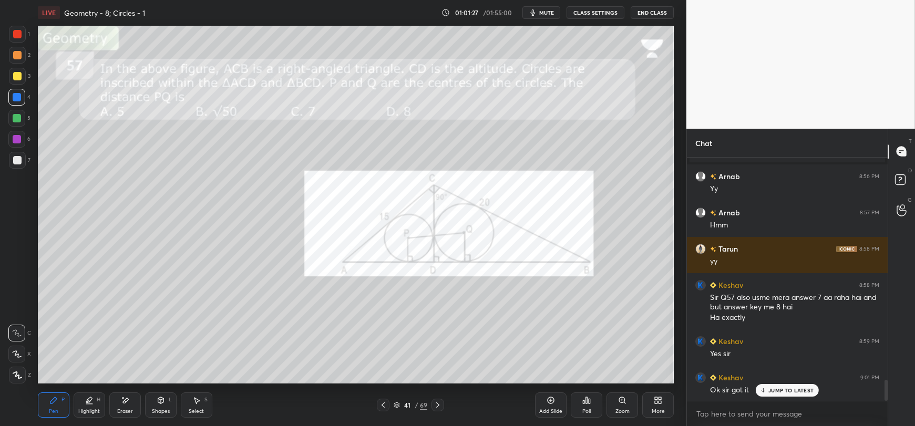
scroll to position [2606, 0]
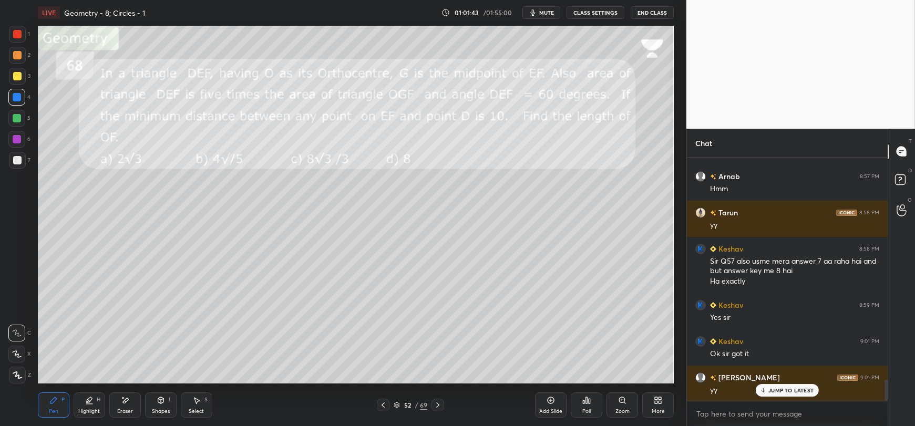
click at [160, 405] on icon at bounding box center [161, 400] width 8 height 8
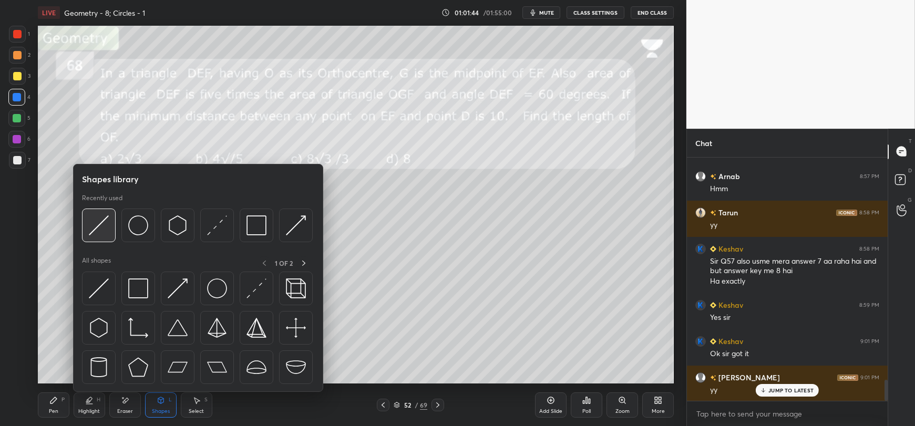
click at [104, 232] on img at bounding box center [99, 226] width 20 height 20
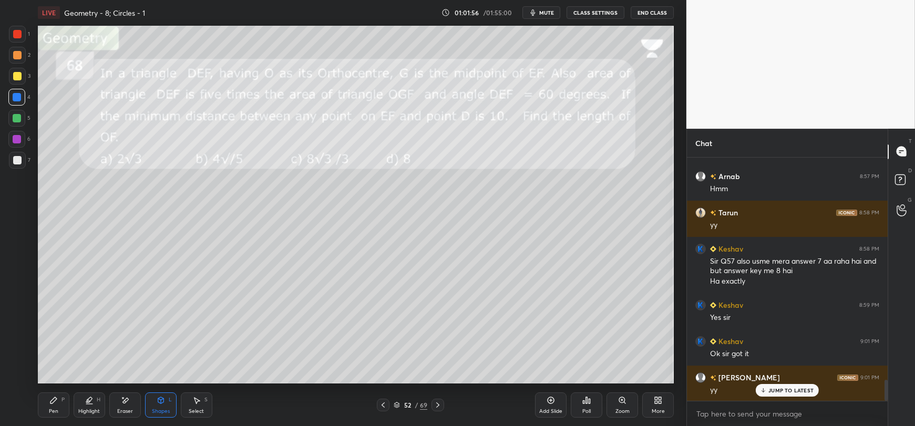
click at [157, 403] on icon at bounding box center [161, 400] width 8 height 8
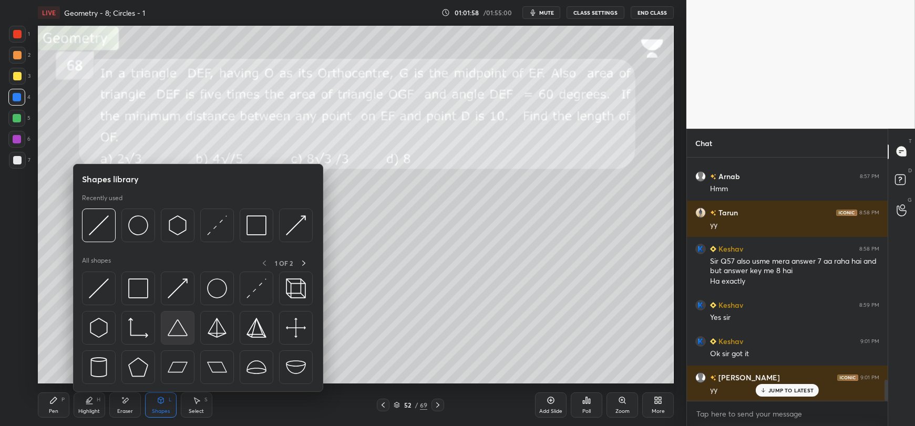
click at [177, 328] on img at bounding box center [178, 328] width 20 height 20
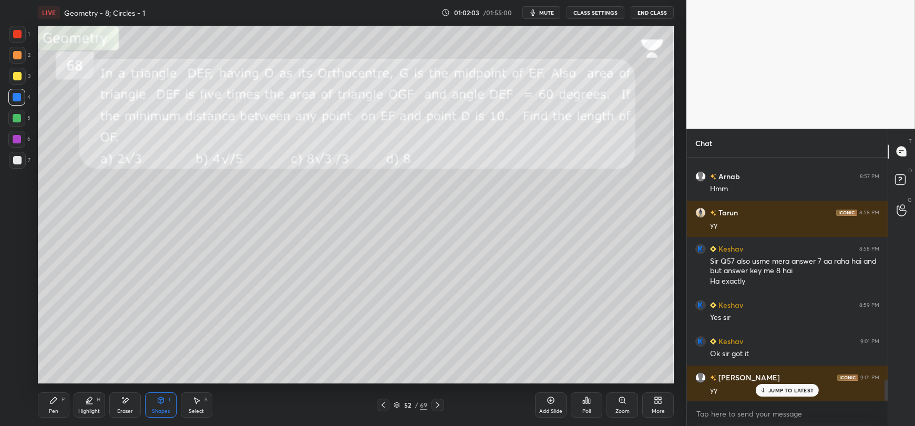
click at [49, 404] on icon at bounding box center [53, 400] width 8 height 8
click at [12, 164] on div at bounding box center [17, 160] width 17 height 17
click at [126, 409] on div "Eraser" at bounding box center [125, 411] width 16 height 5
click at [163, 401] on icon at bounding box center [161, 400] width 6 height 6
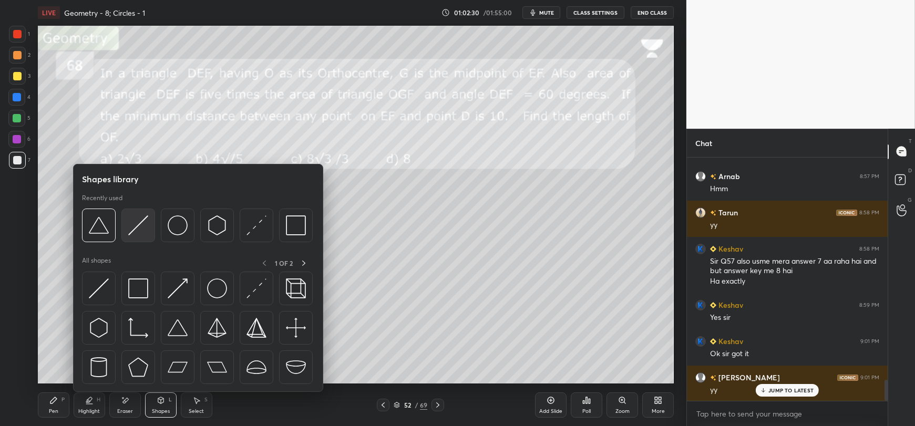
click at [137, 227] on img at bounding box center [138, 226] width 20 height 20
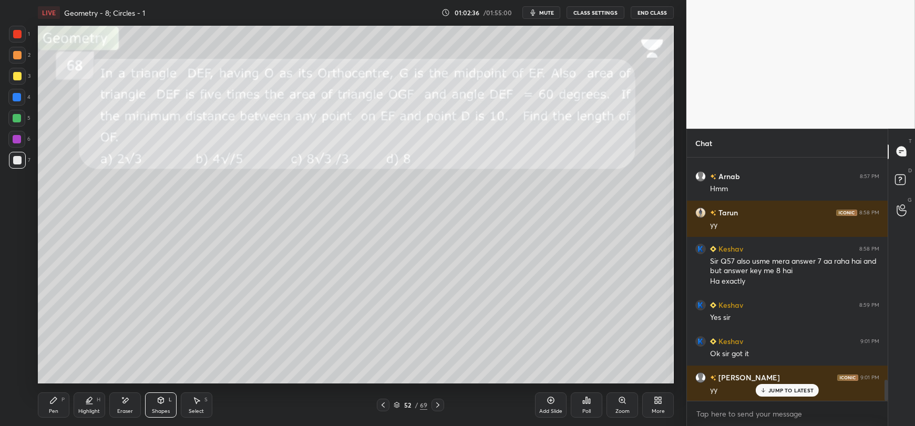
click at [55, 406] on div "Pen P" at bounding box center [54, 405] width 32 height 25
click at [158, 406] on div "Shapes L" at bounding box center [161, 405] width 32 height 25
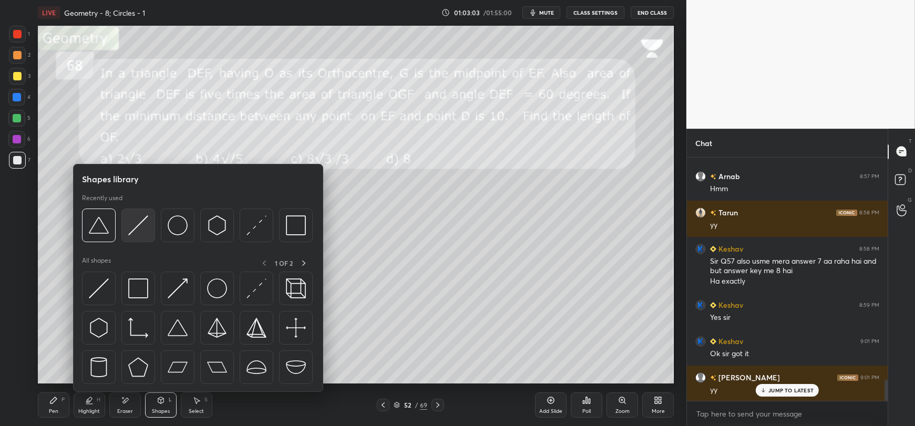
click at [137, 229] on img at bounding box center [138, 226] width 20 height 20
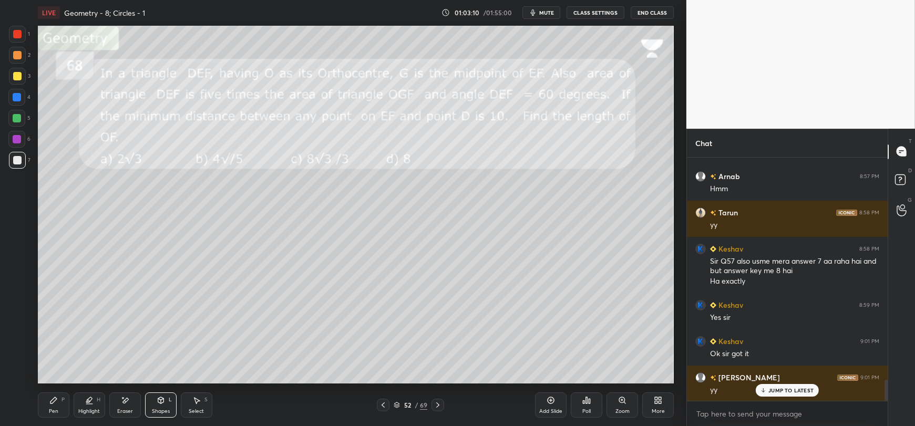
click at [59, 412] on div "Pen P" at bounding box center [54, 405] width 32 height 25
click at [161, 407] on div "Shapes L" at bounding box center [161, 405] width 32 height 25
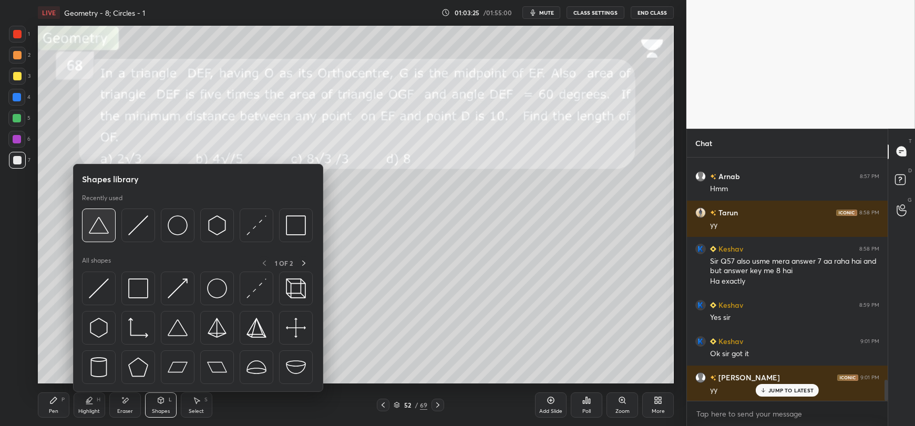
click at [98, 229] on img at bounding box center [99, 226] width 20 height 20
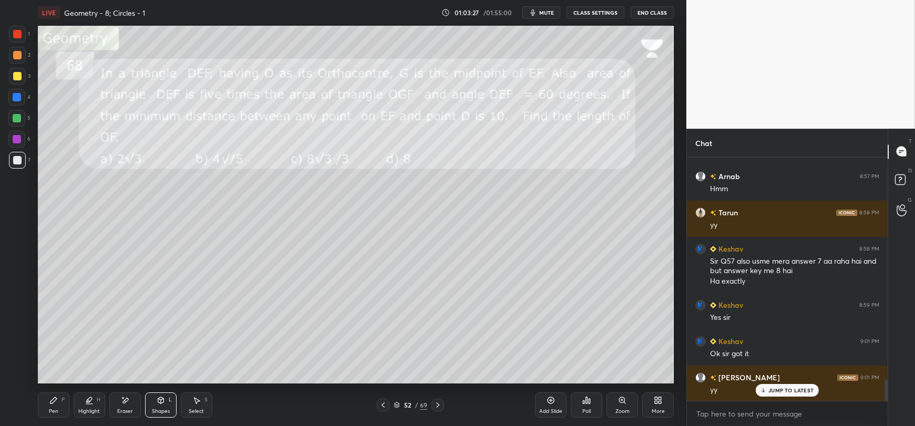
click at [157, 400] on icon at bounding box center [161, 400] width 8 height 8
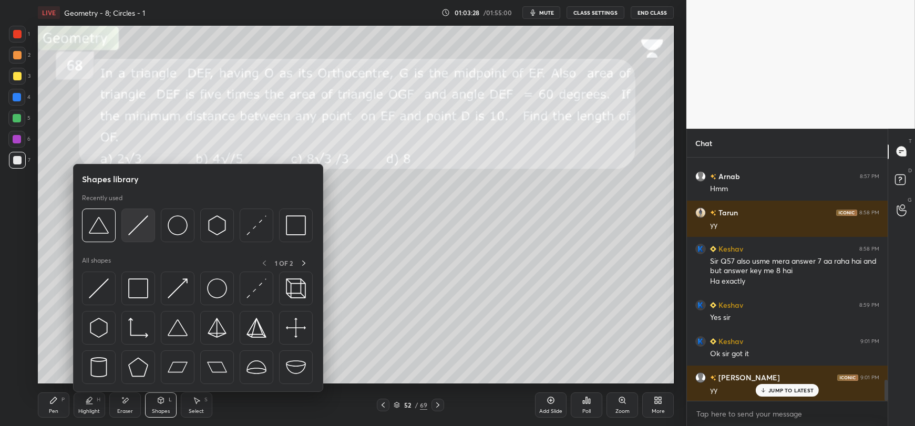
click at [139, 220] on img at bounding box center [138, 226] width 20 height 20
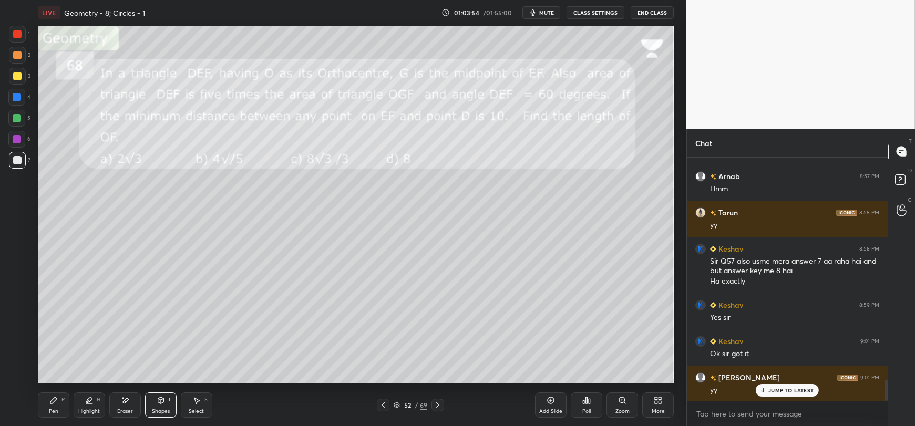
click at [58, 407] on div "Pen P" at bounding box center [54, 405] width 32 height 25
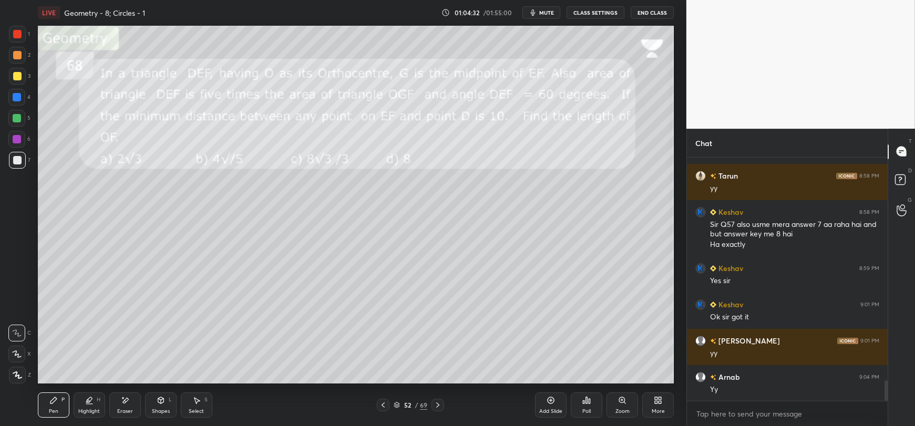
click at [158, 403] on icon at bounding box center [161, 400] width 8 height 8
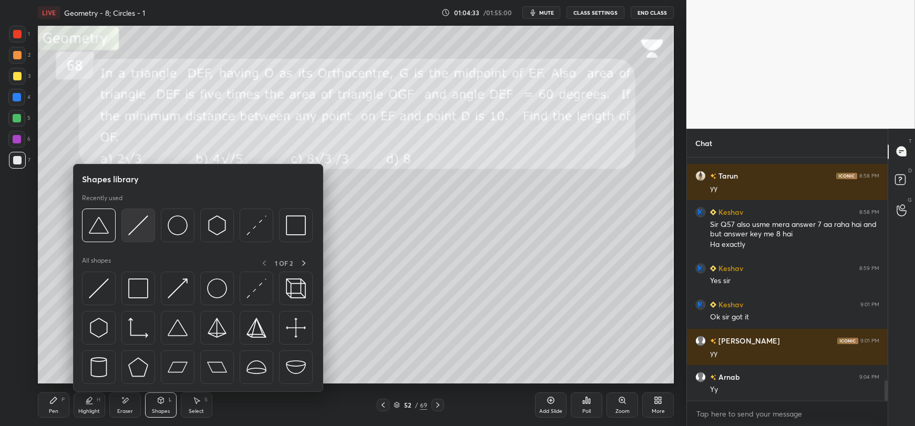
click at [137, 230] on img at bounding box center [138, 226] width 20 height 20
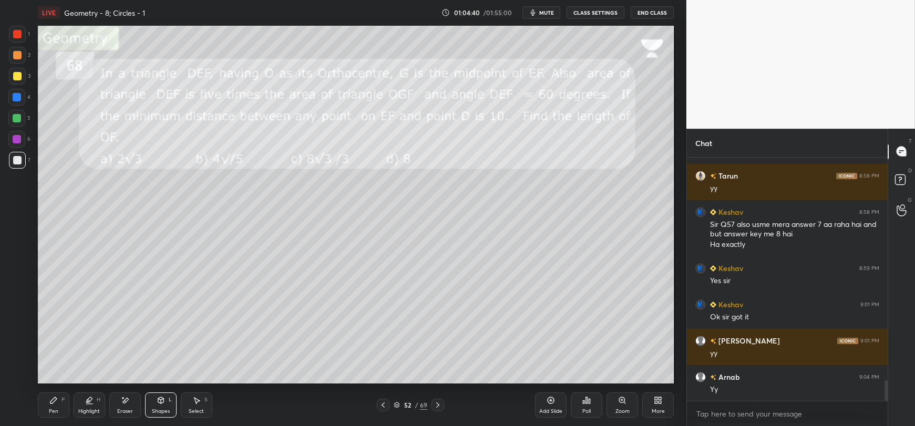
click at [49, 401] on icon at bounding box center [53, 400] width 8 height 8
click at [124, 405] on icon at bounding box center [125, 400] width 8 height 9
click at [53, 408] on div "Pen P" at bounding box center [54, 405] width 32 height 25
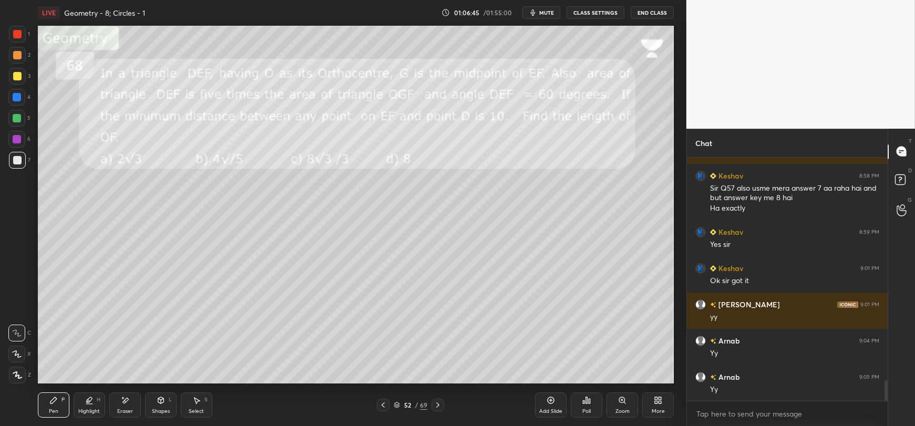
click at [162, 407] on div "Shapes L" at bounding box center [161, 405] width 32 height 25
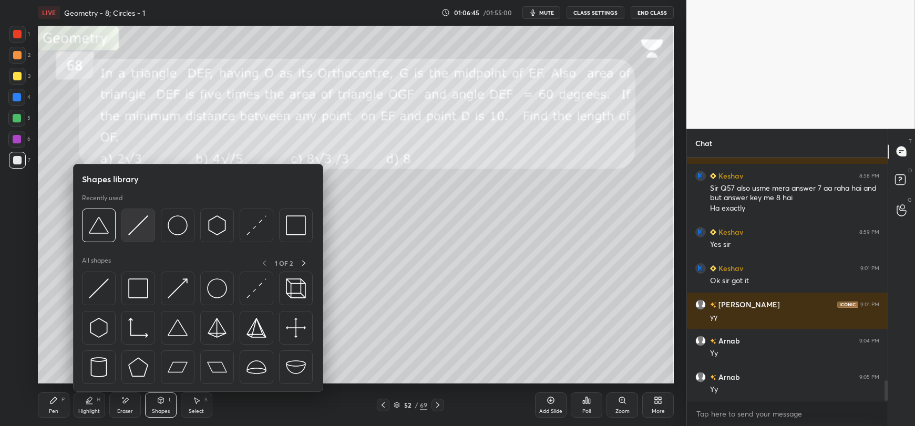
click at [136, 231] on img at bounding box center [138, 226] width 20 height 20
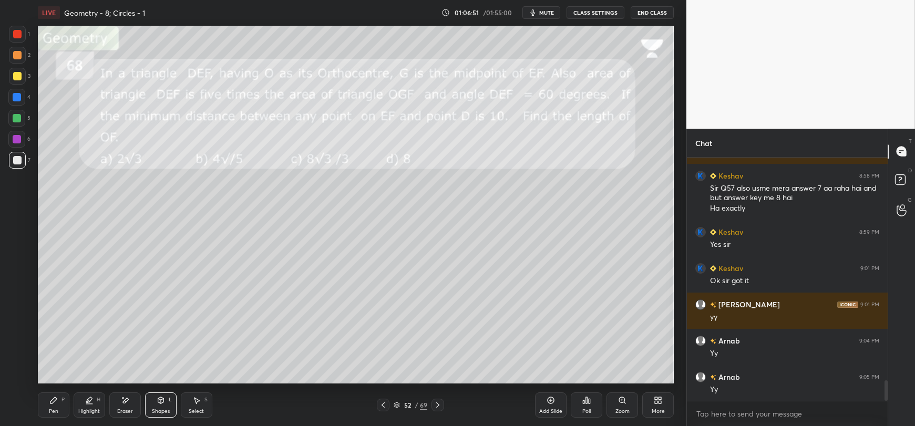
click at [51, 400] on icon at bounding box center [53, 400] width 8 height 8
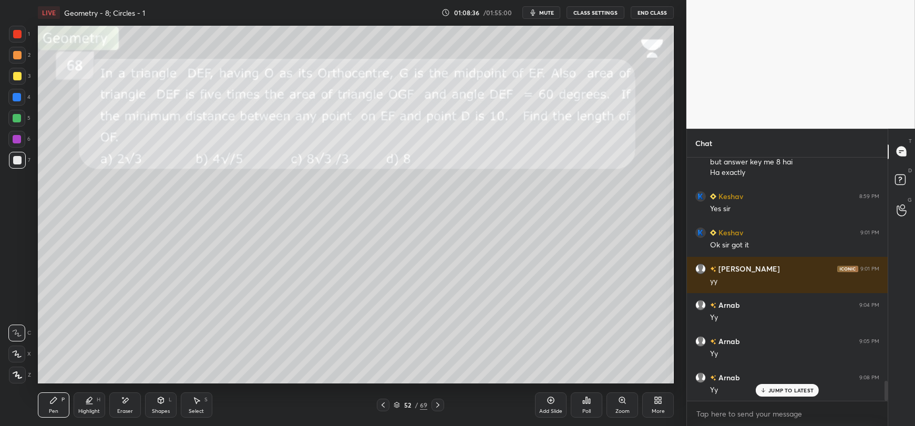
click at [126, 403] on icon at bounding box center [126, 400] width 6 height 5
click at [48, 407] on div "Pen P" at bounding box center [54, 405] width 32 height 25
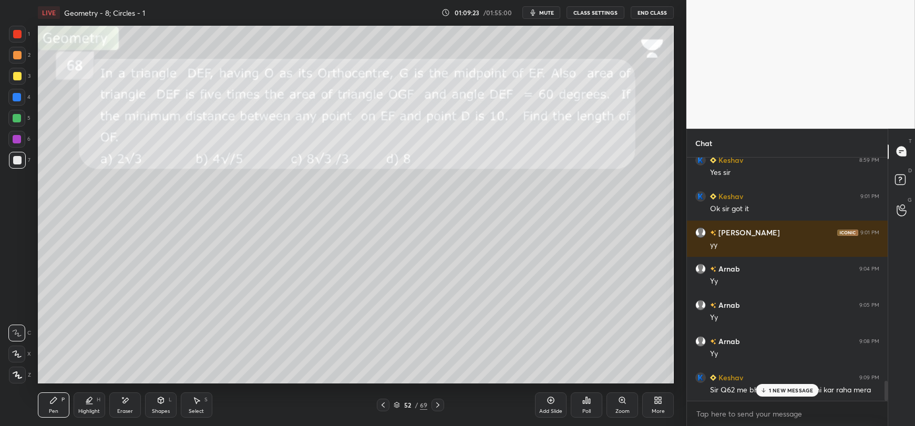
scroll to position [2788, 0]
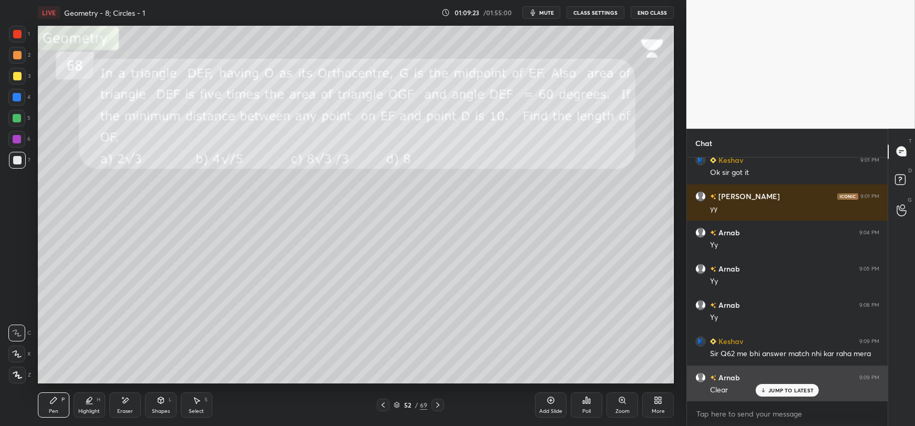
click at [769, 391] on p "JUMP TO LATEST" at bounding box center [791, 390] width 45 height 6
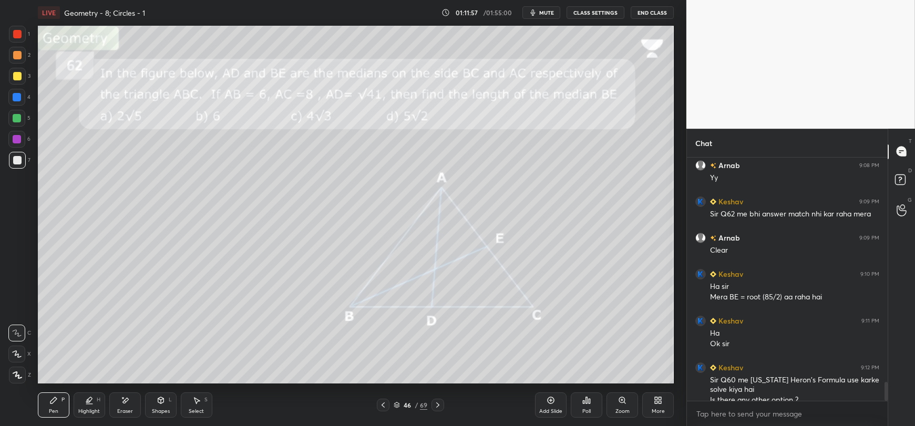
scroll to position [2937, 0]
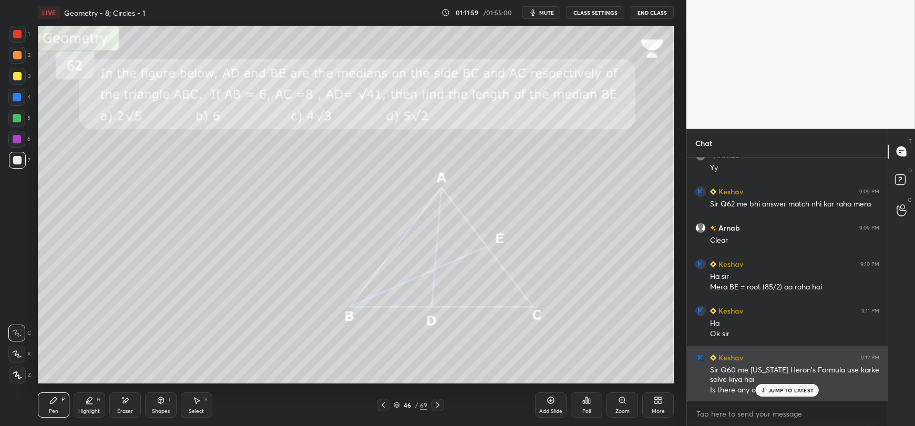
click at [765, 392] on icon at bounding box center [763, 390] width 7 height 6
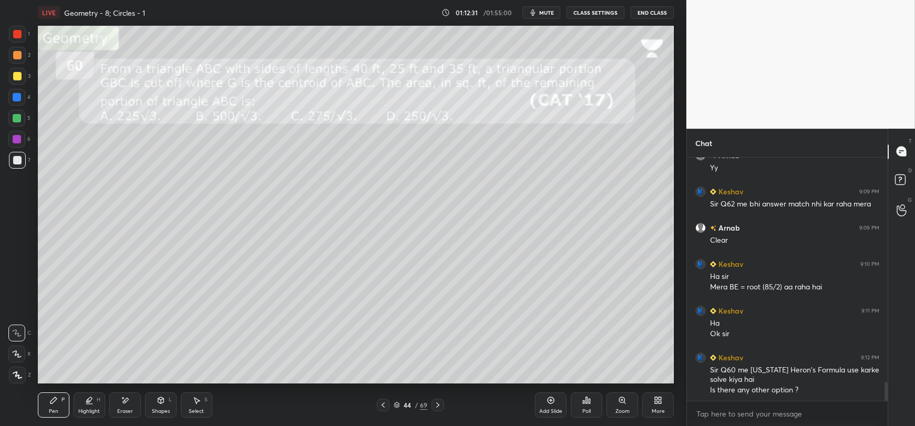
scroll to position [2948, 0]
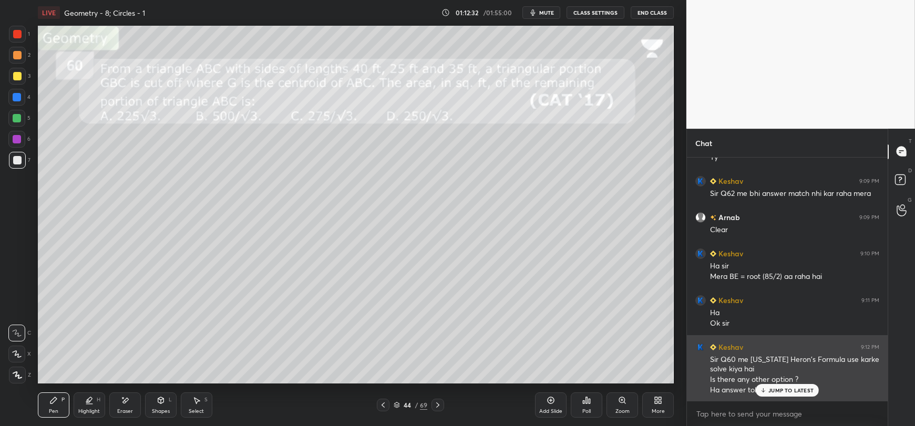
click at [776, 393] on p "JUMP TO LATEST" at bounding box center [791, 390] width 45 height 6
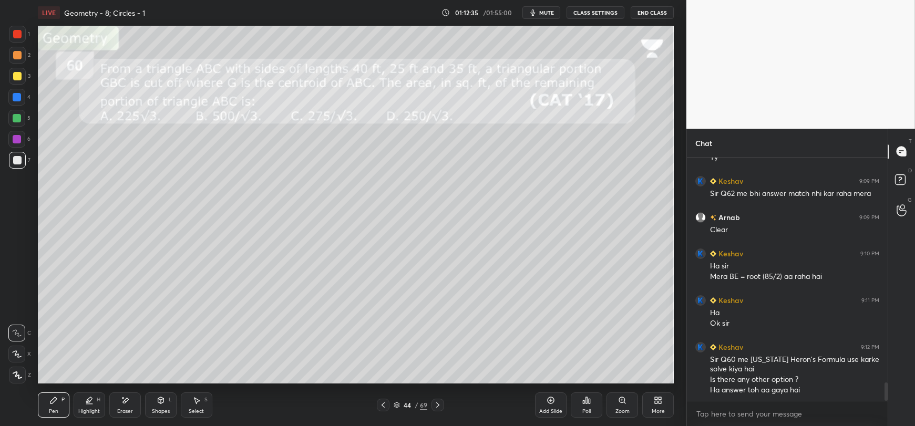
click at [158, 399] on icon at bounding box center [161, 400] width 8 height 8
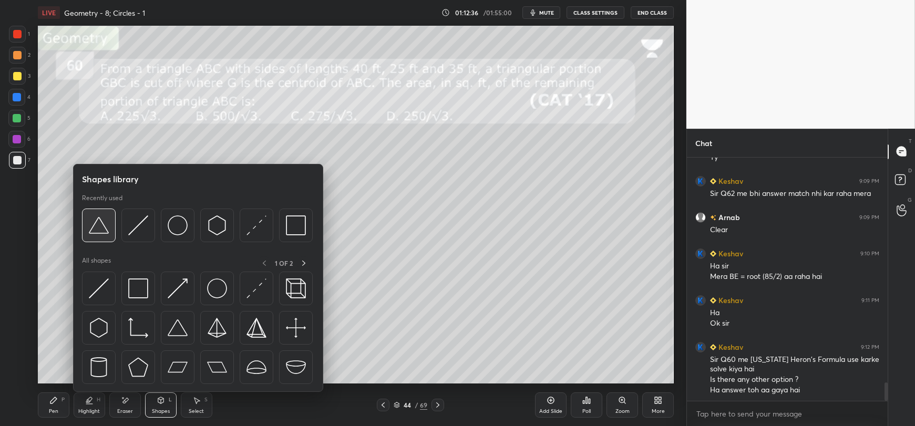
click at [107, 232] on img at bounding box center [99, 226] width 20 height 20
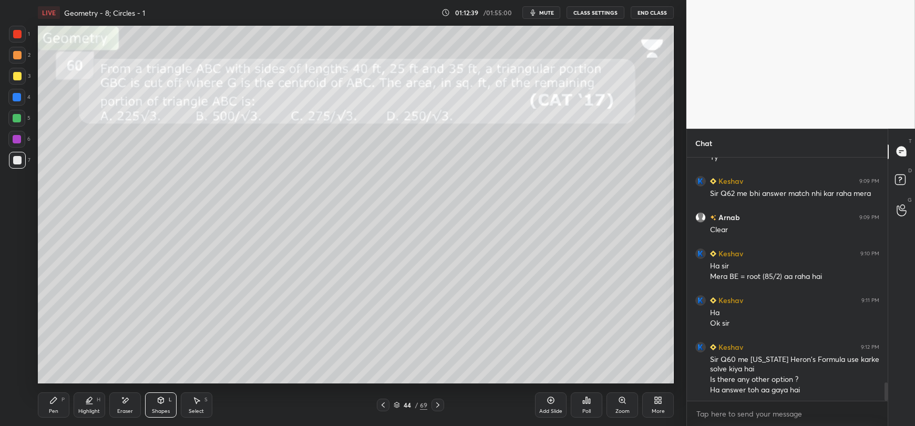
click at [55, 411] on div "Pen" at bounding box center [53, 411] width 9 height 5
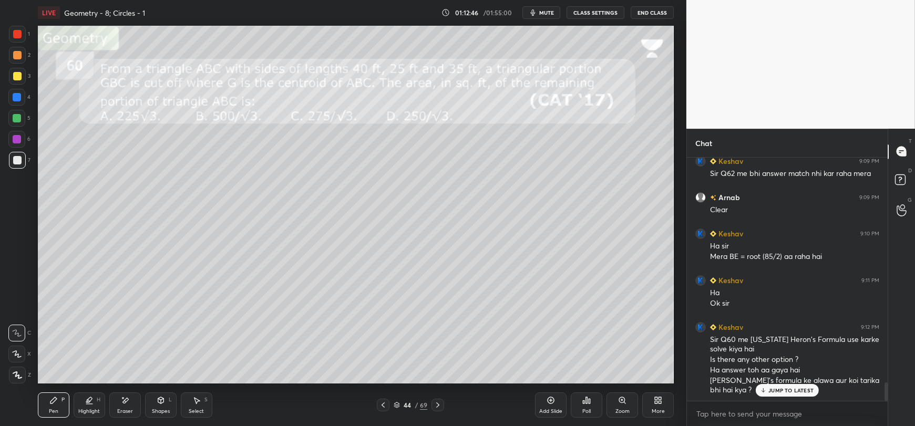
click at [160, 406] on div "Shapes L" at bounding box center [161, 405] width 32 height 25
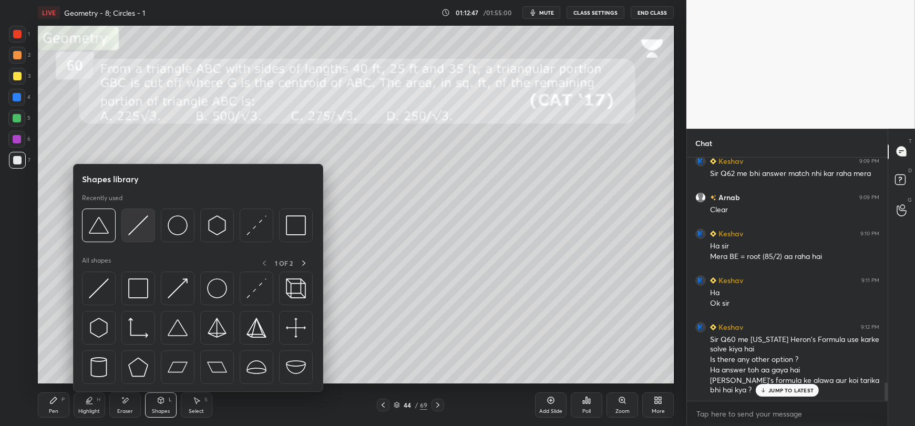
click at [139, 224] on img at bounding box center [138, 226] width 20 height 20
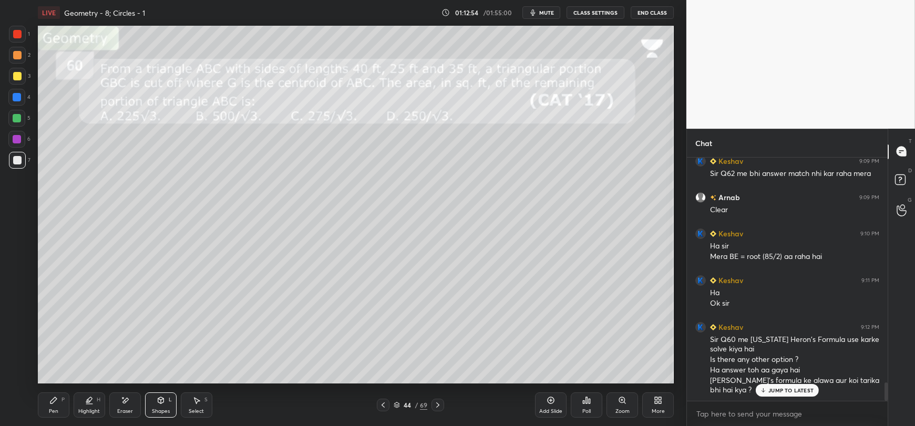
scroll to position [3004, 0]
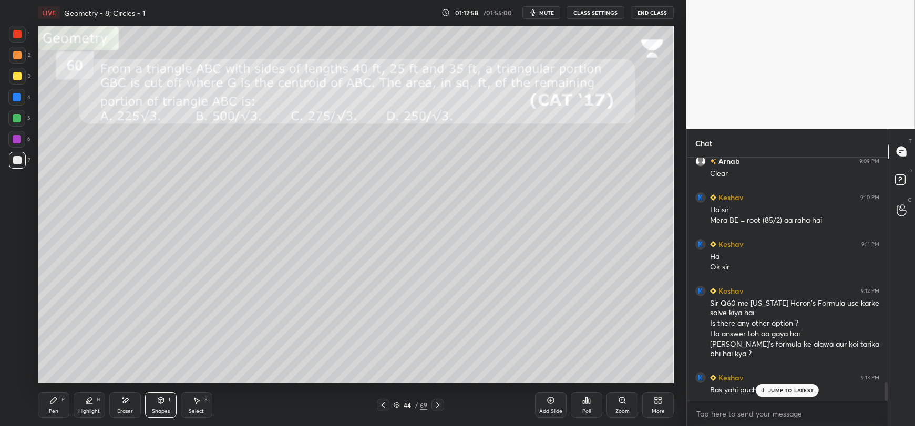
click at [48, 406] on div "Pen P" at bounding box center [54, 405] width 32 height 25
click at [123, 406] on div "Eraser" at bounding box center [125, 405] width 32 height 25
click at [88, 409] on div "Highlight" at bounding box center [89, 411] width 22 height 5
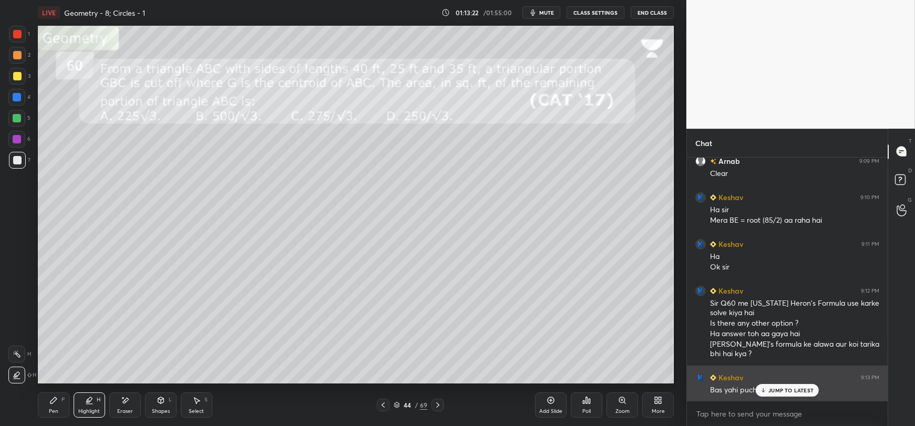
click at [796, 390] on p "JUMP TO LATEST" at bounding box center [791, 390] width 45 height 6
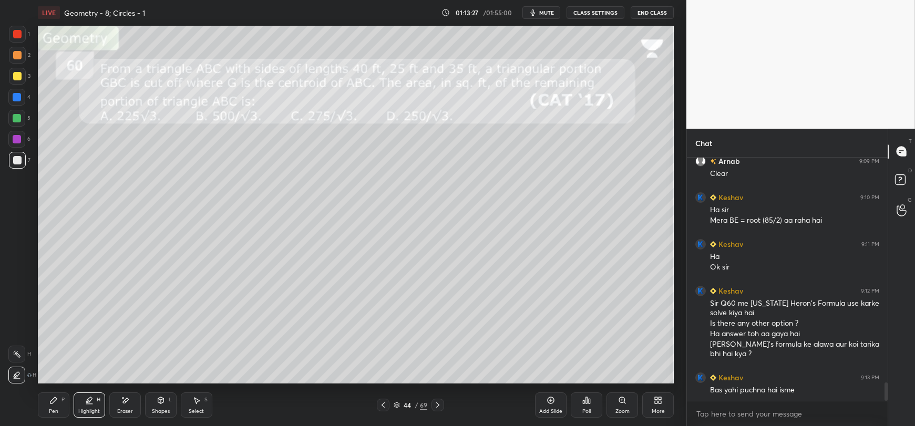
click at [57, 409] on div "Pen" at bounding box center [53, 411] width 9 height 5
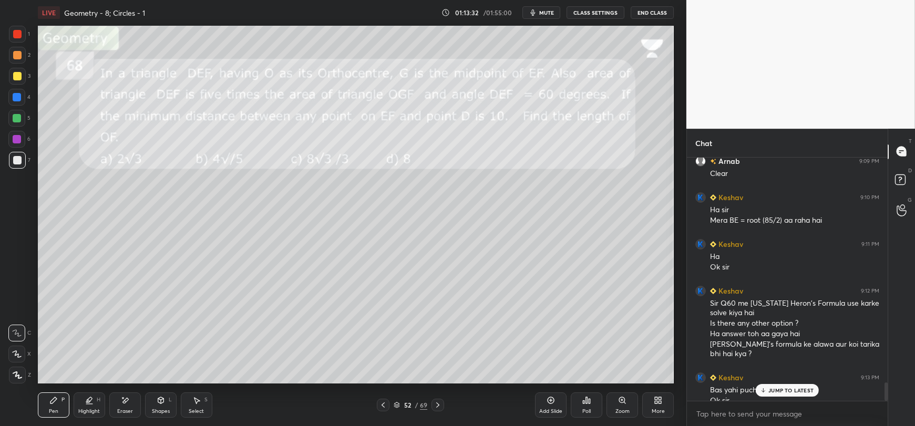
scroll to position [3015, 0]
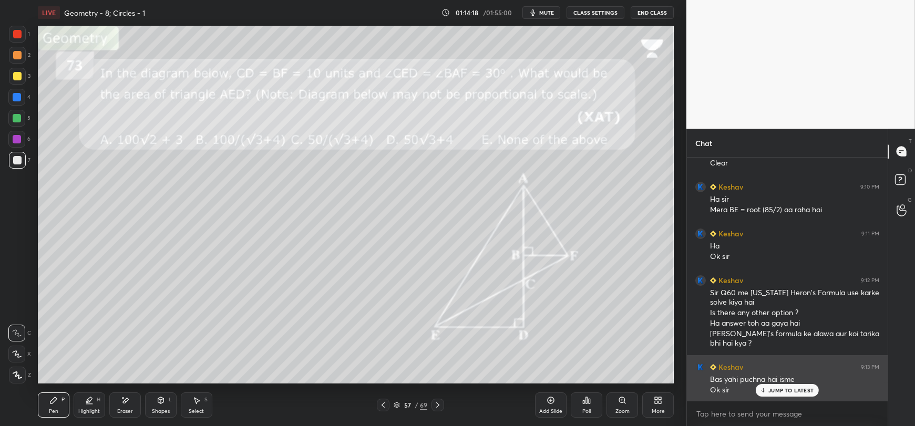
click at [793, 391] on p "JUMP TO LATEST" at bounding box center [791, 390] width 45 height 6
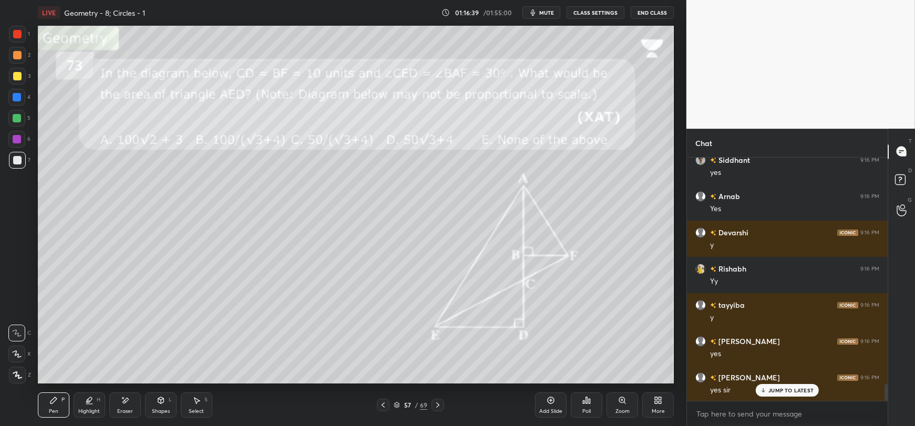
scroll to position [3378, 0]
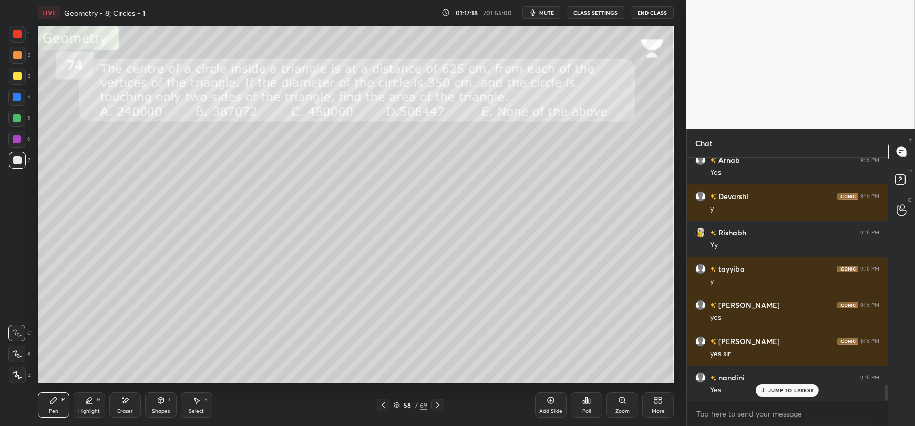
click at [161, 404] on icon at bounding box center [161, 400] width 6 height 6
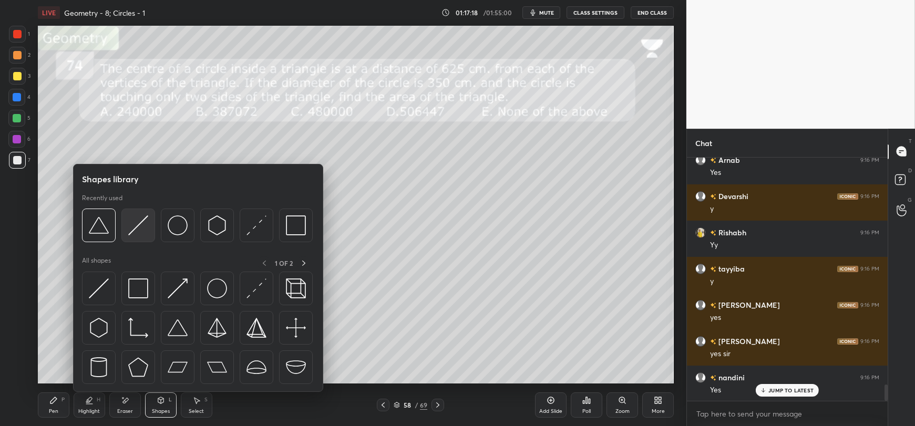
click at [137, 227] on img at bounding box center [138, 226] width 20 height 20
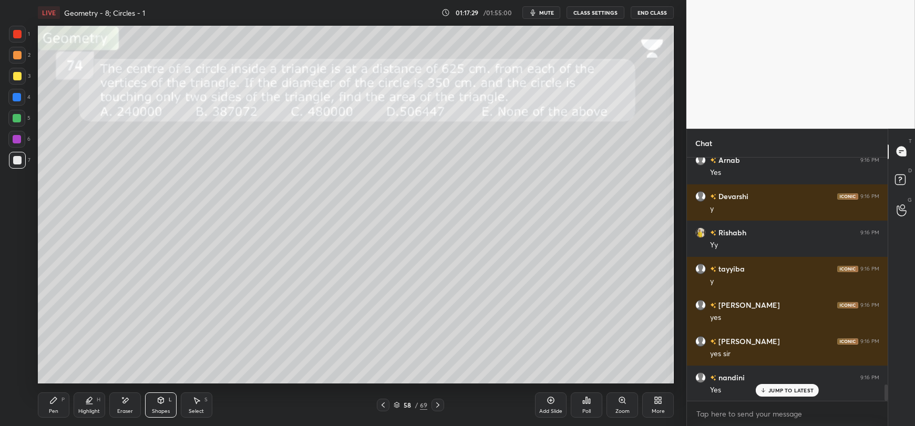
click at [160, 409] on div "Shapes" at bounding box center [161, 411] width 18 height 5
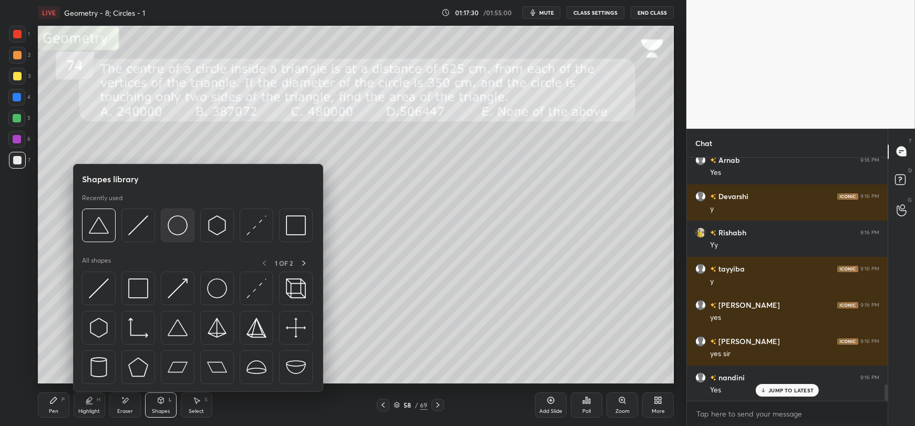
click at [177, 221] on img at bounding box center [178, 226] width 20 height 20
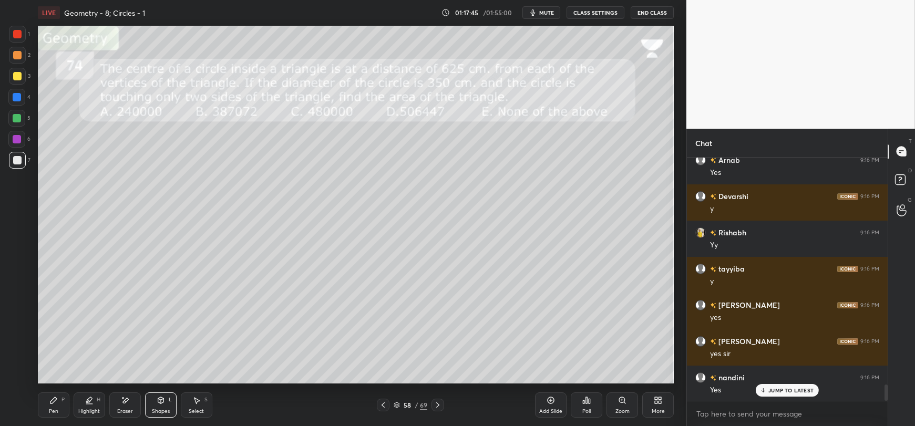
click at [194, 409] on div "Select" at bounding box center [196, 411] width 15 height 5
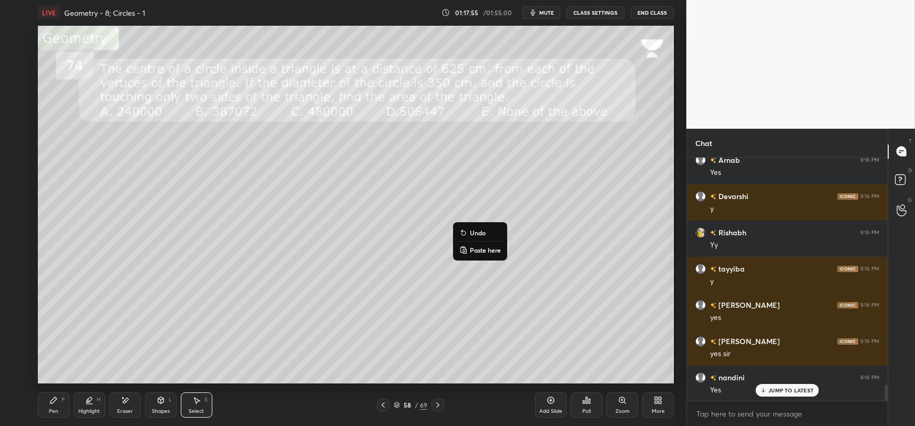
click at [404, 340] on div "0 ° Undo Copy Paste here Duplicate Duplicate to new slide Delete" at bounding box center [356, 205] width 636 height 358
click at [63, 411] on div "Pen P" at bounding box center [54, 405] width 32 height 25
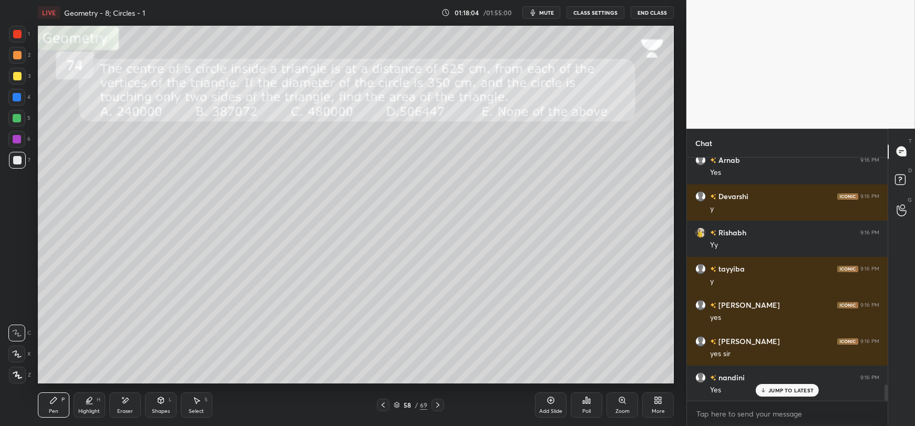
click at [155, 407] on div "Shapes L" at bounding box center [161, 405] width 32 height 25
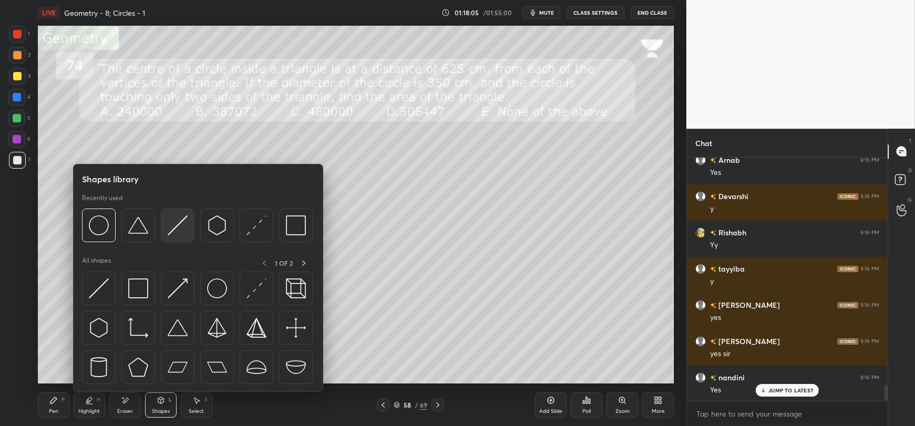
click at [171, 226] on img at bounding box center [178, 226] width 20 height 20
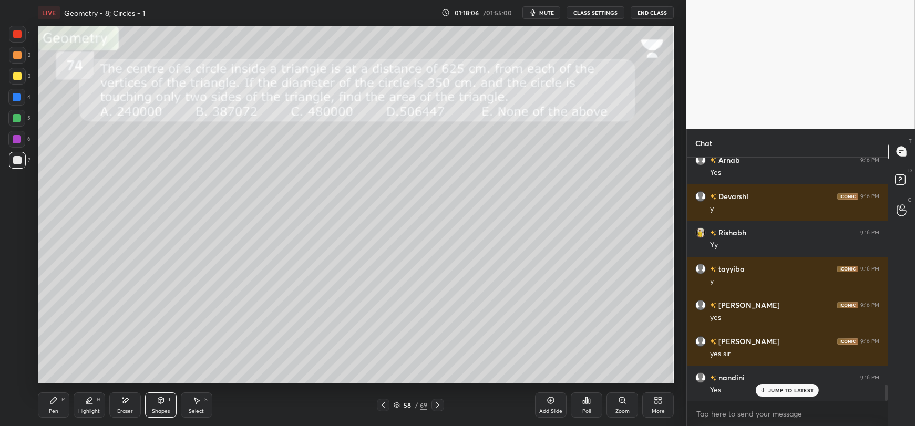
click at [15, 103] on div at bounding box center [16, 97] width 17 height 17
click at [58, 407] on div "Pen P" at bounding box center [54, 405] width 32 height 25
click at [155, 407] on div "Shapes L" at bounding box center [161, 405] width 32 height 25
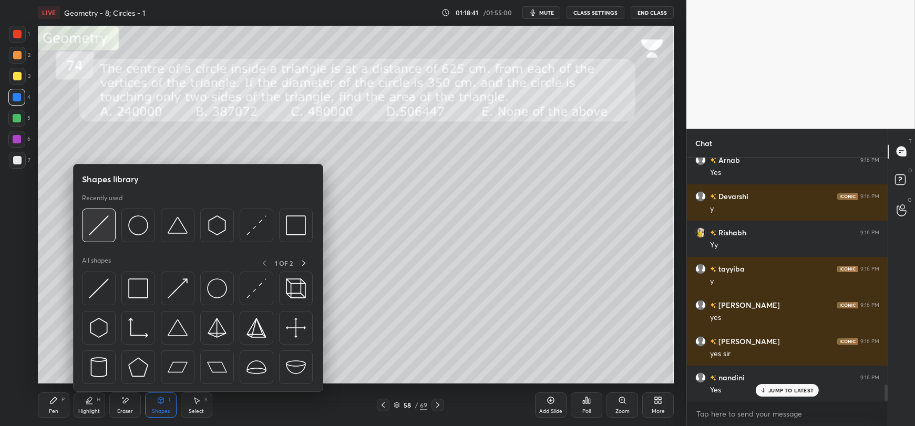
click at [104, 234] on img at bounding box center [99, 226] width 20 height 20
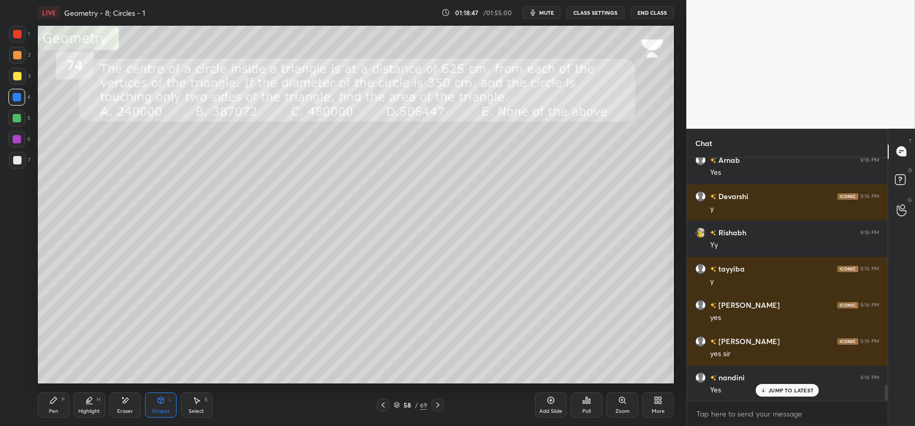
click at [54, 405] on div "Pen P" at bounding box center [54, 405] width 32 height 25
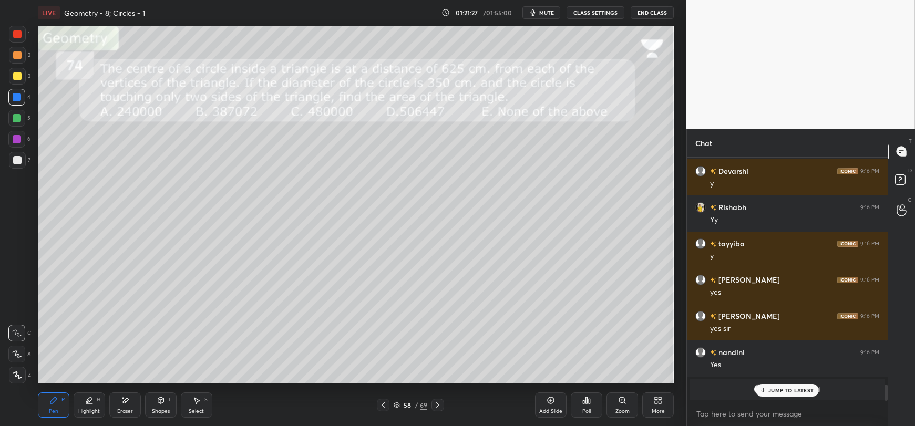
click at [772, 391] on p "JUMP TO LATEST" at bounding box center [791, 390] width 45 height 6
click at [15, 164] on div at bounding box center [17, 160] width 8 height 8
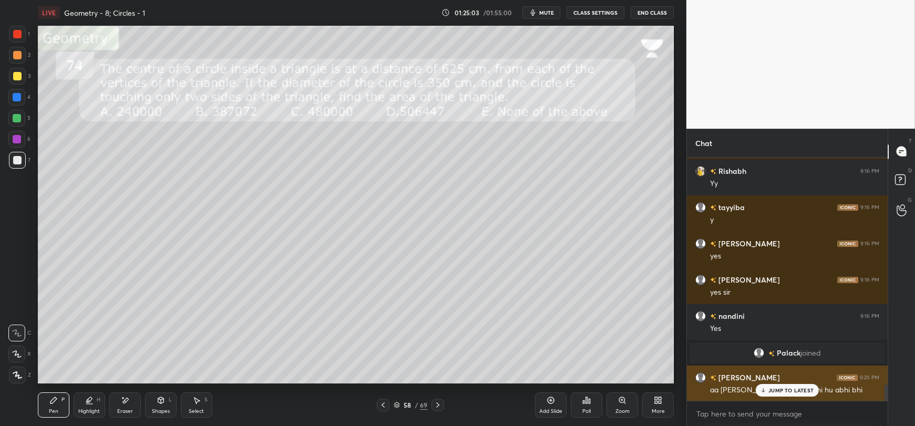
click at [763, 395] on div "JUMP TO LATEST" at bounding box center [787, 390] width 63 height 13
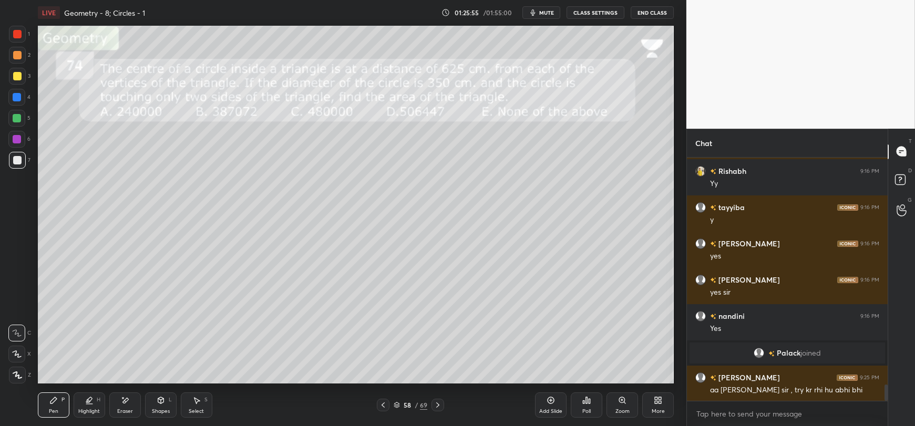
click at [159, 404] on icon at bounding box center [161, 400] width 8 height 8
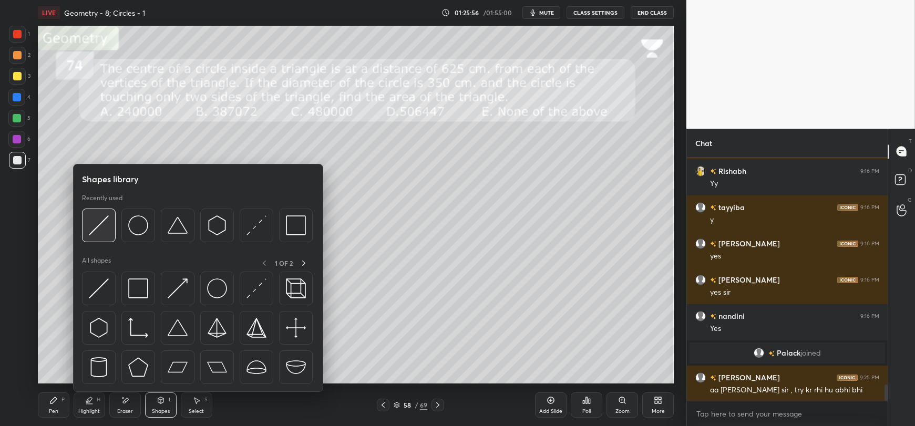
click at [101, 229] on img at bounding box center [99, 226] width 20 height 20
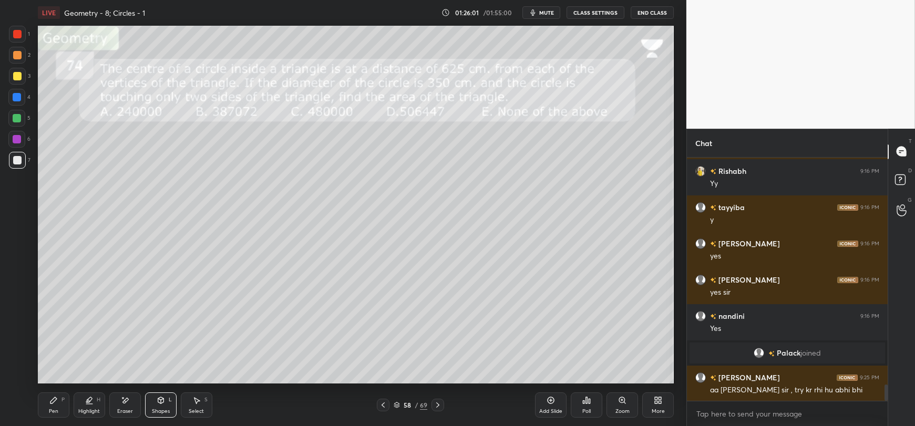
click at [48, 405] on div "Pen P" at bounding box center [54, 405] width 32 height 25
click at [129, 405] on icon at bounding box center [125, 400] width 8 height 9
click at [50, 401] on icon at bounding box center [53, 400] width 8 height 8
click at [125, 409] on div "Eraser" at bounding box center [125, 411] width 16 height 5
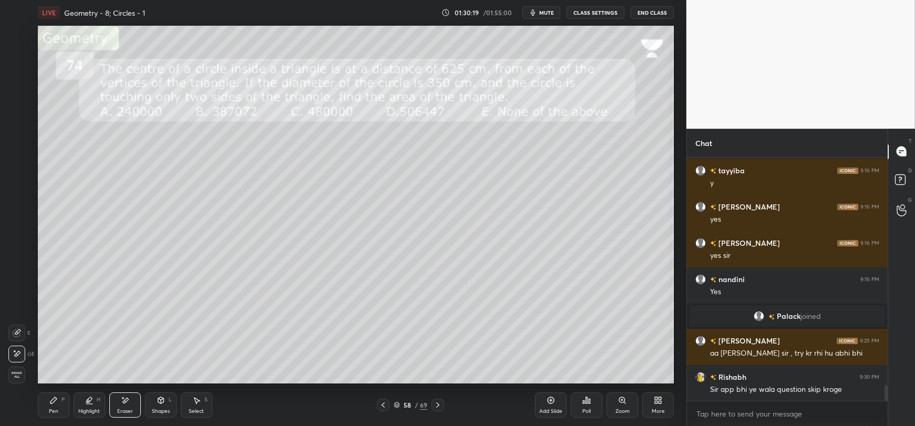
click at [59, 405] on div "Pen P" at bounding box center [54, 405] width 32 height 25
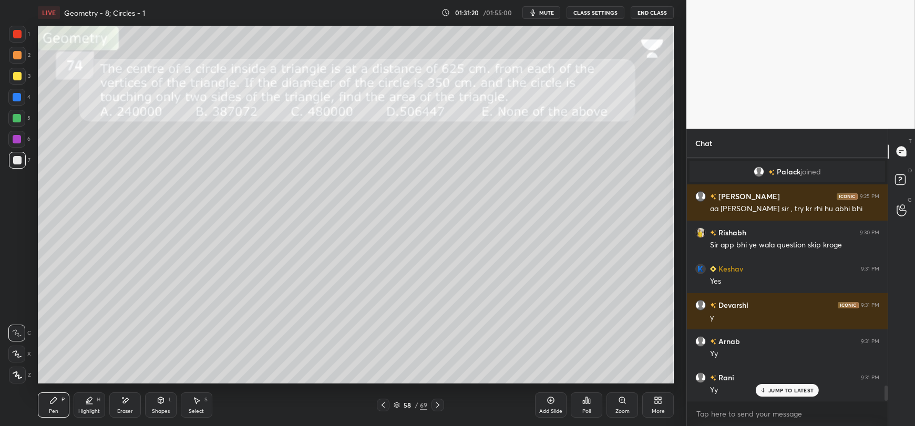
scroll to position [3657, 0]
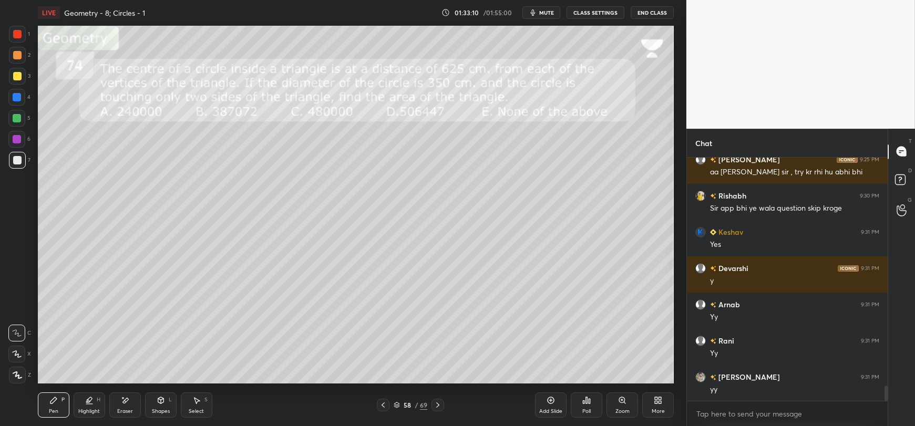
click at [94, 405] on div "Highlight H" at bounding box center [90, 405] width 32 height 25
click at [51, 411] on div "Pen" at bounding box center [53, 411] width 9 height 5
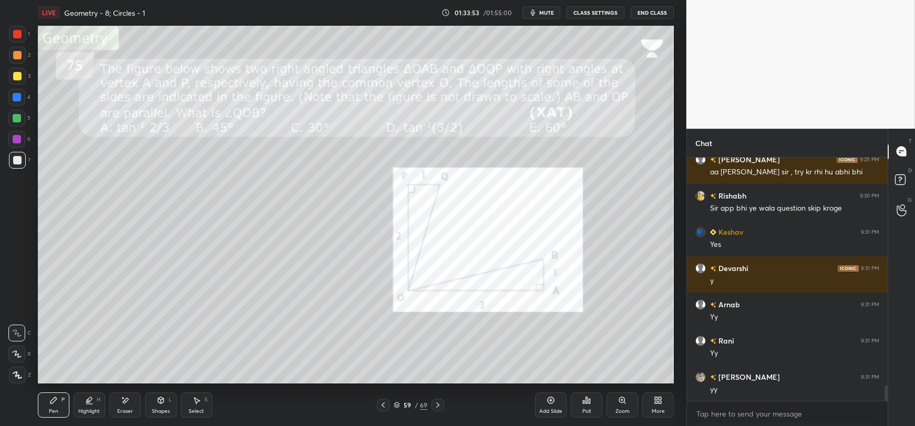
click at [15, 100] on div at bounding box center [17, 97] width 8 height 8
click at [155, 406] on div "Shapes L" at bounding box center [161, 405] width 32 height 25
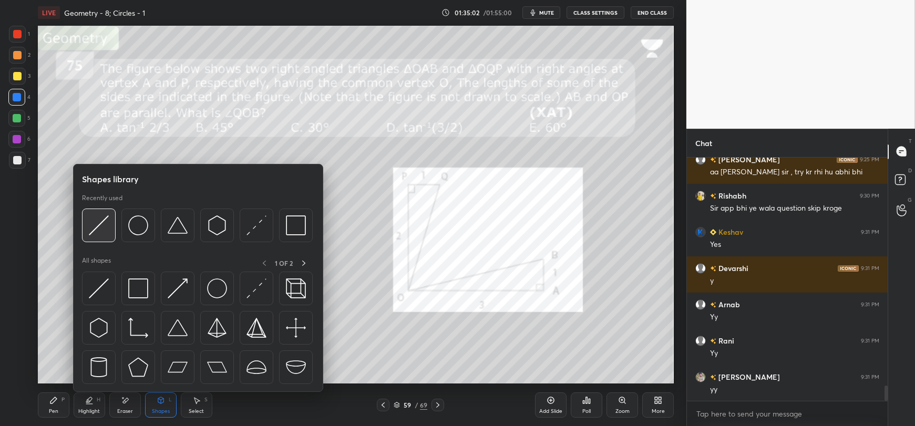
click at [111, 230] on div at bounding box center [99, 226] width 34 height 34
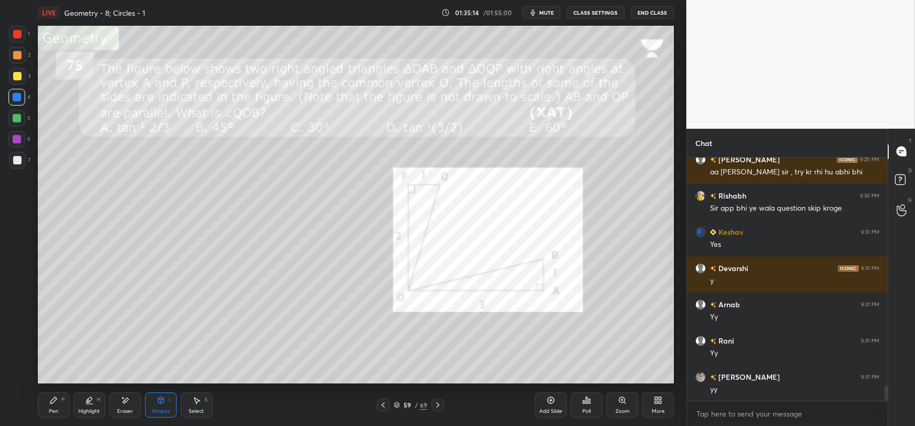
click at [53, 405] on div "Pen P" at bounding box center [54, 405] width 32 height 25
click at [16, 356] on icon at bounding box center [16, 354] width 9 height 7
click at [127, 407] on div "Eraser" at bounding box center [125, 405] width 32 height 25
click at [55, 405] on div "Pen P" at bounding box center [54, 405] width 32 height 25
click at [124, 405] on icon at bounding box center [125, 400] width 8 height 9
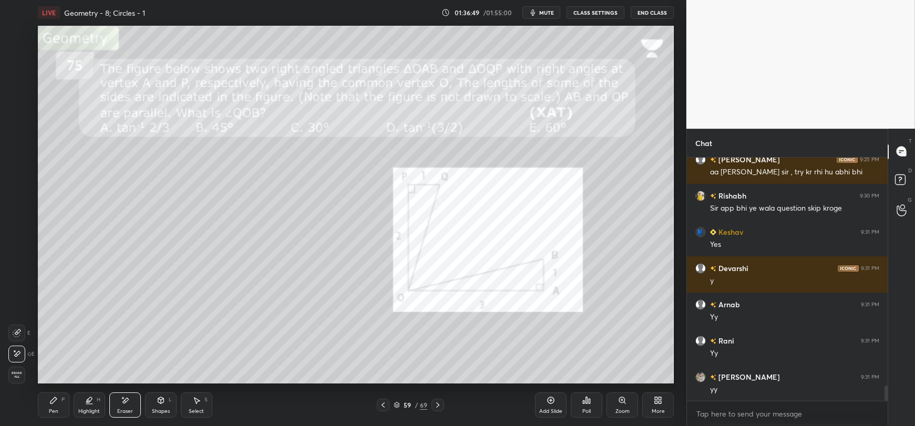
click at [47, 409] on div "Pen P" at bounding box center [54, 405] width 32 height 25
click at [158, 403] on icon at bounding box center [161, 400] width 6 height 6
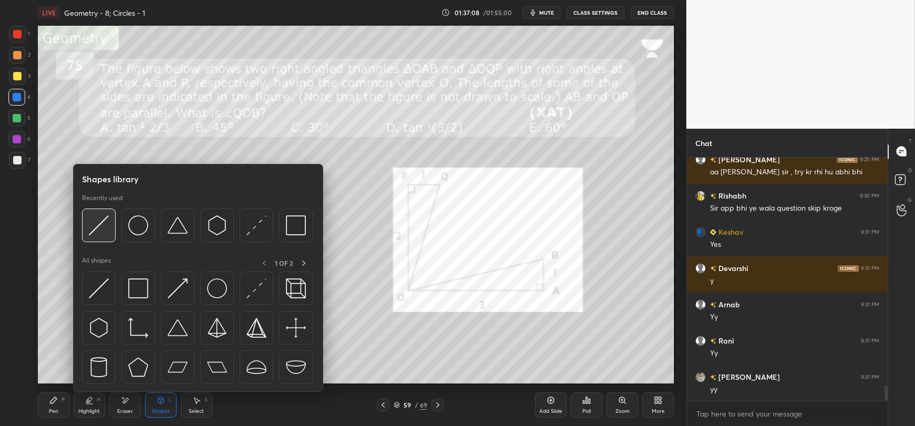
click at [107, 229] on img at bounding box center [99, 226] width 20 height 20
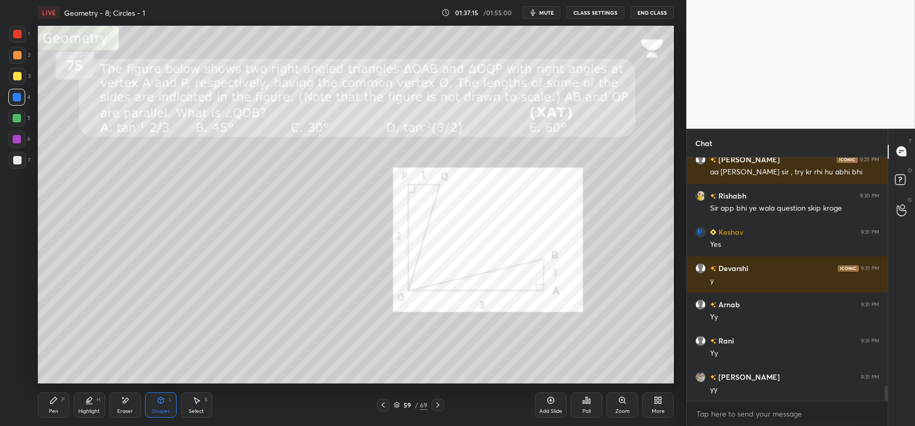
click at [52, 405] on icon at bounding box center [53, 400] width 8 height 8
click at [160, 405] on div "Shapes L" at bounding box center [161, 405] width 32 height 25
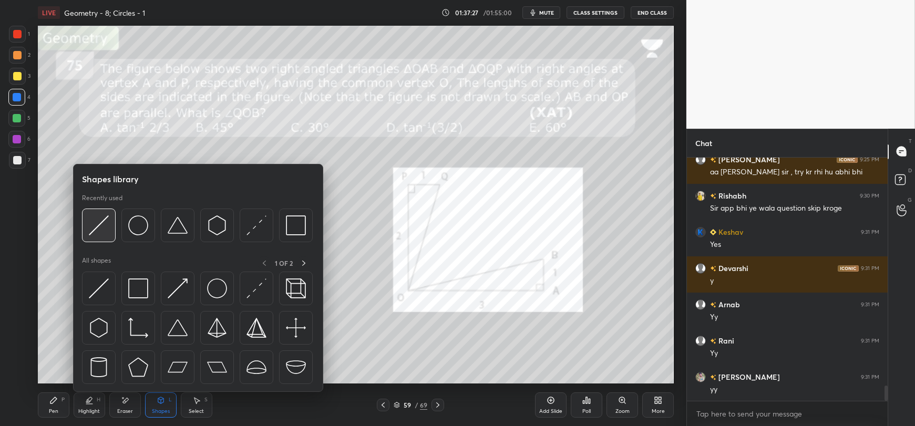
click at [100, 232] on img at bounding box center [99, 226] width 20 height 20
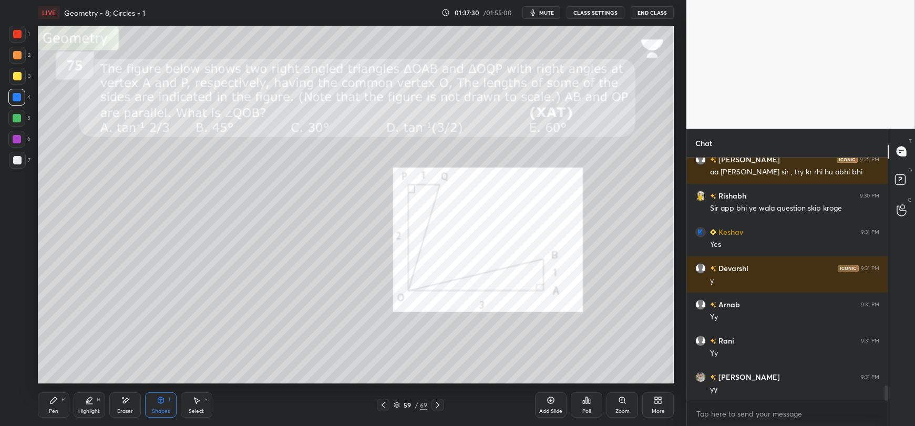
click at [55, 405] on div "Pen P" at bounding box center [54, 405] width 32 height 25
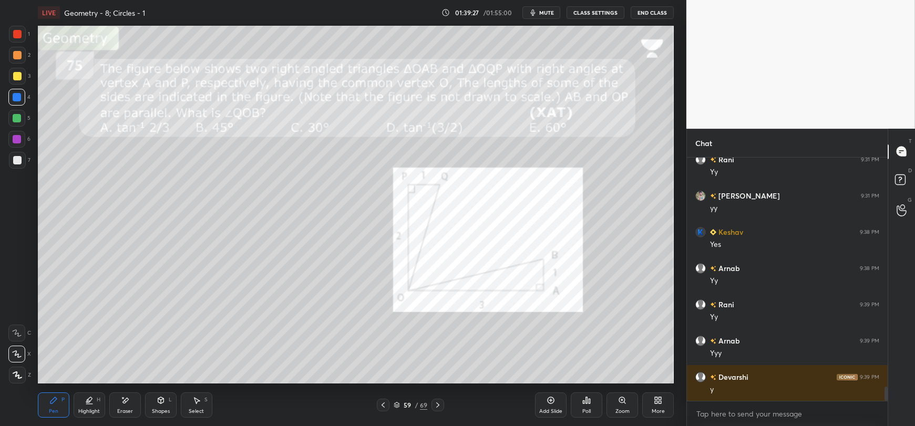
scroll to position [3875, 0]
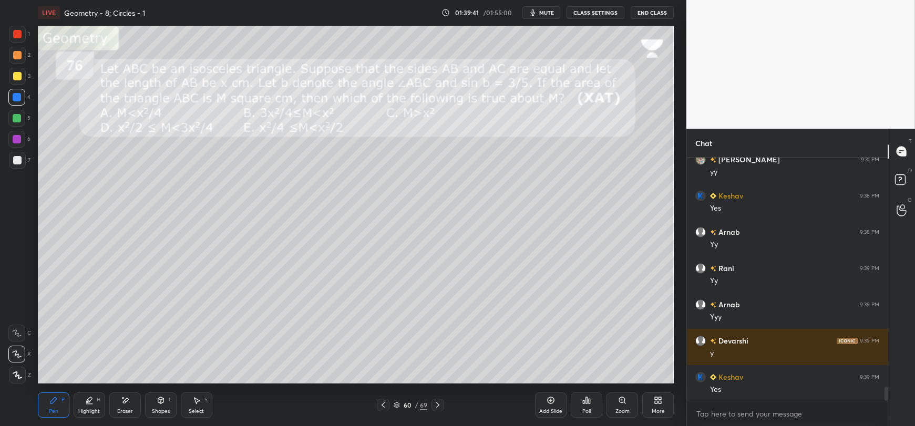
click at [160, 407] on div "Shapes L" at bounding box center [161, 405] width 32 height 25
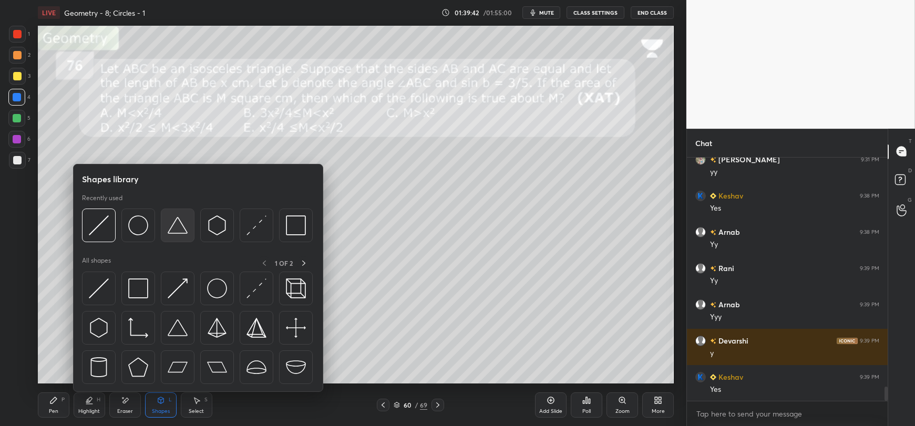
click at [184, 226] on img at bounding box center [178, 226] width 20 height 20
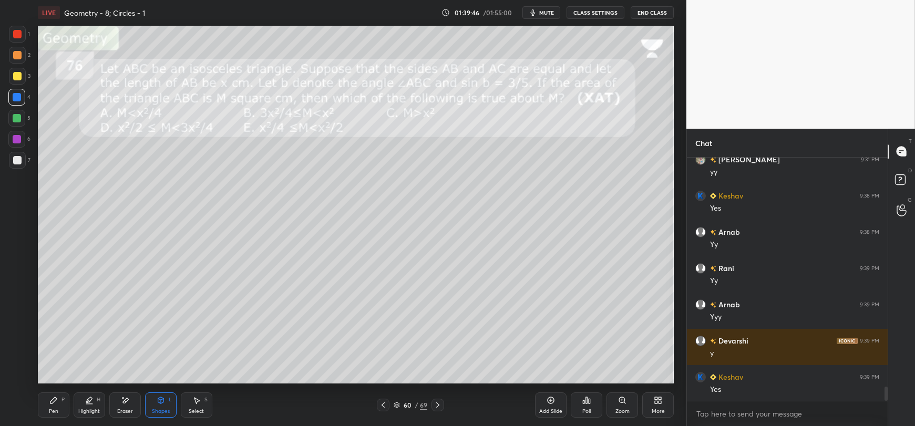
click at [54, 405] on div "Pen P" at bounding box center [54, 405] width 32 height 25
click at [157, 405] on icon at bounding box center [161, 400] width 8 height 8
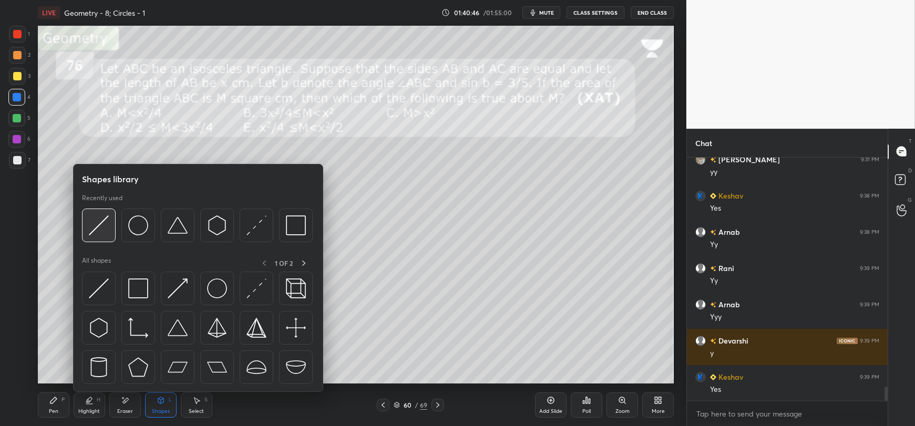
click at [104, 228] on img at bounding box center [99, 226] width 20 height 20
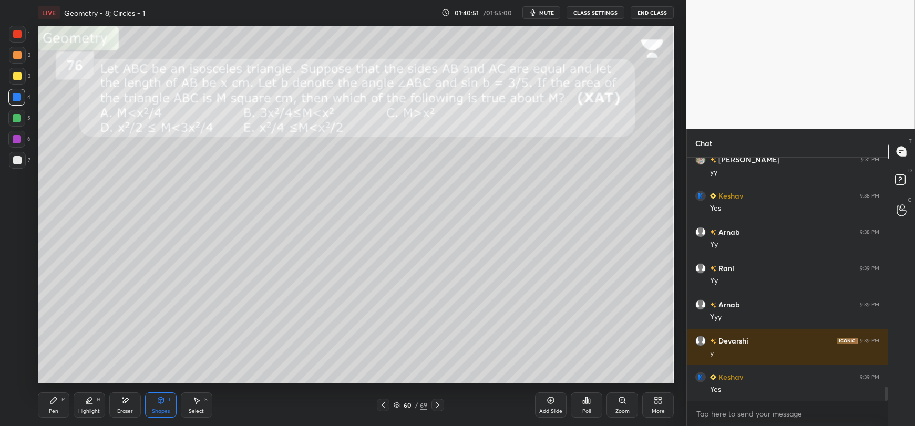
click at [57, 409] on div "Pen" at bounding box center [53, 411] width 9 height 5
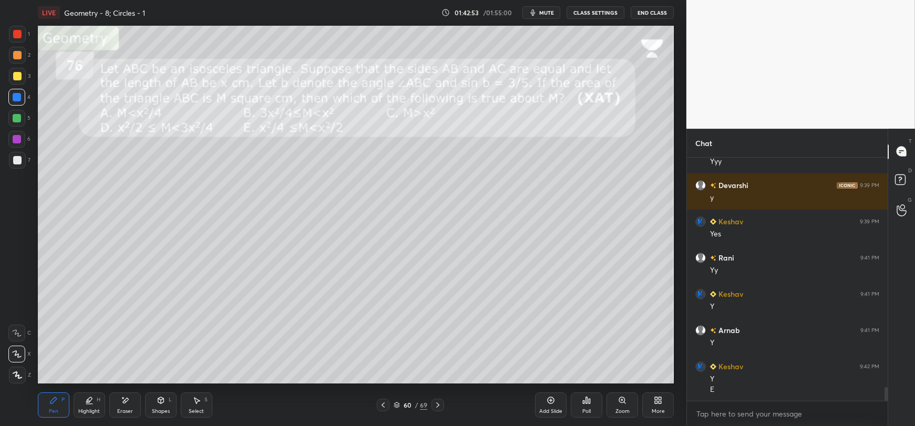
scroll to position [4067, 0]
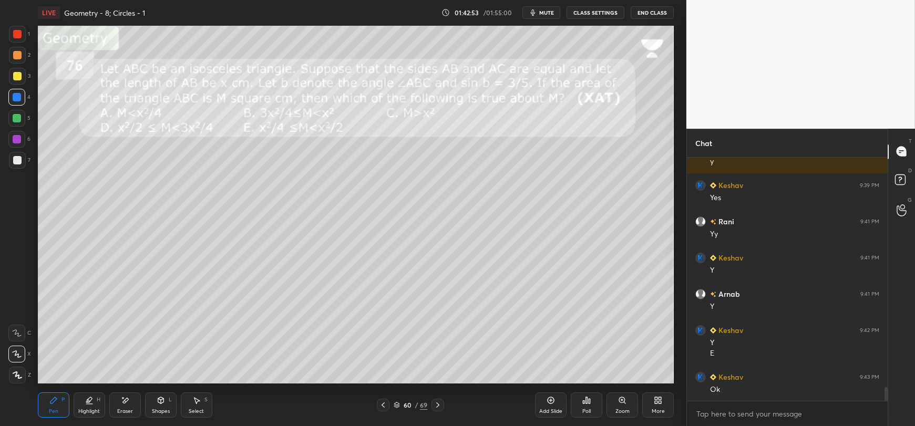
click at [18, 164] on div at bounding box center [17, 160] width 8 height 8
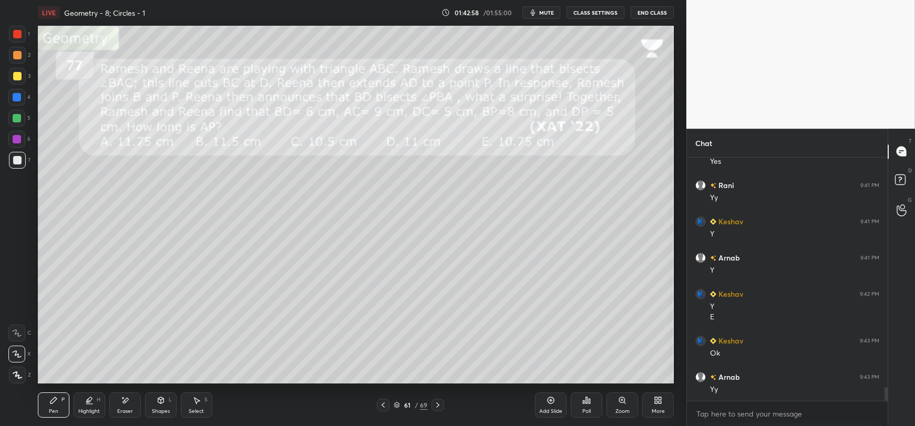
scroll to position [4139, 0]
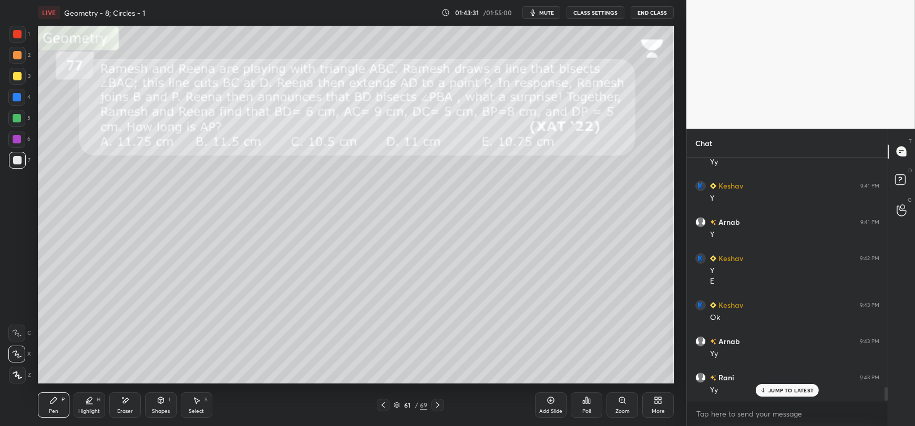
click at [161, 404] on icon at bounding box center [161, 402] width 0 height 4
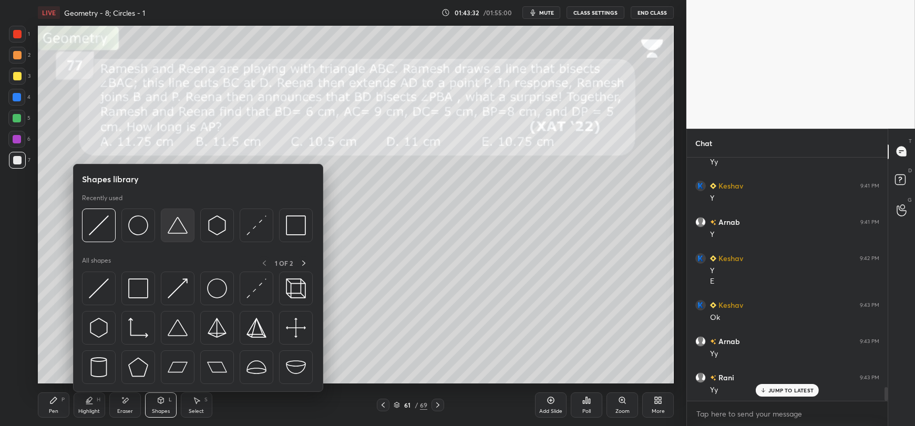
click at [175, 228] on img at bounding box center [178, 226] width 20 height 20
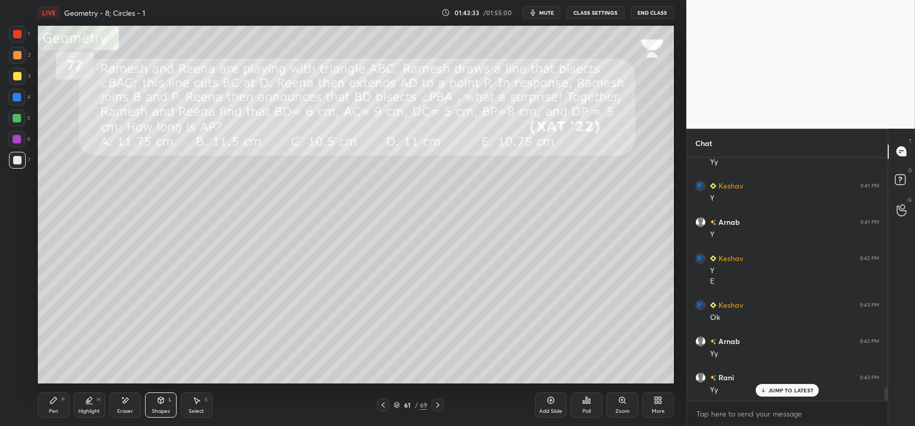
click at [158, 401] on icon at bounding box center [161, 400] width 6 height 6
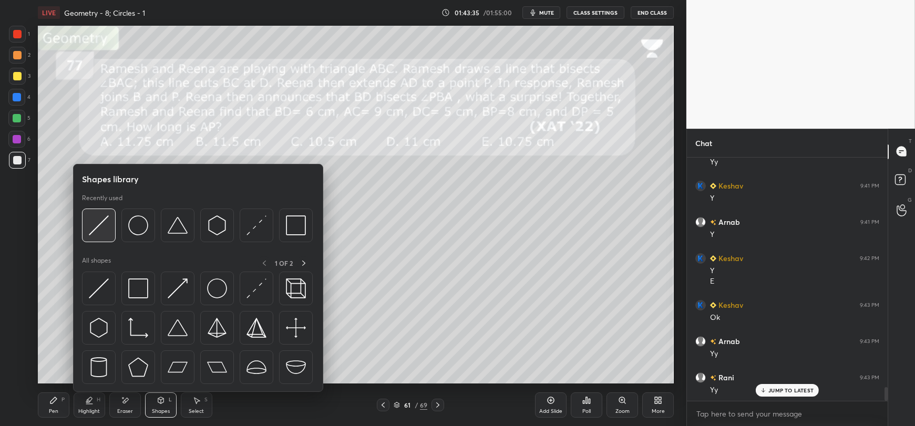
click at [107, 229] on img at bounding box center [99, 226] width 20 height 20
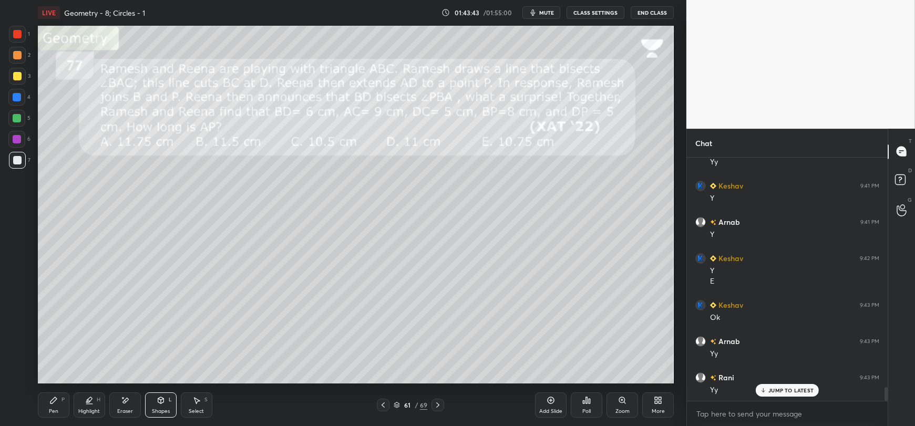
click at [53, 405] on div "Pen P" at bounding box center [54, 405] width 32 height 25
click at [158, 402] on icon at bounding box center [161, 400] width 6 height 6
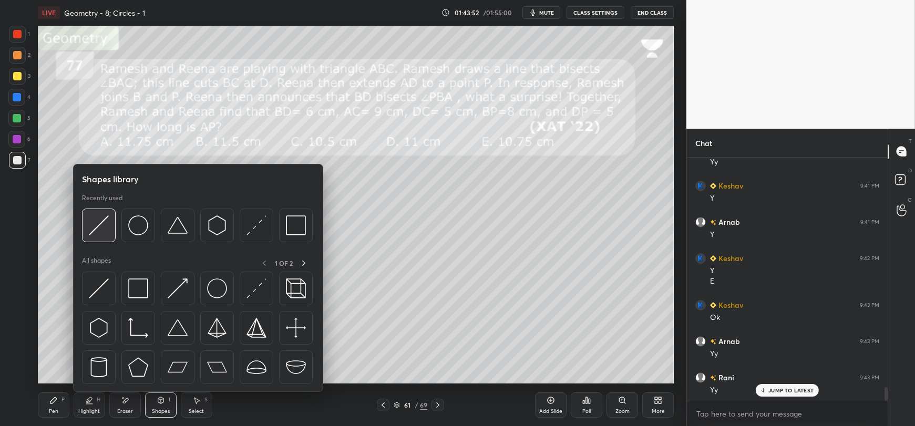
click at [105, 223] on img at bounding box center [99, 226] width 20 height 20
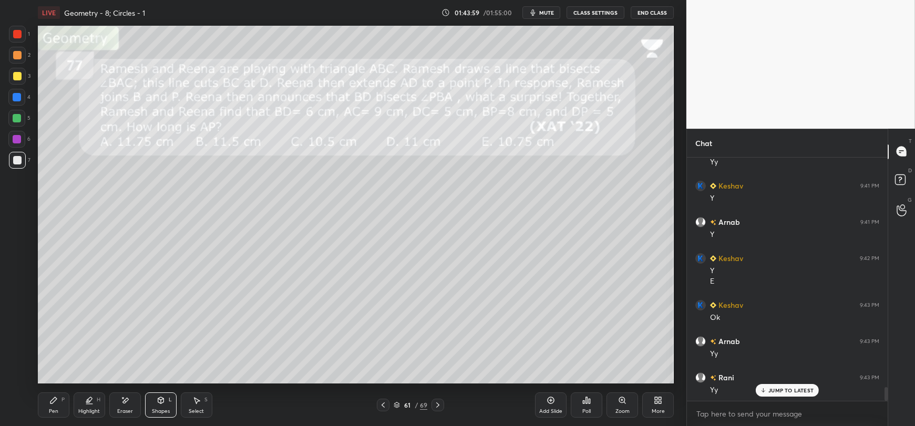
click at [55, 402] on icon at bounding box center [53, 400] width 8 height 8
click at [161, 404] on icon at bounding box center [161, 402] width 0 height 4
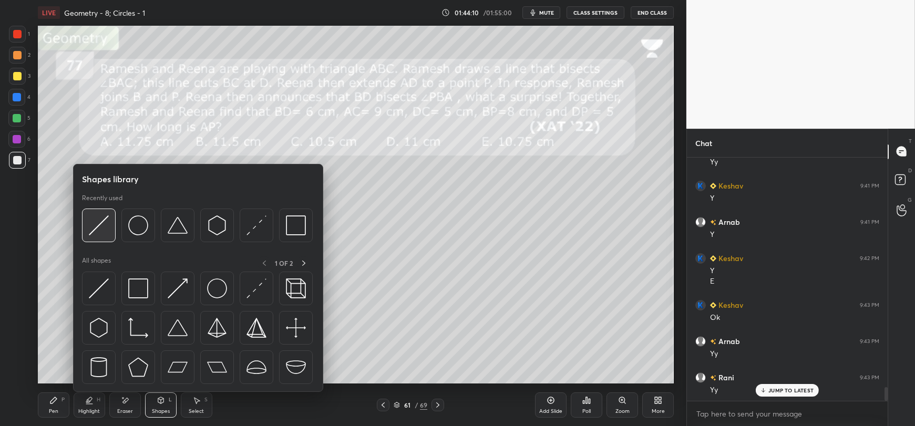
click at [108, 229] on img at bounding box center [99, 226] width 20 height 20
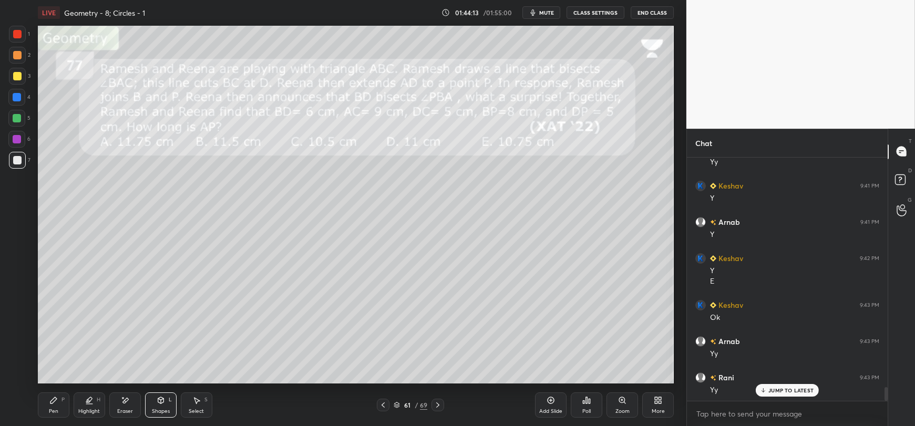
click at [52, 405] on icon at bounding box center [53, 400] width 8 height 8
click at [153, 402] on div "Shapes L" at bounding box center [161, 405] width 32 height 25
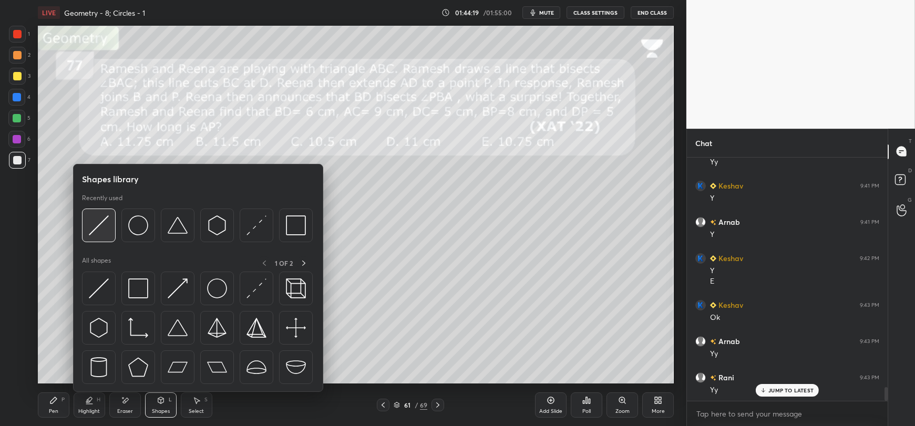
click at [109, 234] on div at bounding box center [99, 226] width 34 height 34
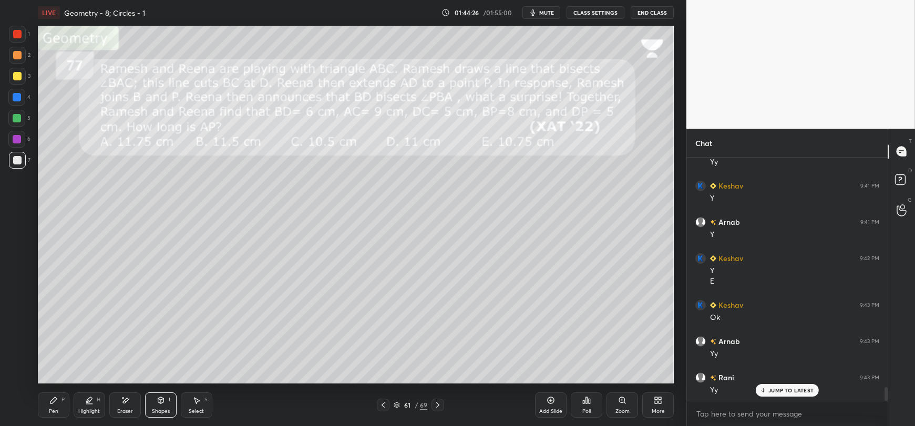
click at [53, 407] on div "Pen P" at bounding box center [54, 405] width 32 height 25
click at [13, 101] on div at bounding box center [16, 97] width 17 height 17
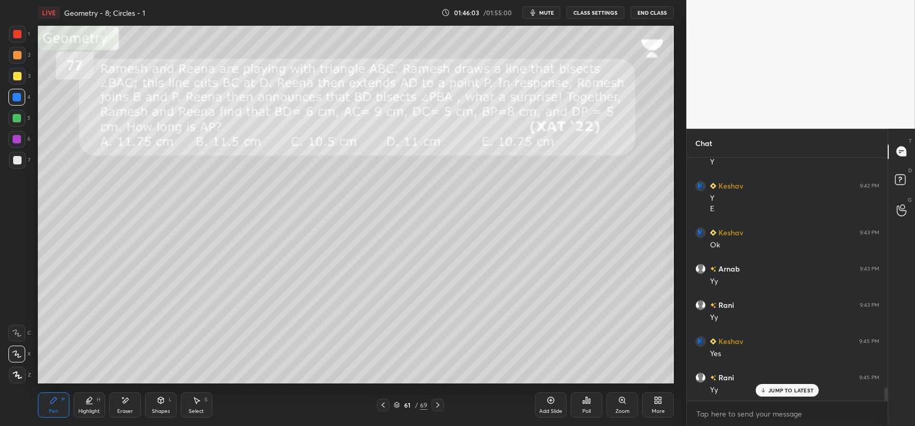
click at [14, 78] on div at bounding box center [17, 76] width 8 height 8
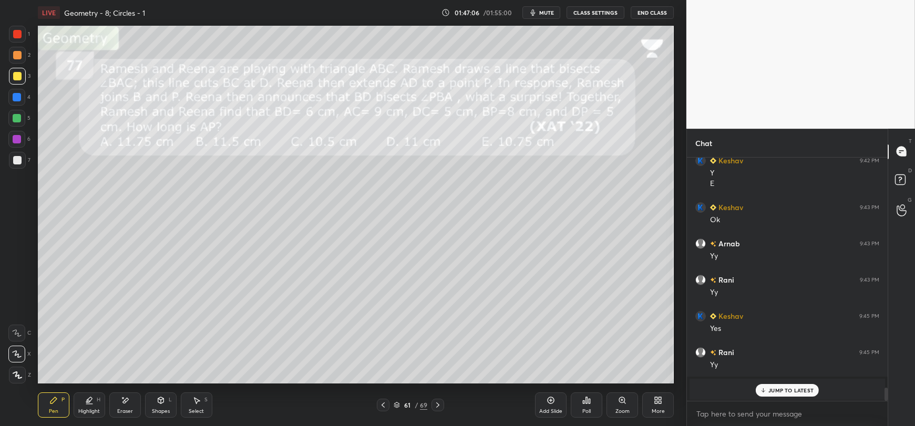
click at [772, 392] on p "JUMP TO LATEST" at bounding box center [791, 390] width 45 height 6
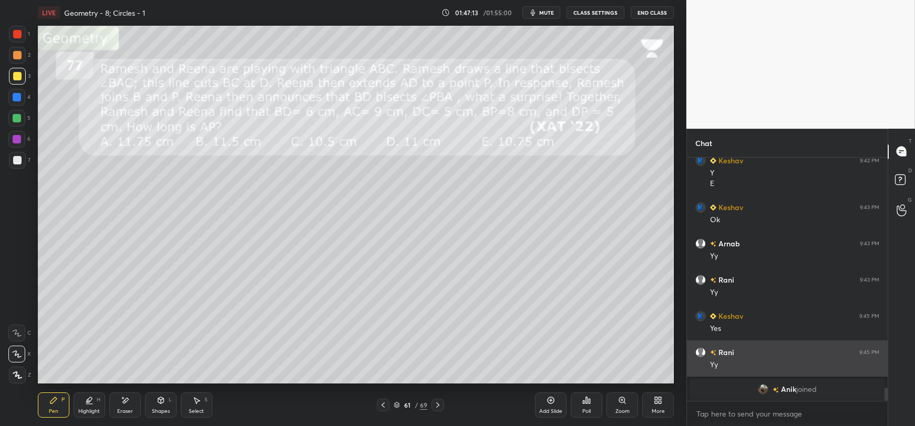
scroll to position [4273, 0]
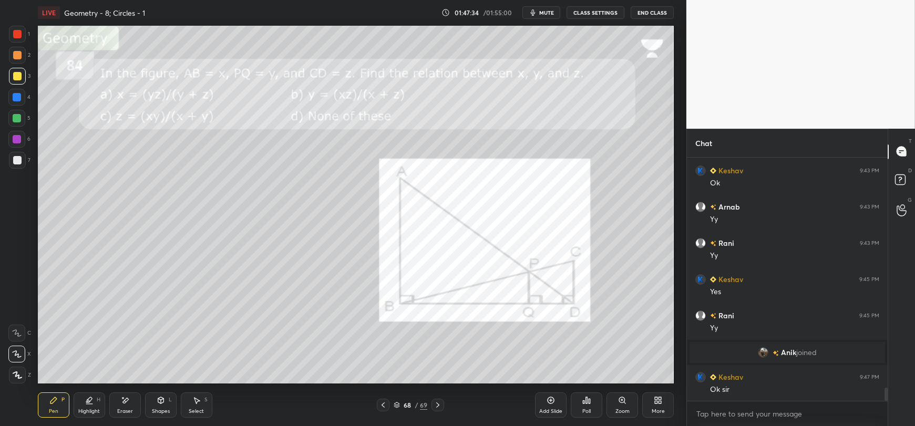
click at [14, 101] on div at bounding box center [16, 97] width 17 height 17
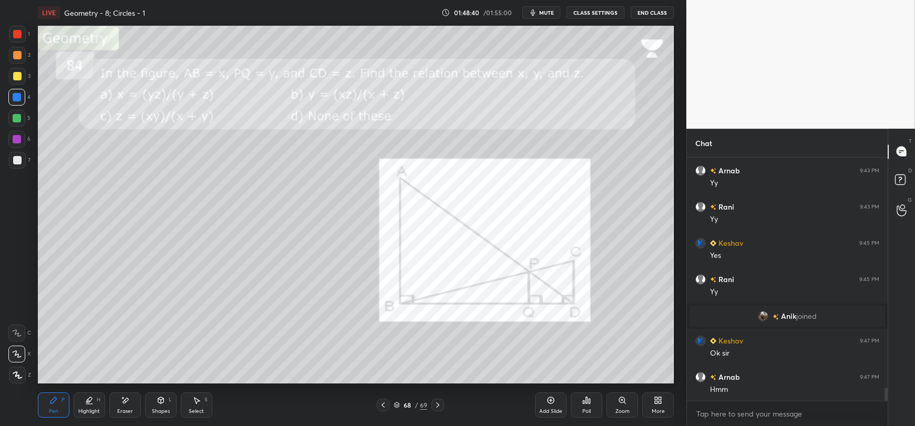
click at [13, 81] on div at bounding box center [17, 76] width 17 height 17
click at [15, 166] on div at bounding box center [17, 160] width 17 height 17
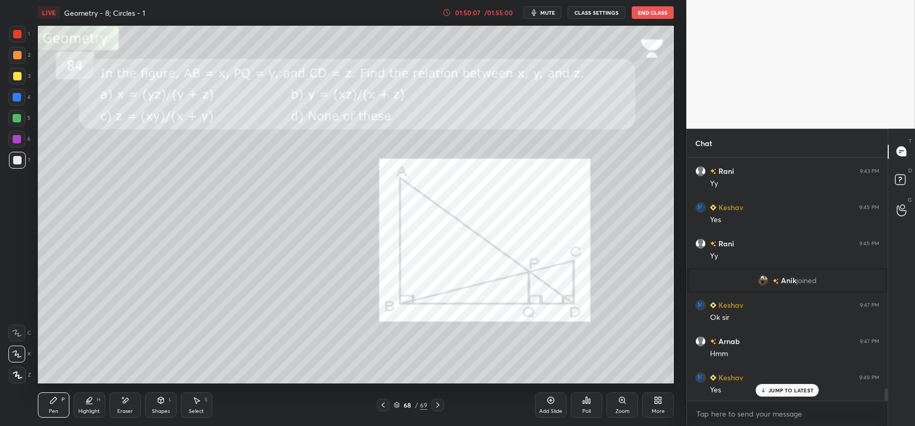
scroll to position [4382, 0]
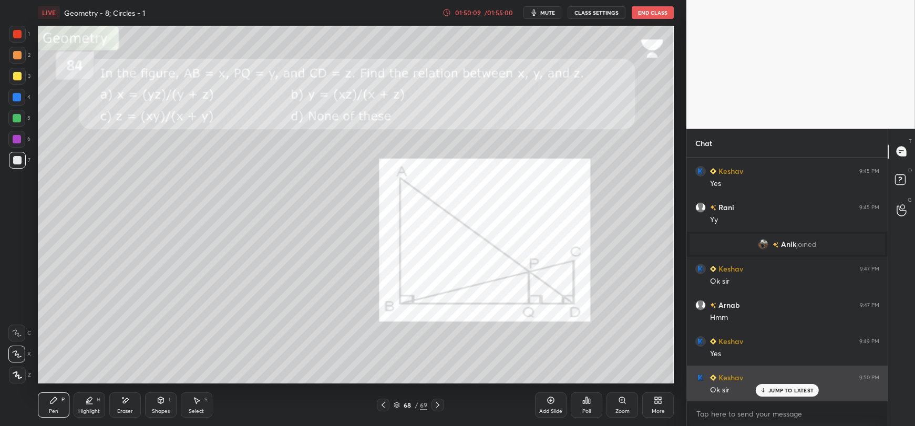
click at [782, 393] on p "JUMP TO LATEST" at bounding box center [791, 390] width 45 height 6
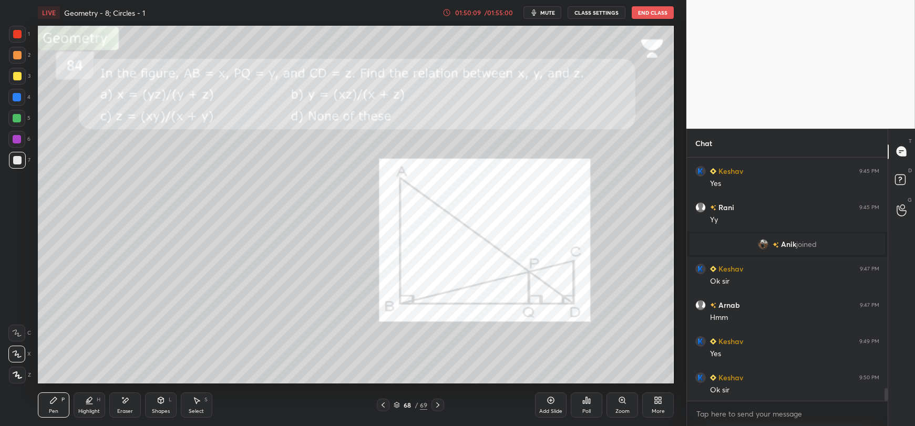
scroll to position [4418, 0]
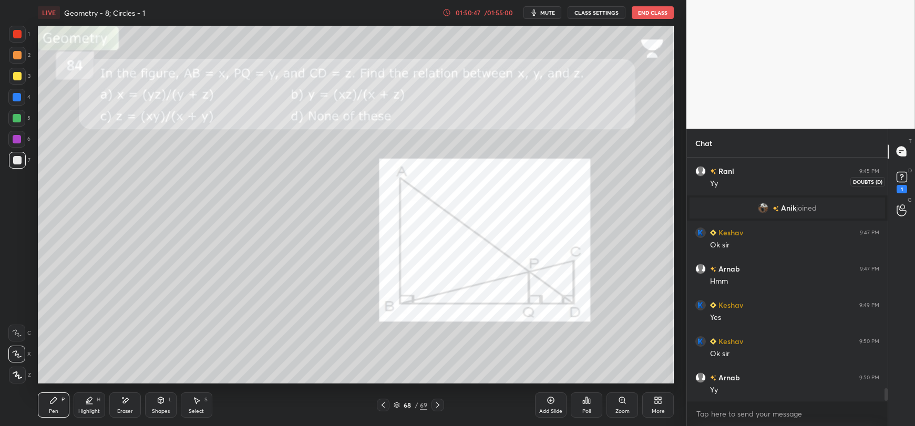
click at [902, 169] on icon at bounding box center [902, 177] width 16 height 16
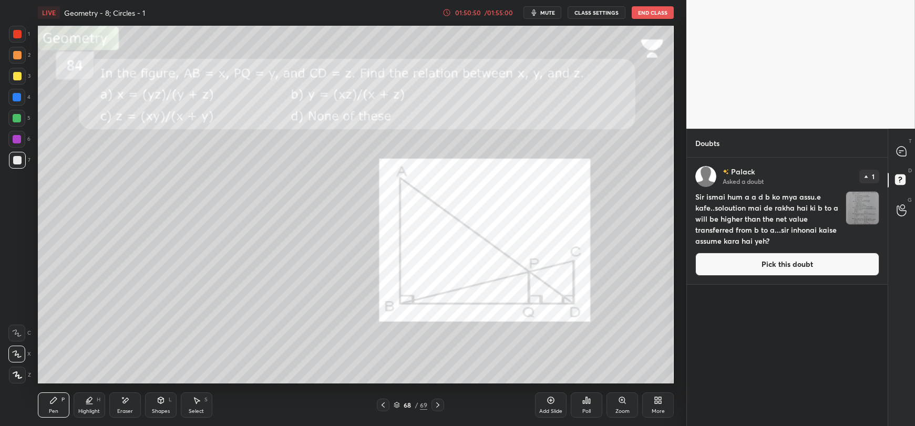
click at [766, 260] on button "Pick this doubt" at bounding box center [788, 264] width 184 height 23
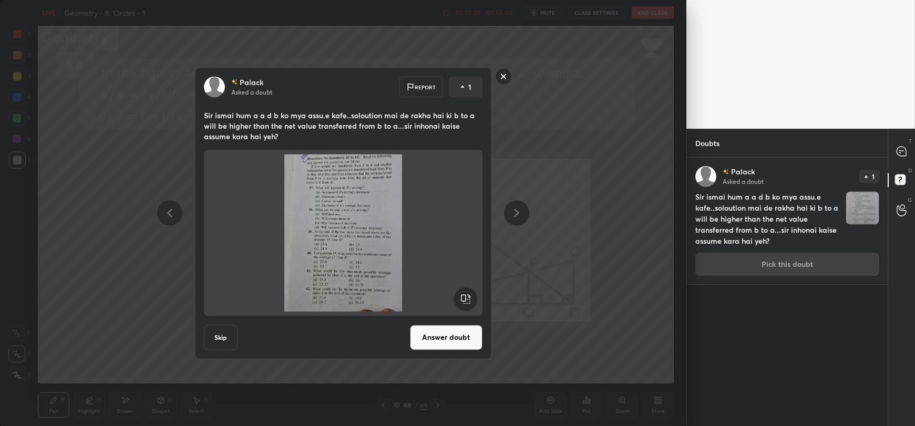
click at [437, 341] on button "Answer doubt" at bounding box center [446, 337] width 73 height 25
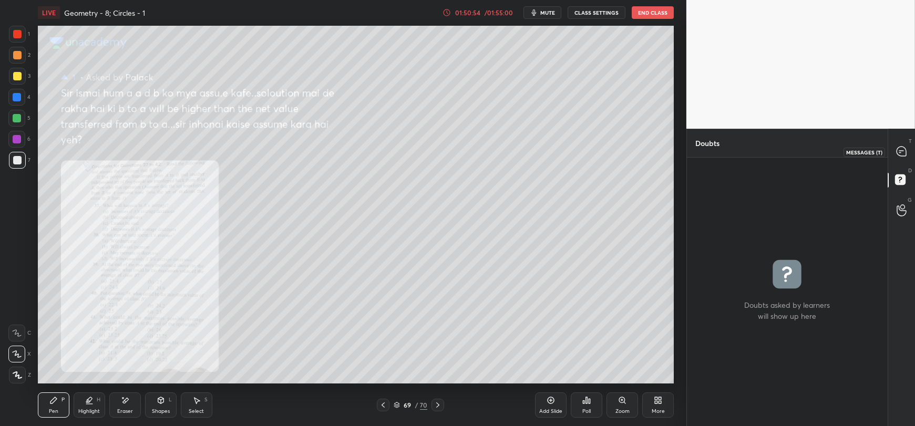
click at [900, 153] on icon at bounding box center [901, 153] width 2 height 0
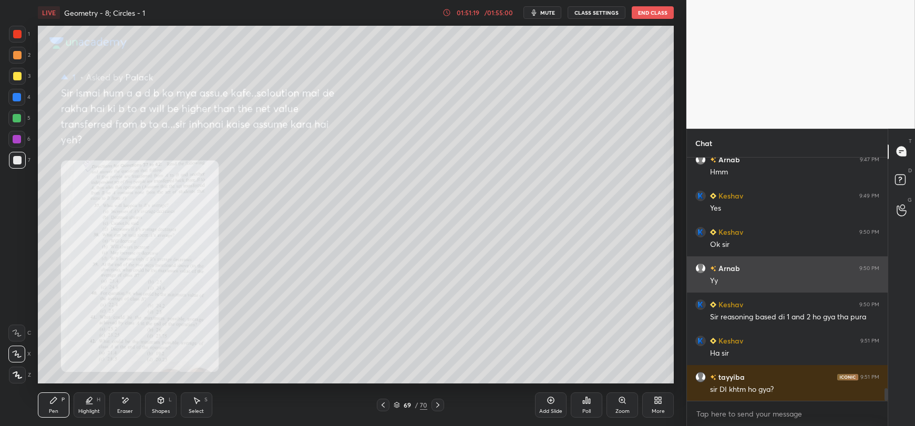
scroll to position [4537, 0]
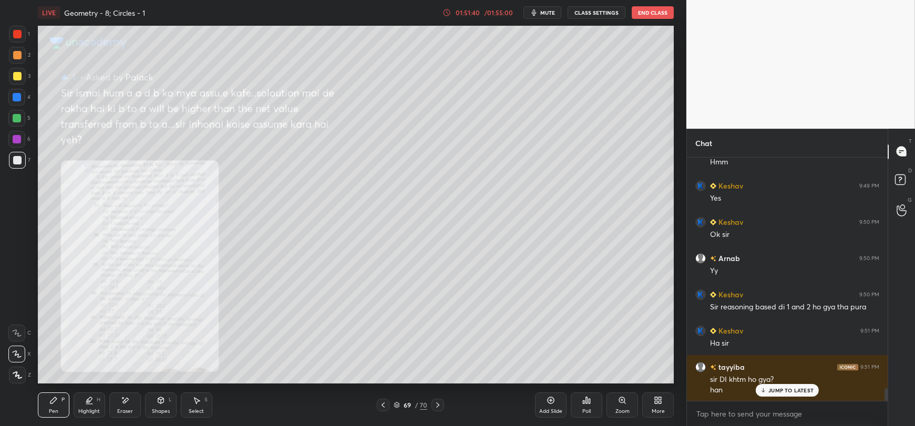
click at [617, 403] on div "Zoom" at bounding box center [623, 405] width 32 height 25
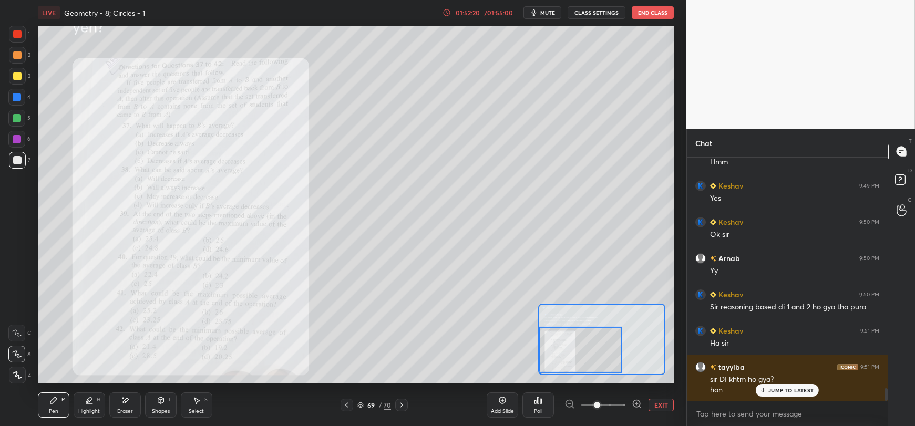
scroll to position [4583, 0]
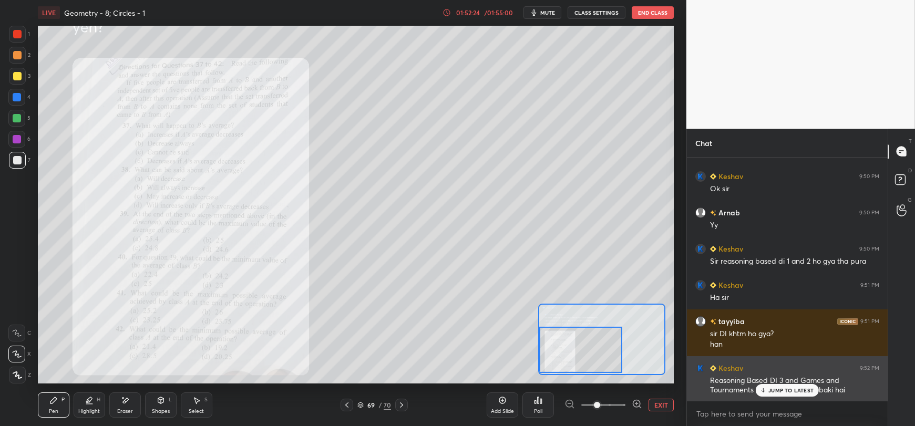
click at [774, 391] on p "JUMP TO LATEST" at bounding box center [791, 390] width 45 height 6
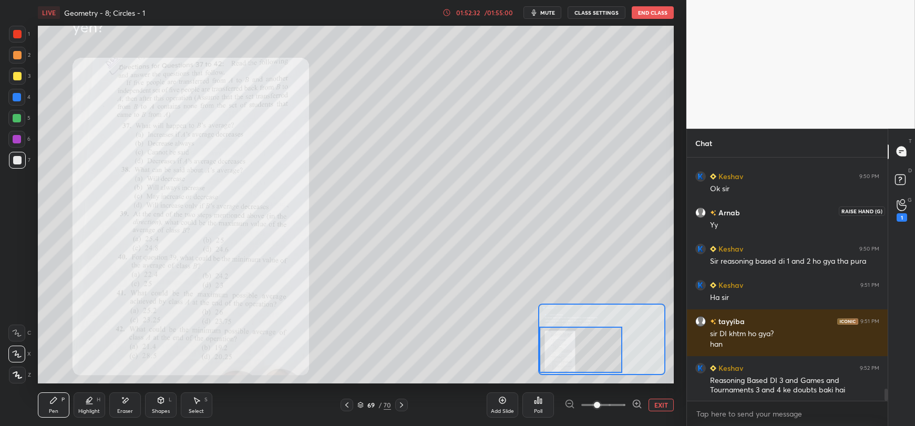
click at [903, 208] on icon at bounding box center [902, 205] width 10 height 12
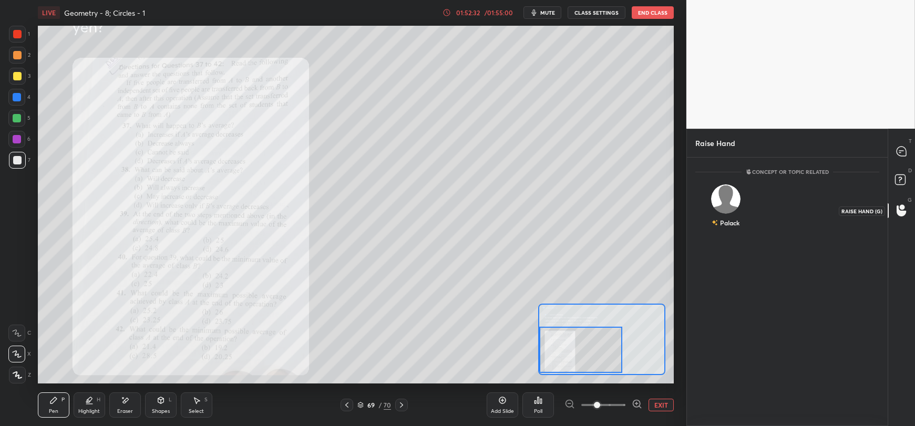
scroll to position [3, 3]
click at [723, 200] on img "grid" at bounding box center [725, 199] width 29 height 29
click at [727, 227] on button "INVITE" at bounding box center [726, 230] width 52 height 14
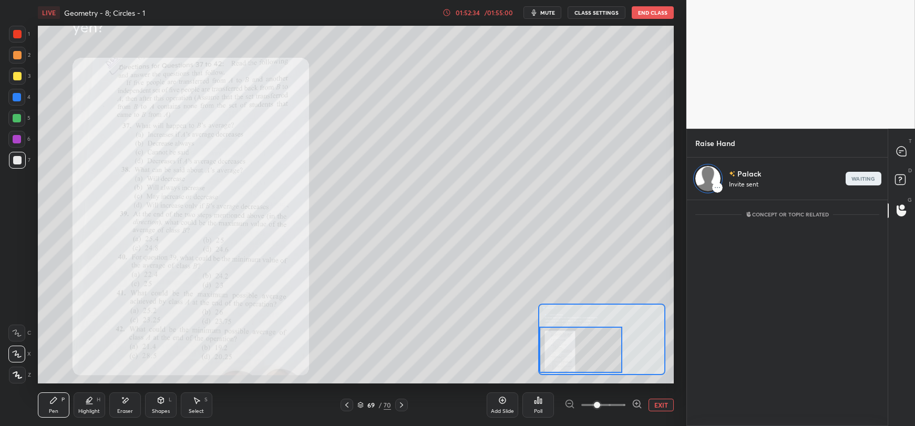
scroll to position [223, 198]
click at [896, 149] on icon at bounding box center [901, 151] width 11 height 11
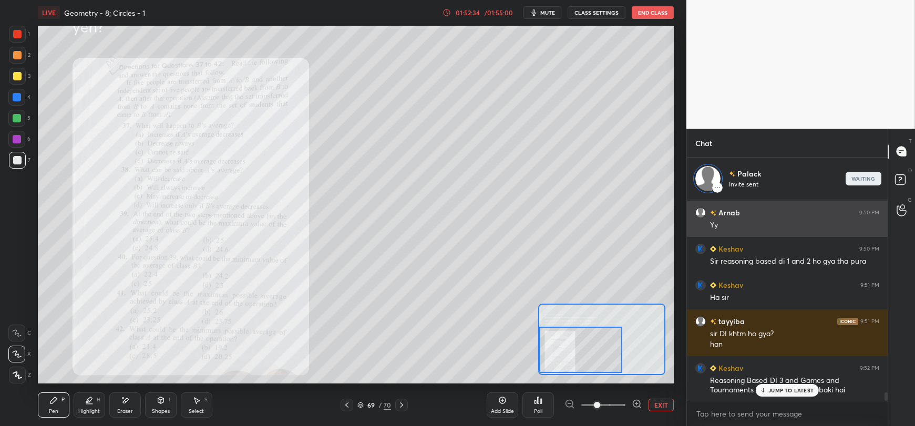
scroll to position [198, 198]
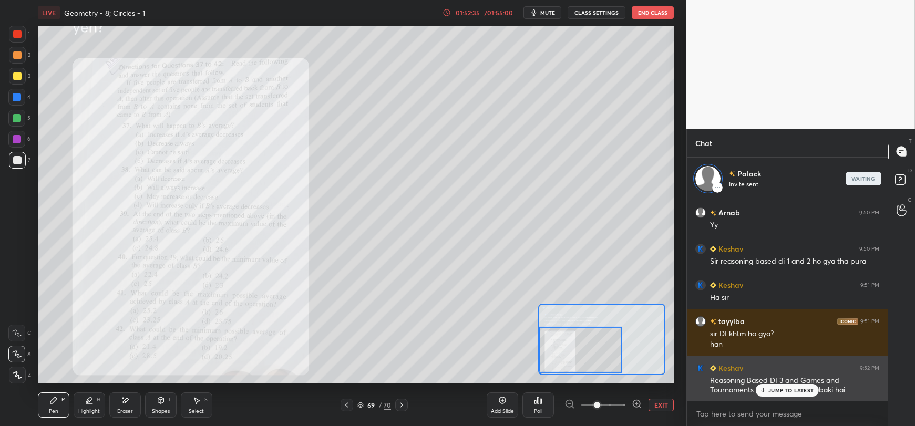
click at [763, 394] on icon at bounding box center [763, 390] width 7 height 6
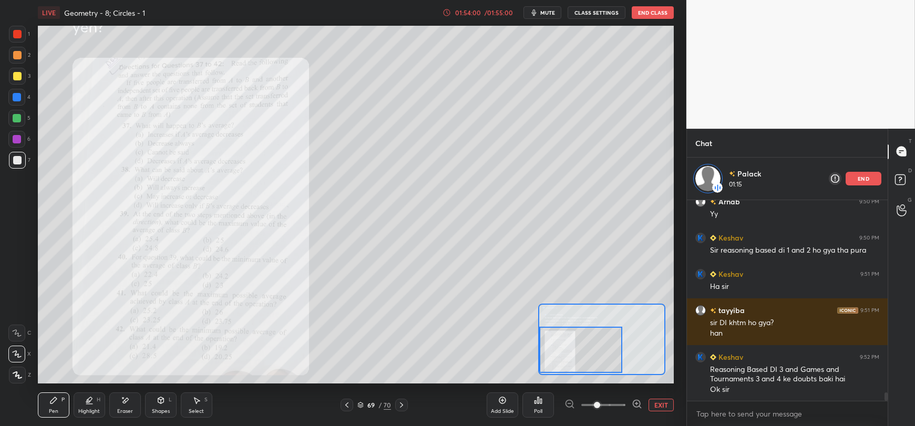
scroll to position [4594, 0]
click at [657, 405] on button "EXIT" at bounding box center [661, 405] width 25 height 13
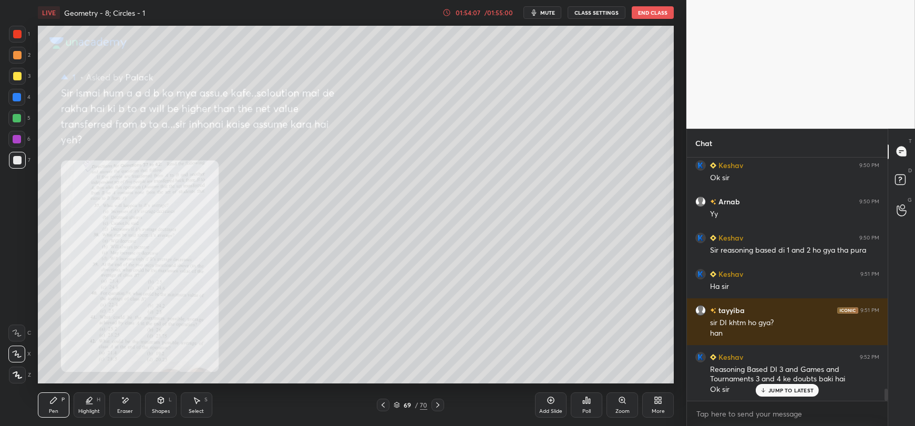
scroll to position [4630, 0]
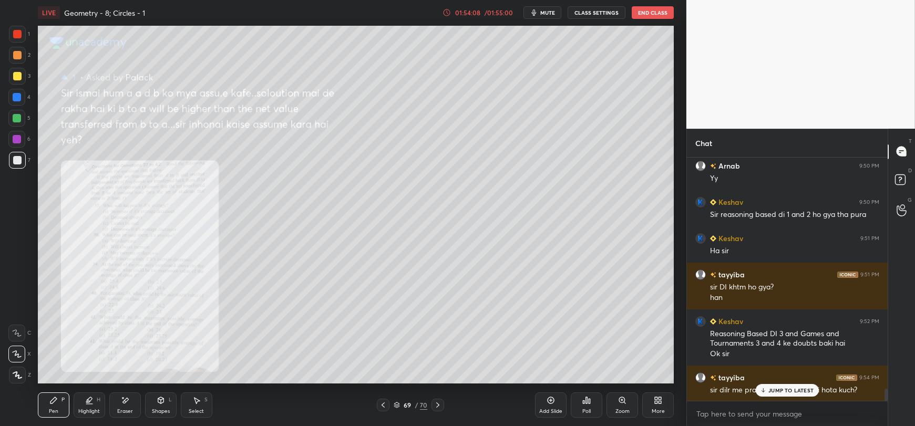
drag, startPoint x: 772, startPoint y: 392, endPoint x: 646, endPoint y: 381, distance: 126.6
click at [769, 393] on p "JUMP TO LATEST" at bounding box center [791, 390] width 45 height 6
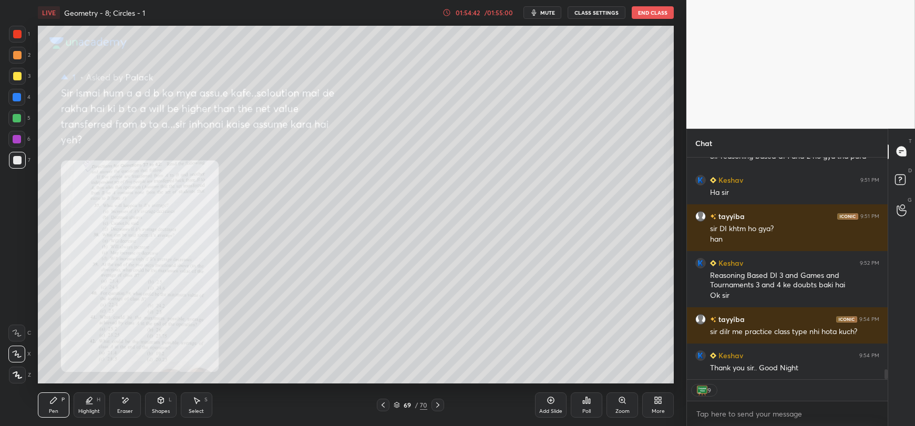
scroll to position [4724, 0]
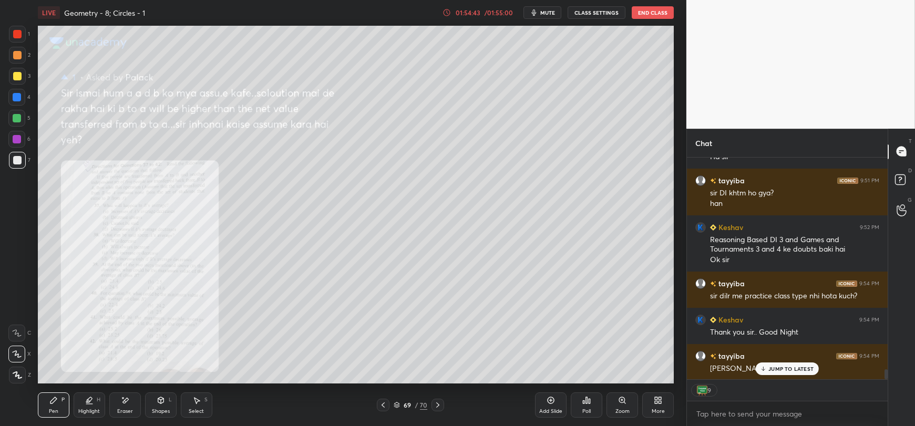
click at [773, 370] on p "JUMP TO LATEST" at bounding box center [791, 369] width 45 height 6
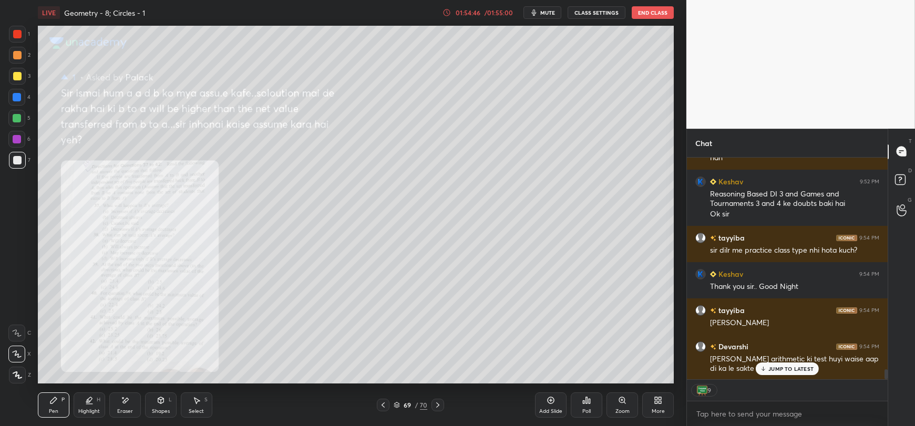
click at [768, 372] on div "JUMP TO LATEST" at bounding box center [787, 369] width 63 height 13
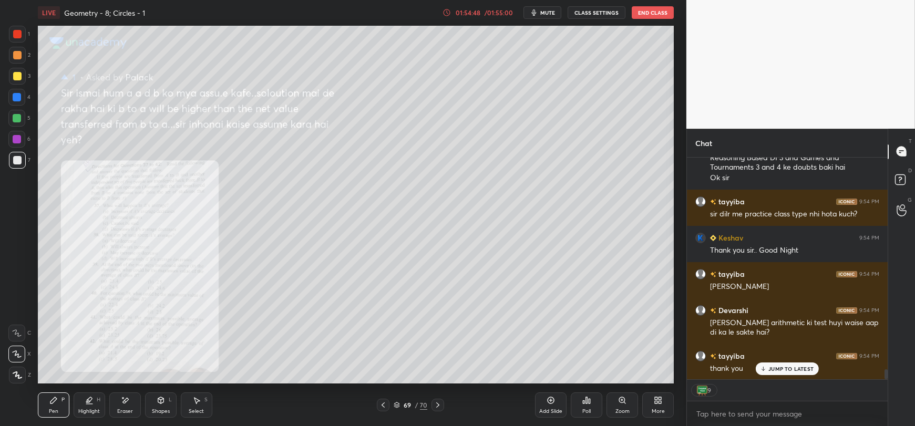
click at [773, 373] on div "JUMP TO LATEST" at bounding box center [787, 369] width 63 height 13
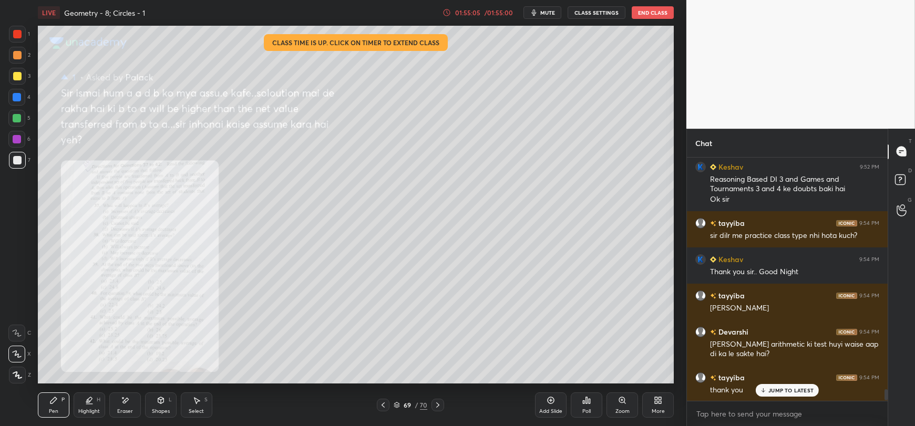
click at [786, 394] on p "JUMP TO LATEST" at bounding box center [791, 390] width 45 height 6
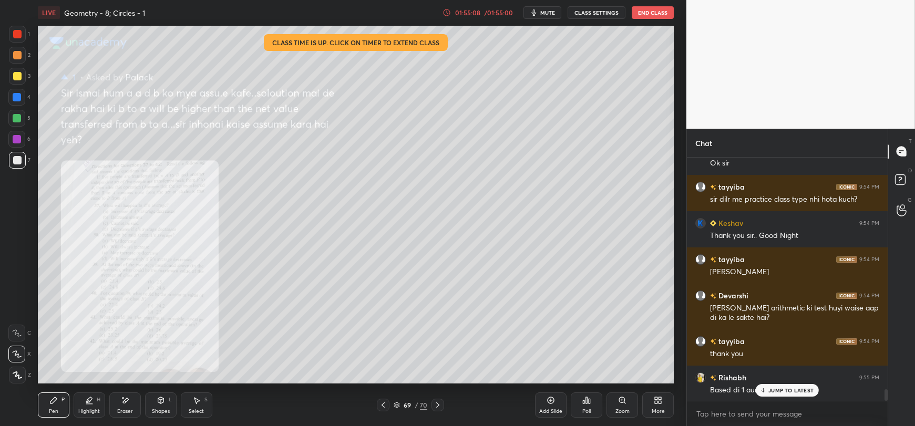
click at [763, 390] on icon at bounding box center [763, 390] width 7 height 6
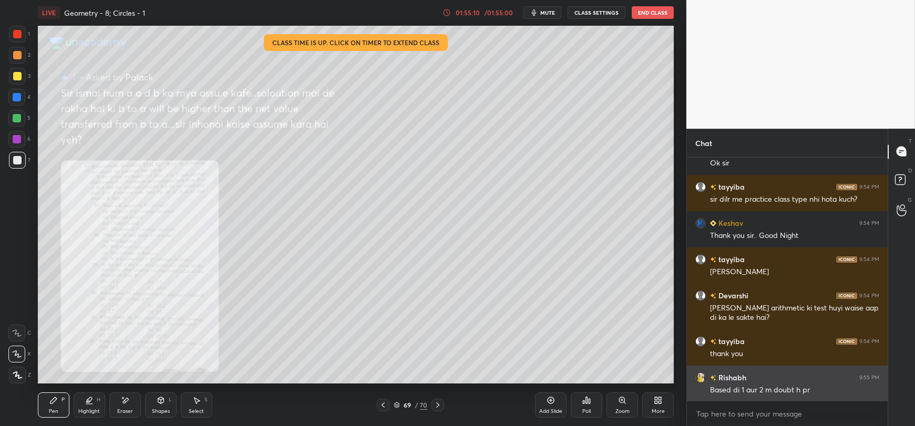
scroll to position [4857, 0]
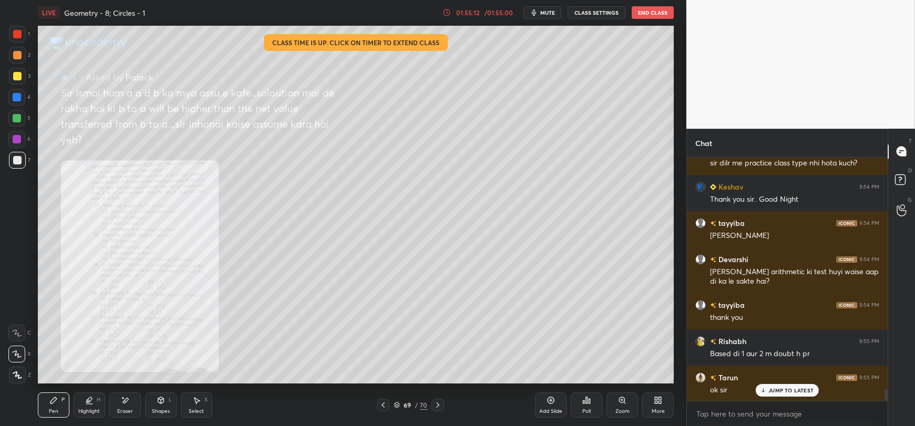
click at [773, 391] on p "JUMP TO LATEST" at bounding box center [791, 390] width 45 height 6
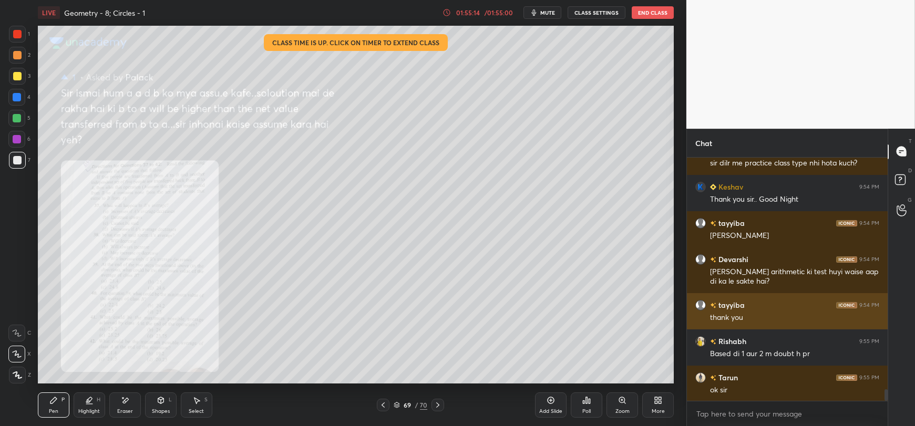
scroll to position [4858, 0]
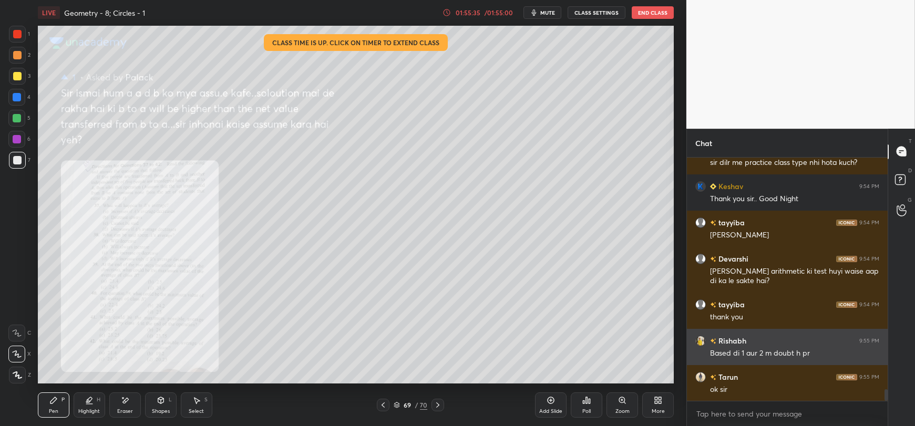
click at [738, 339] on h6 "Rishabh" at bounding box center [732, 340] width 30 height 11
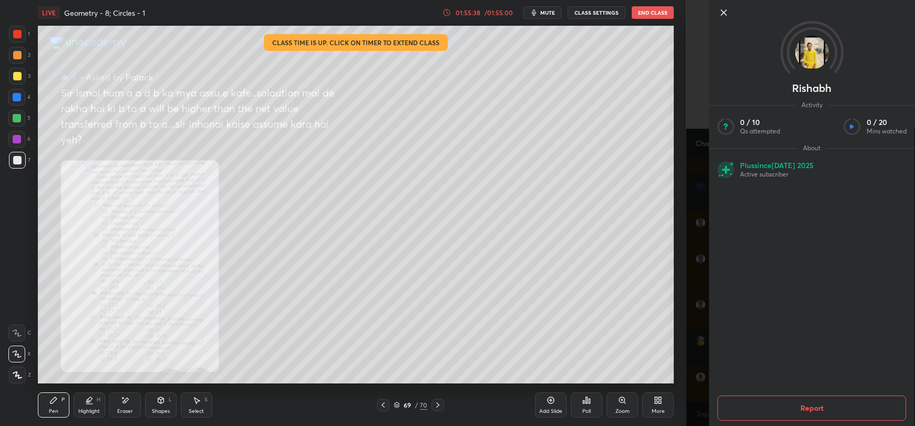
click at [720, 12] on icon at bounding box center [724, 12] width 13 height 13
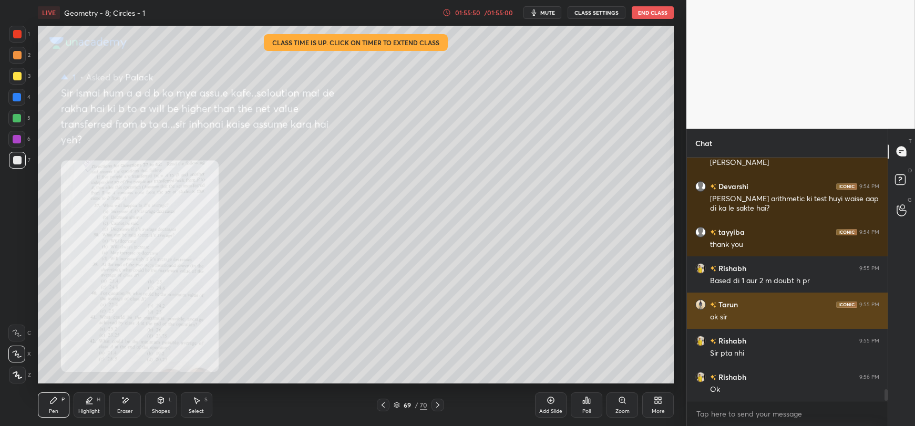
scroll to position [4966, 0]
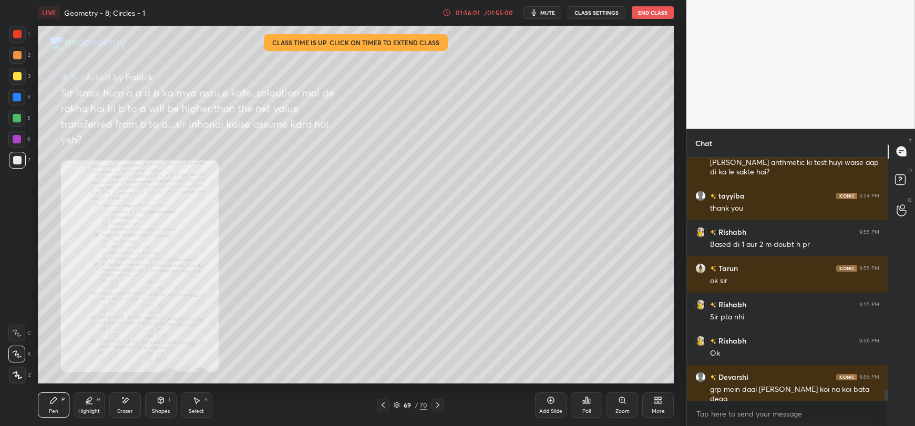
click at [652, 12] on button "End Class" at bounding box center [653, 12] width 42 height 13
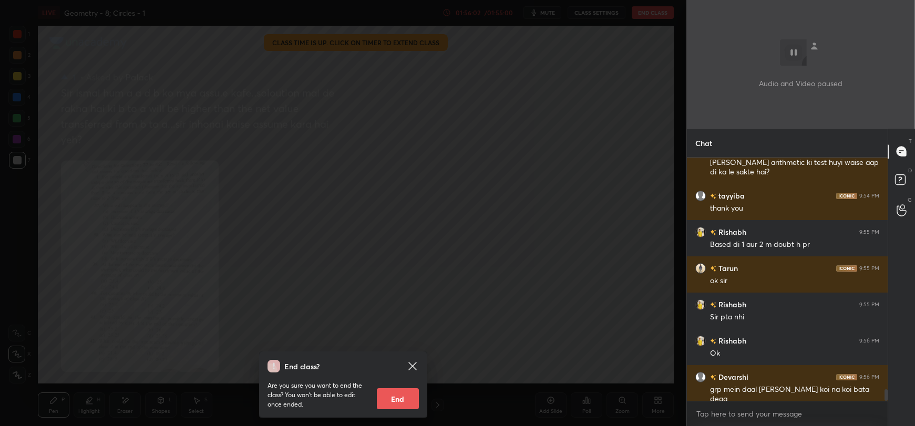
drag, startPoint x: 395, startPoint y: 400, endPoint x: 399, endPoint y: 395, distance: 6.1
click at [396, 400] on button "End" at bounding box center [398, 399] width 42 height 21
type textarea "x"
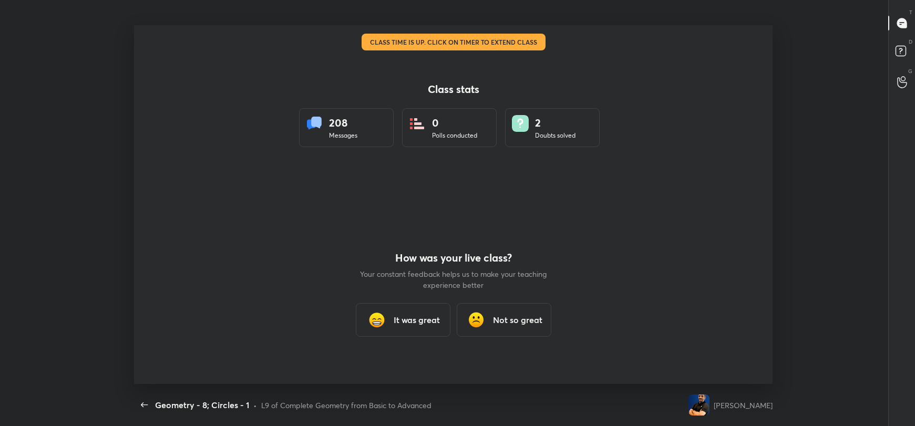
scroll to position [0, 0]
click at [417, 315] on h3 "It was great" at bounding box center [417, 320] width 46 height 13
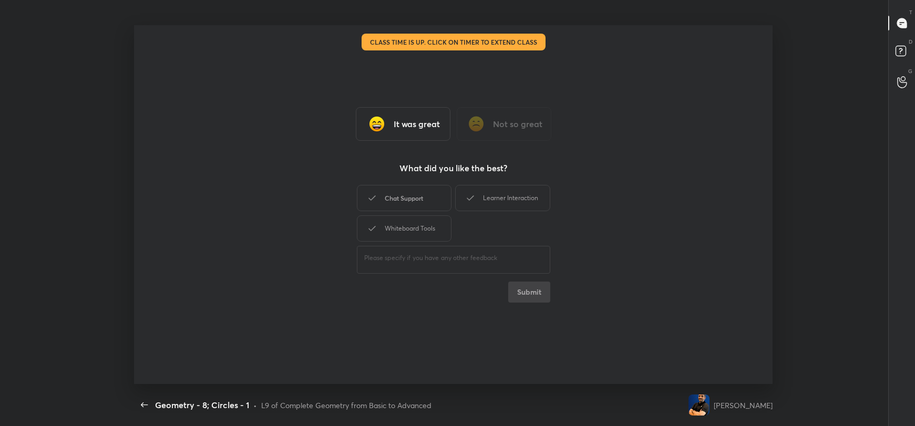
click at [416, 196] on div "Chat Support" at bounding box center [404, 198] width 95 height 26
drag, startPoint x: 507, startPoint y: 195, endPoint x: 414, endPoint y: 215, distance: 94.7
click at [507, 195] on div "Learner Interaction" at bounding box center [502, 198] width 95 height 26
click at [414, 215] on div "Chat Support Learner Interaction Whiteboard Tools" at bounding box center [453, 213] width 193 height 61
click at [425, 234] on div "Whiteboard Tools" at bounding box center [404, 229] width 95 height 26
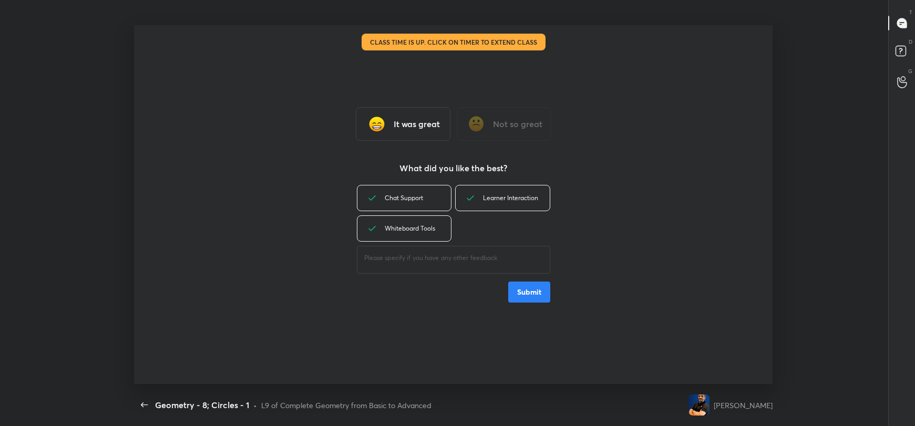
click at [518, 289] on button "Submit" at bounding box center [529, 292] width 42 height 21
